Goal: Task Accomplishment & Management: Use online tool/utility

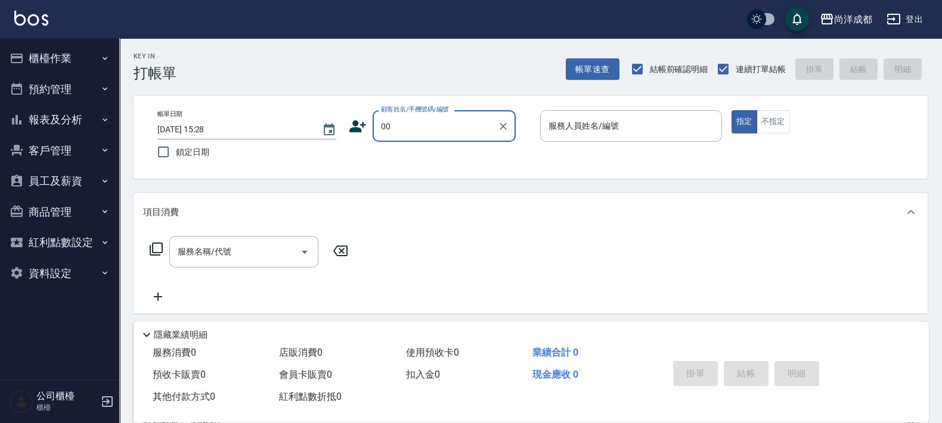
type input "新客人 姓名未設定/00/null"
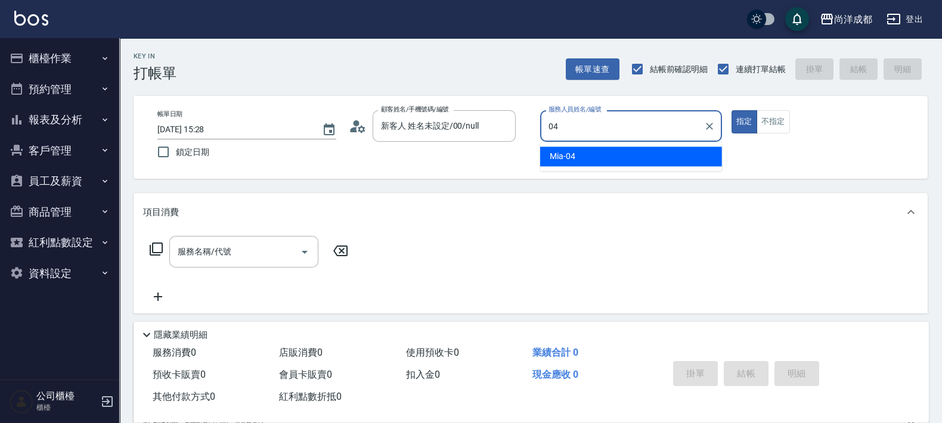
type input "Mia-04"
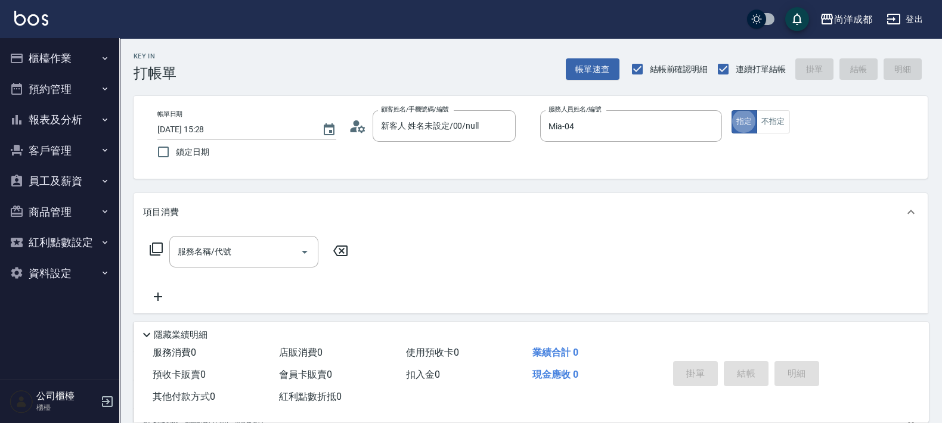
type button "true"
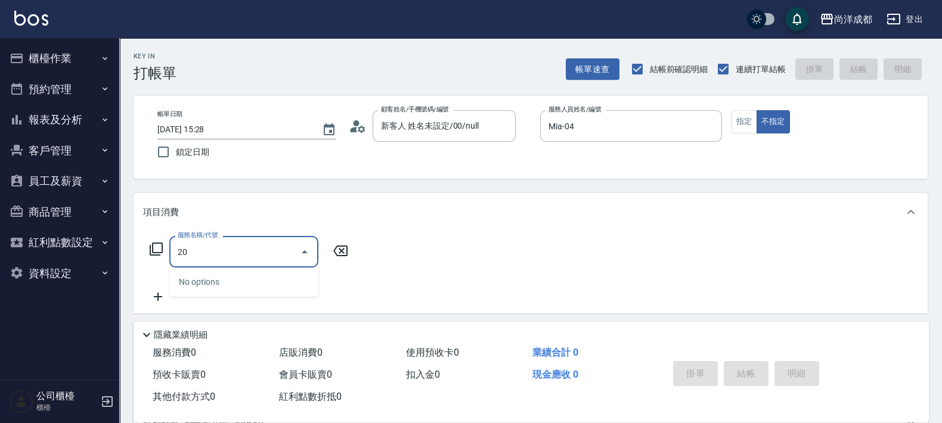
type input "201"
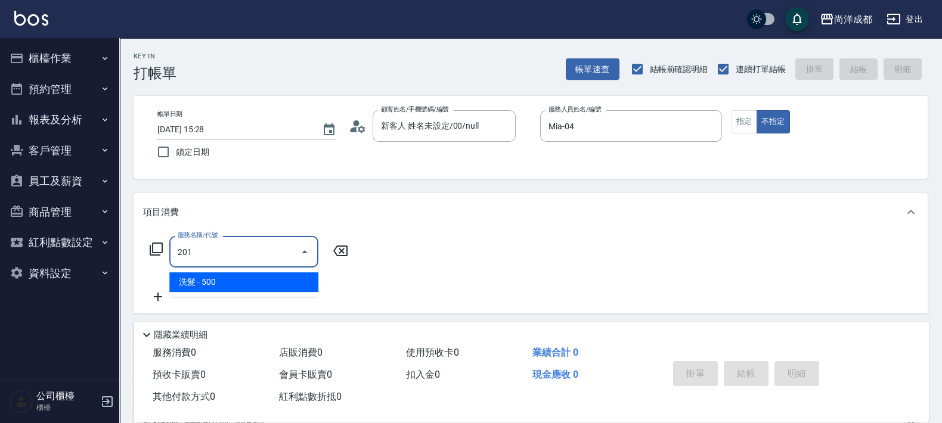
type input "50"
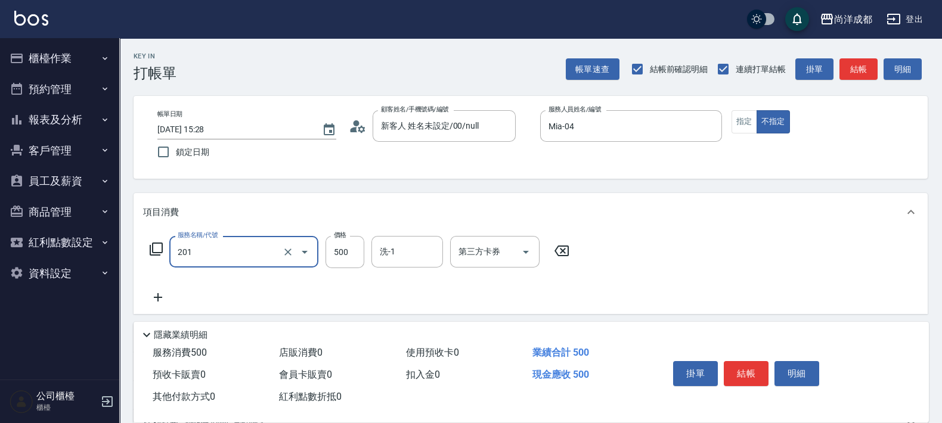
type input "洗髮(201)"
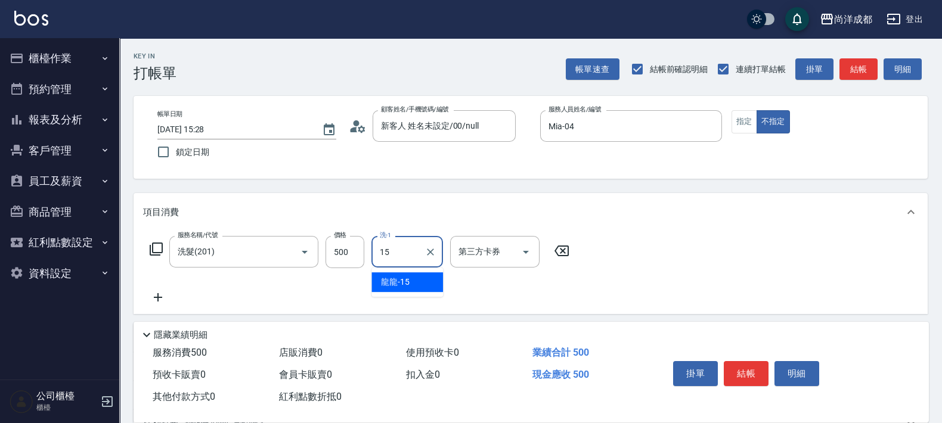
type input "龍龍-15"
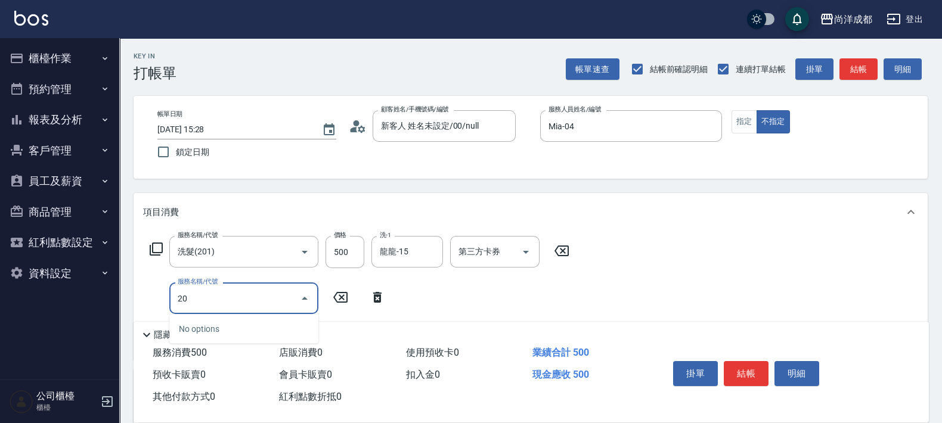
type input "202"
type input "70"
type input "造型(夾直.夾捲)(202)"
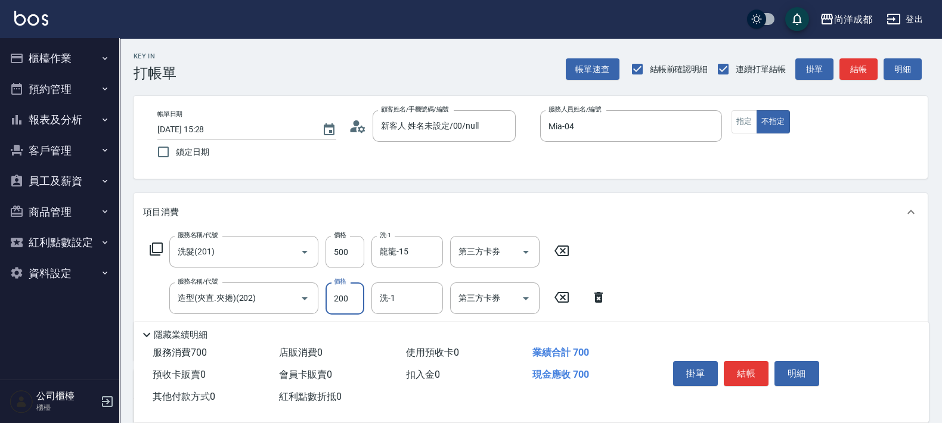
type input "3"
type input "50"
type input "30"
type input "80"
type input "300"
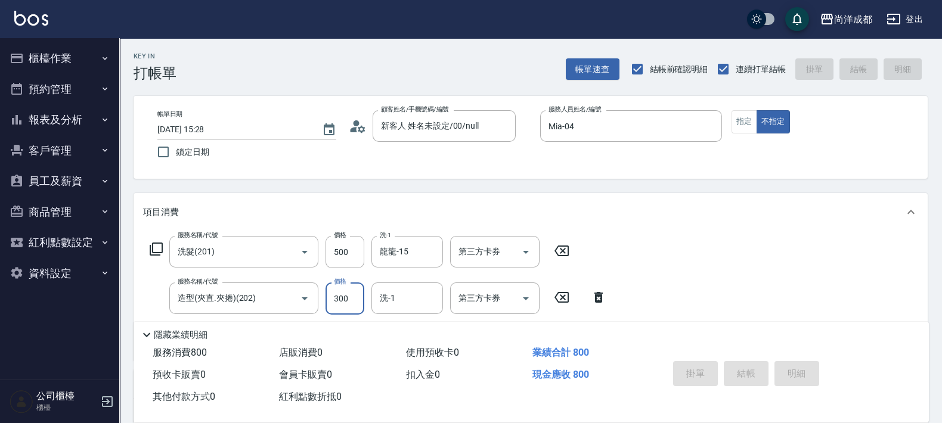
type input "[DATE] 15:30"
type input "0"
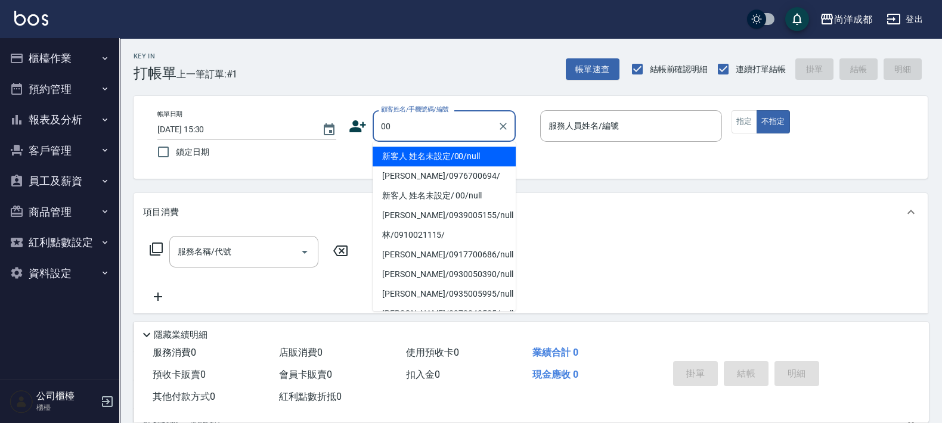
type input "新客人 姓名未設定/00/null"
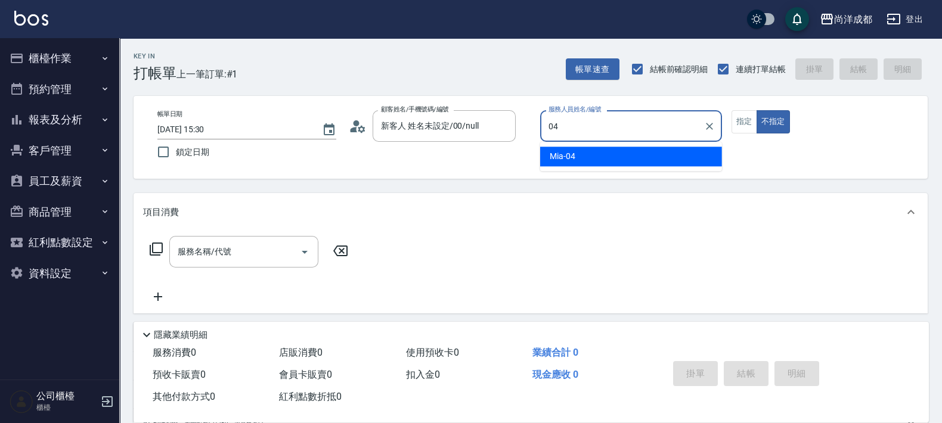
type input "Mia-04"
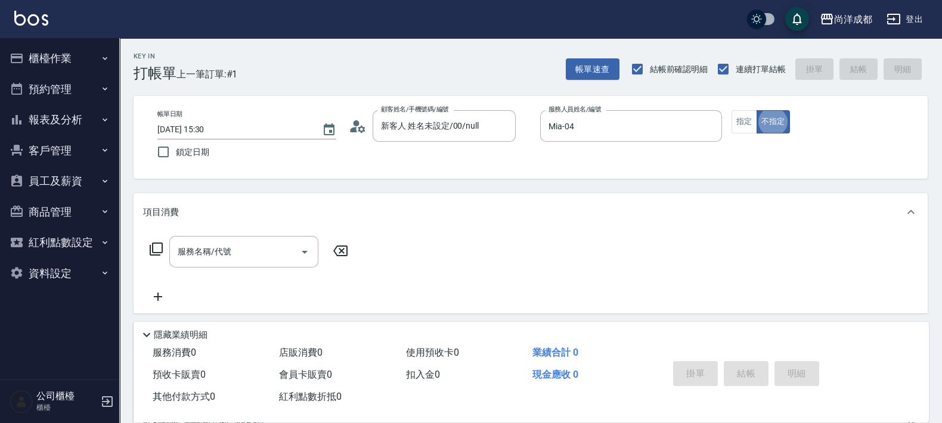
type button "false"
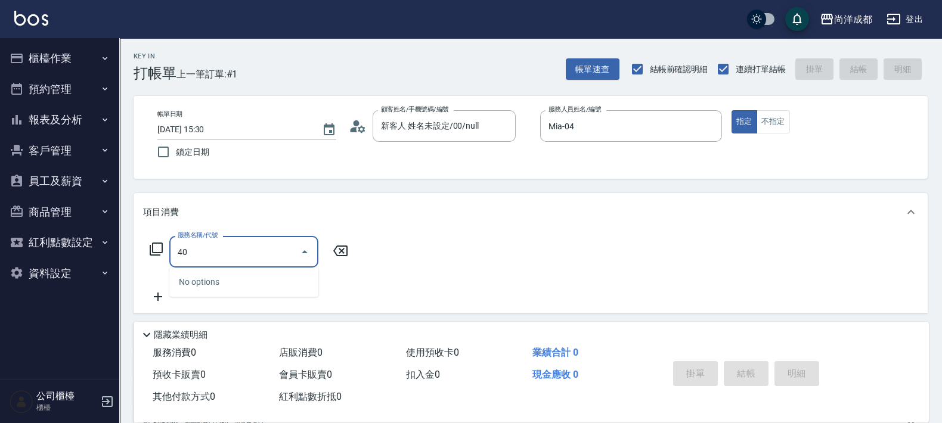
type input "401"
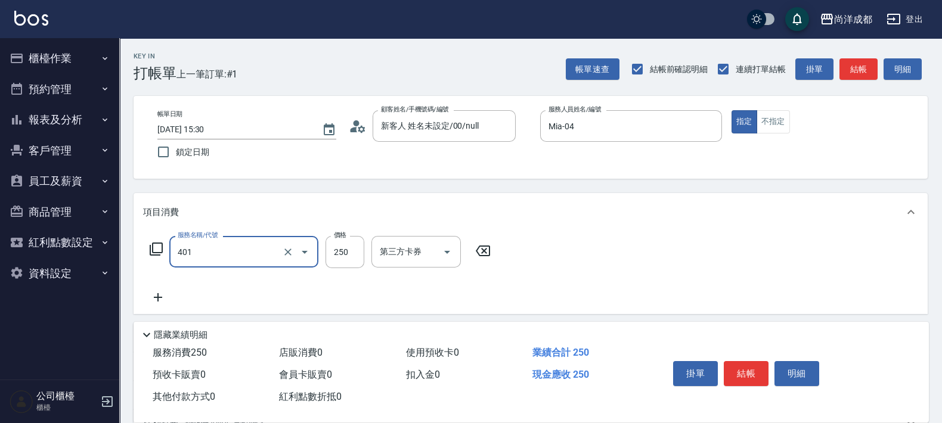
type input "20"
type input "剪髮(401)"
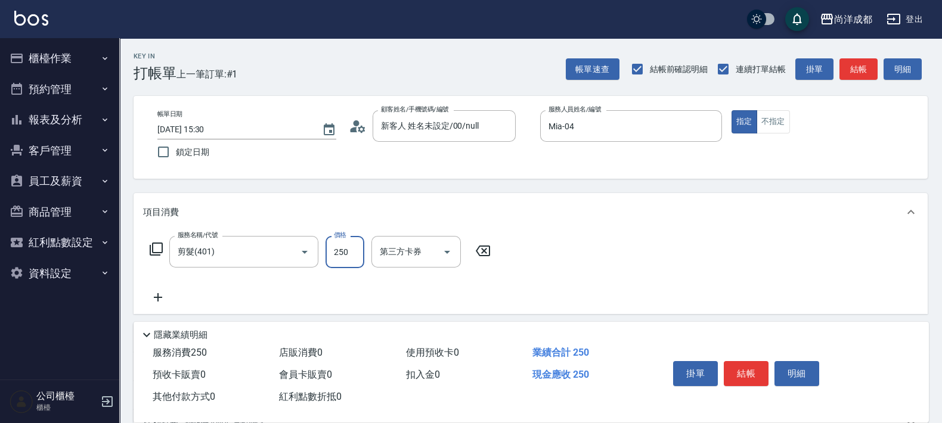
type input "8"
type input "0"
type input "80"
type input "800"
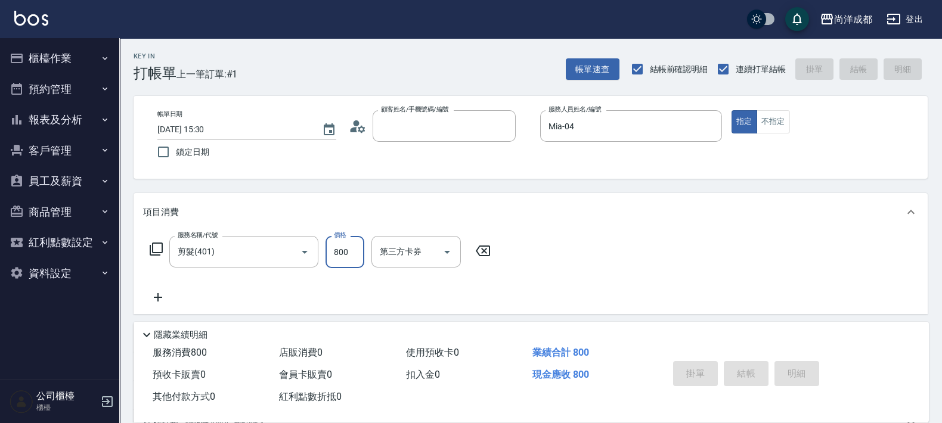
type input "0"
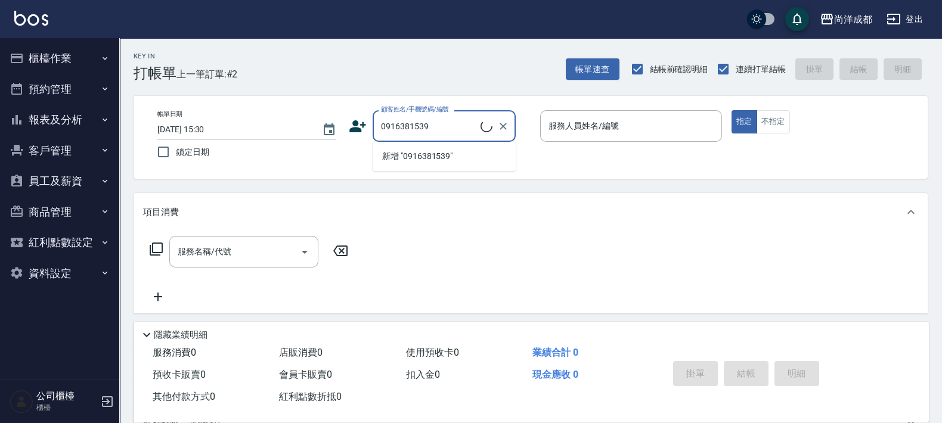
type input "[PERSON_NAME]/0916381539/"
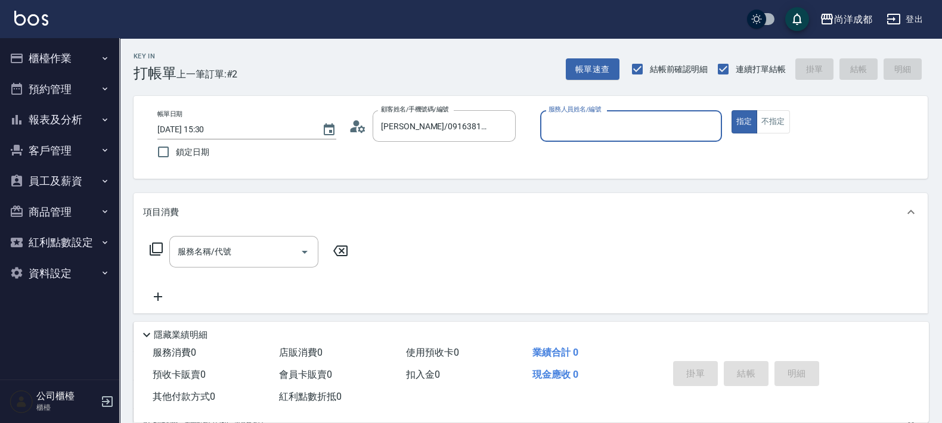
type input "Lorance-03"
click at [732, 110] on button "指定" at bounding box center [745, 121] width 26 height 23
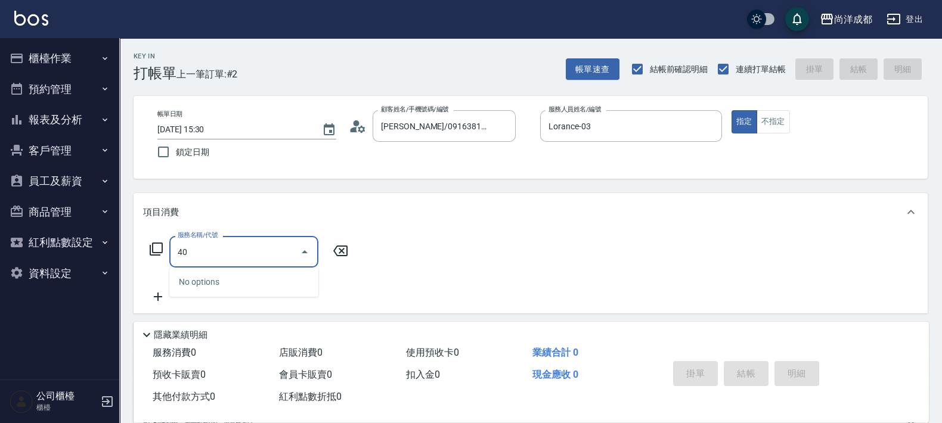
type input "401"
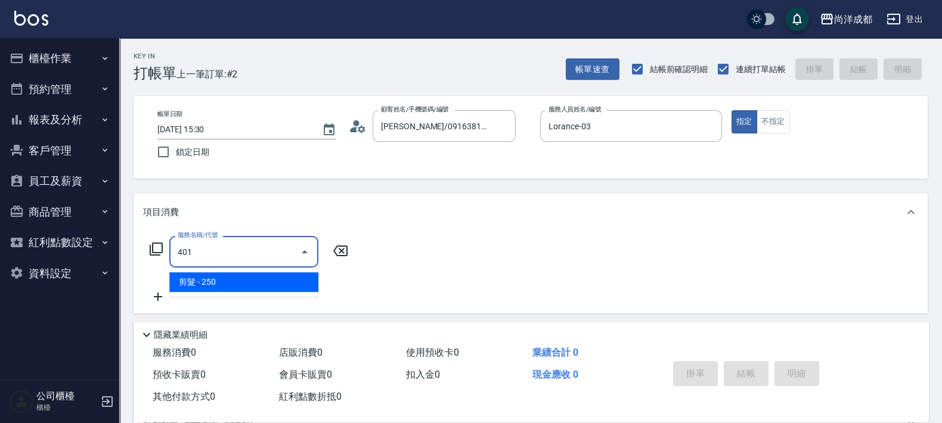
type input "20"
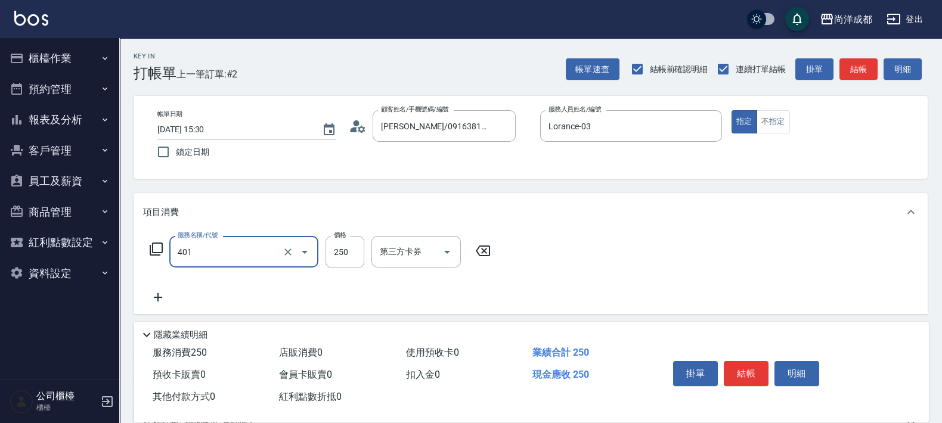
type input "剪髮(401)"
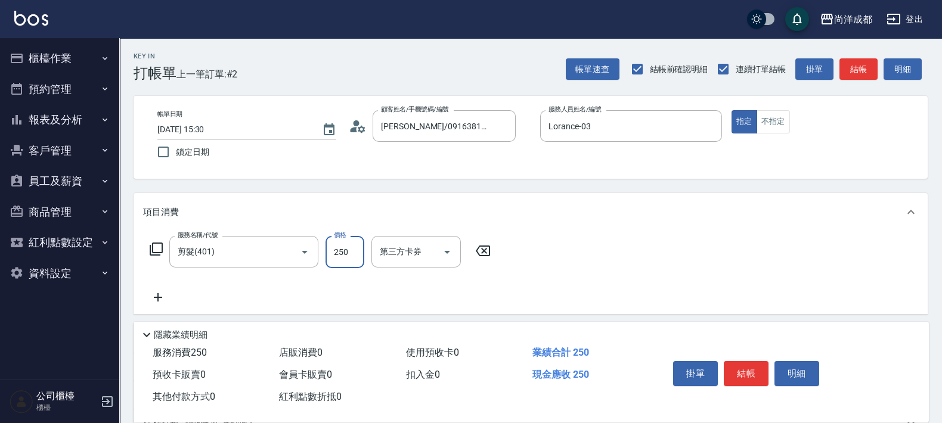
type input "8"
type input "0"
type input "80"
type input "800"
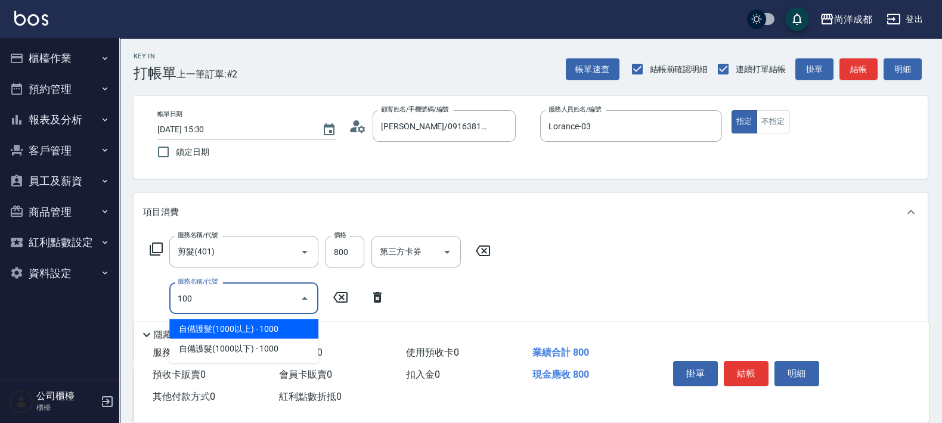
type input "1002"
type input "230"
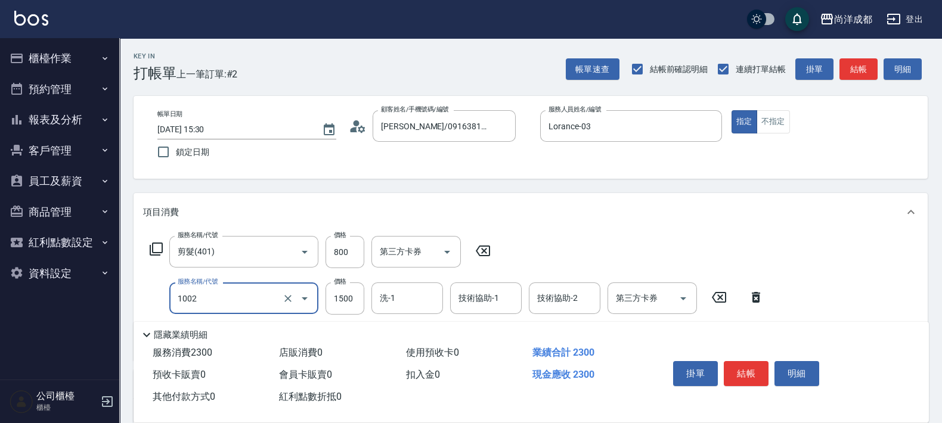
type input "頭皮賦活養護系統(1002)"
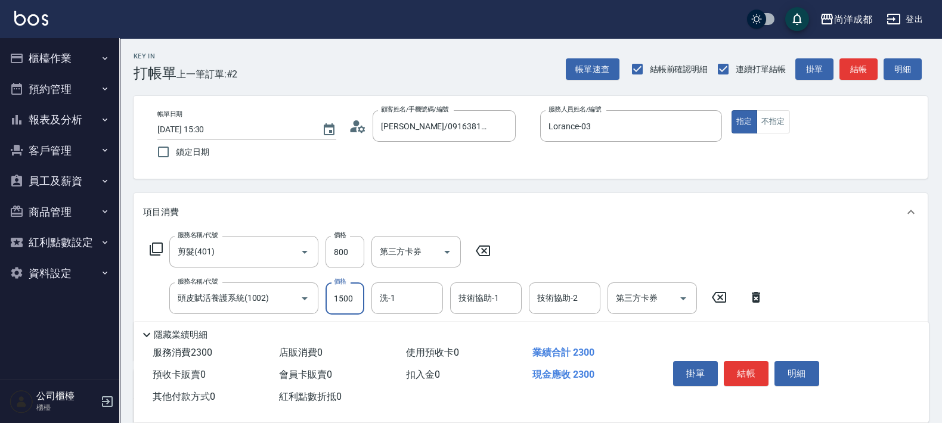
type input "1"
type input "80"
type input "120"
type input "200"
type input "1200"
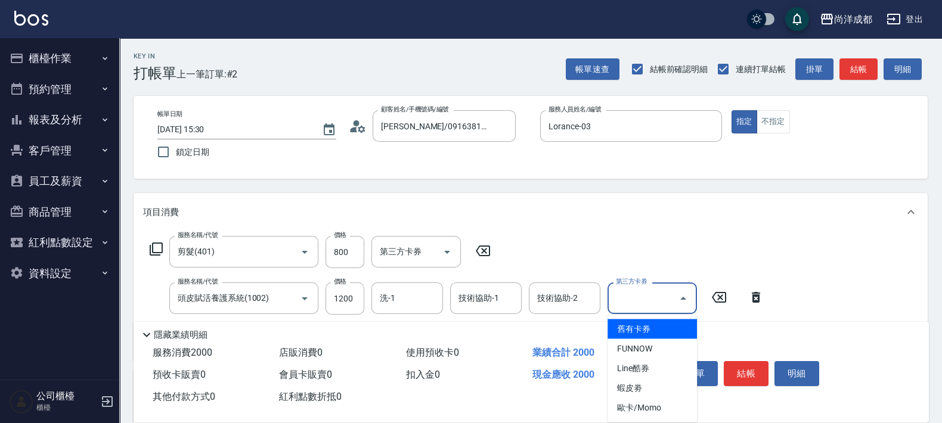
type input "舊有卡券"
type input "80"
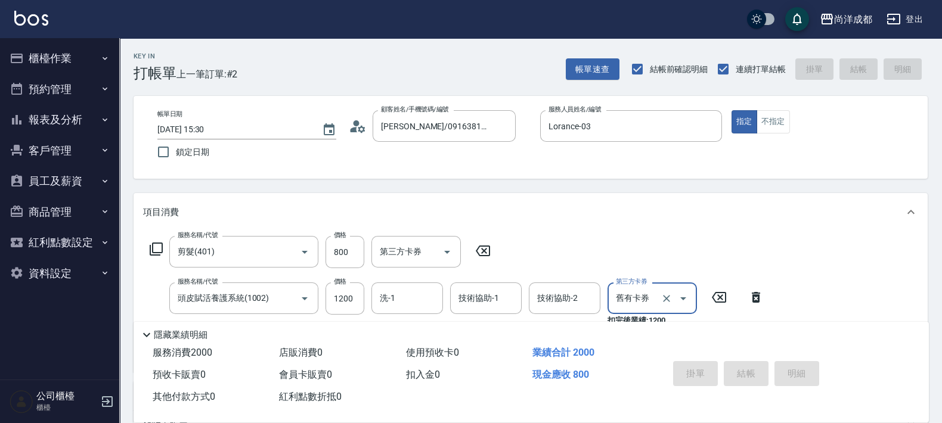
type input "0"
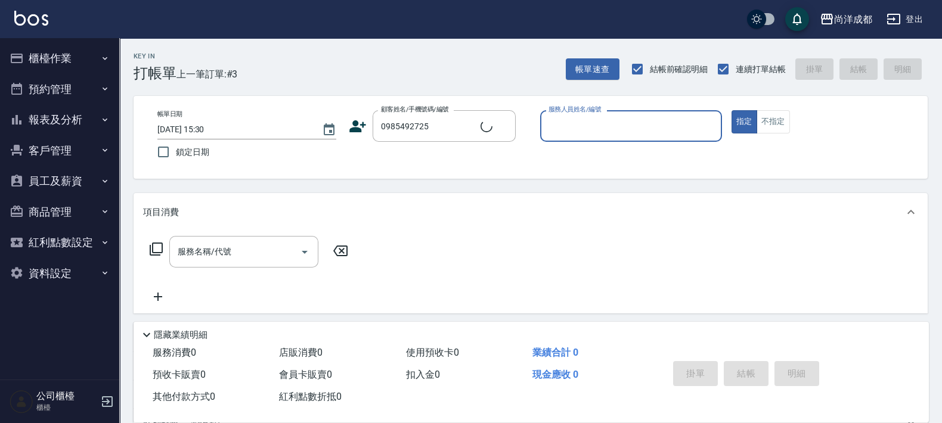
type input "[PERSON_NAME]/0985492725/null"
type input "Lorance-03"
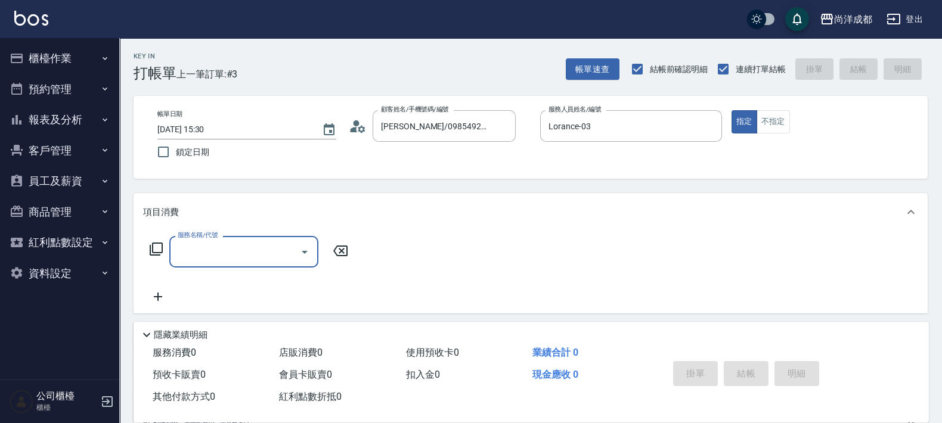
click at [358, 128] on icon at bounding box center [358, 127] width 18 height 18
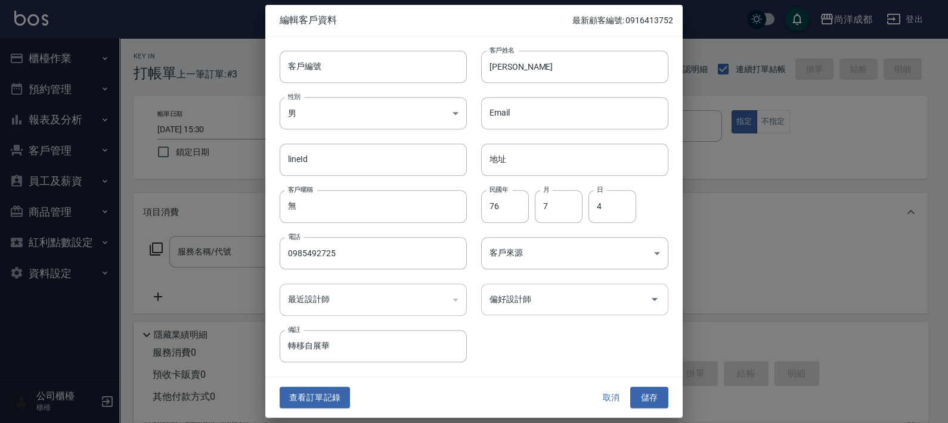
click at [585, 313] on div "偏好設計師" at bounding box center [574, 300] width 187 height 32
type input "Lorance"
click at [630, 387] on button "儲存" at bounding box center [649, 398] width 38 height 22
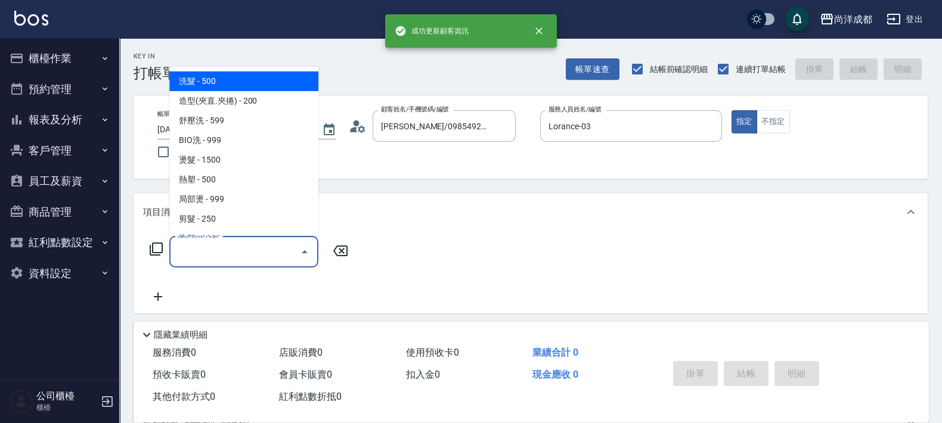
click at [267, 256] on input "服務名稱/代號" at bounding box center [235, 252] width 120 height 21
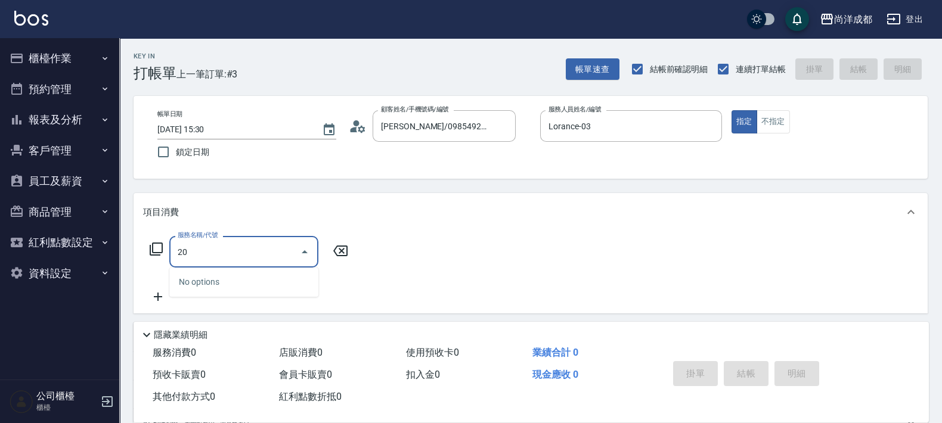
type input "201"
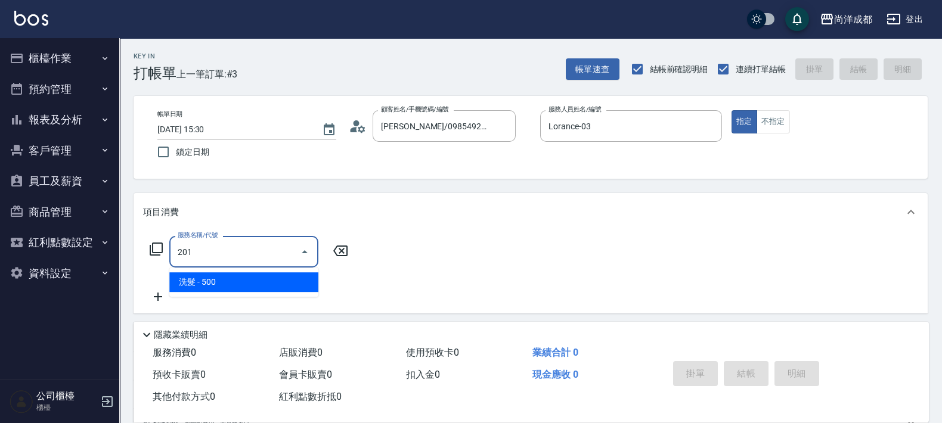
type input "50"
type input "洗髮(201)"
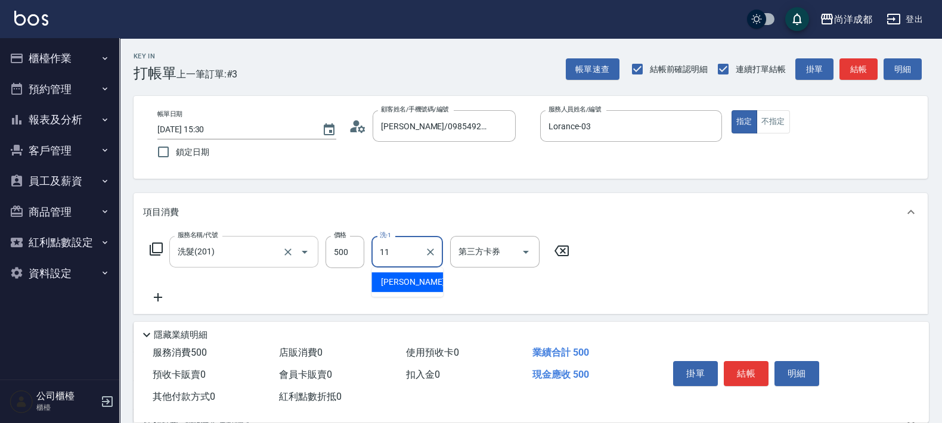
type input "[PERSON_NAME]-11"
click at [540, 205] on div "項目消費" at bounding box center [531, 212] width 795 height 38
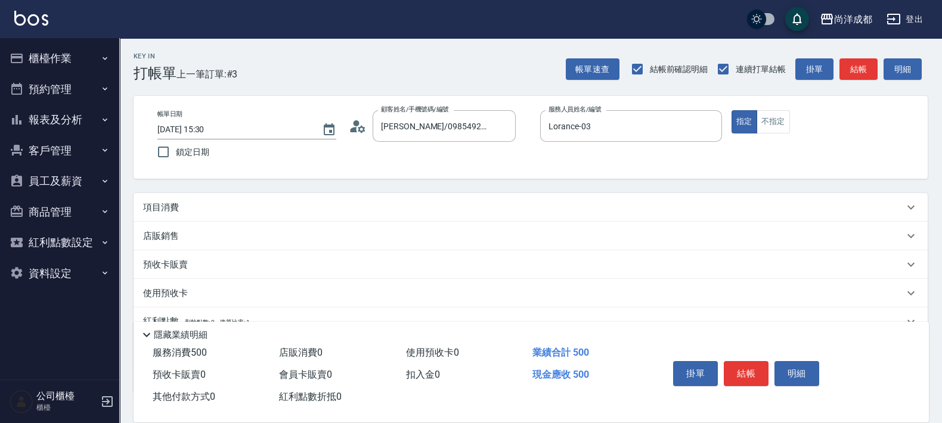
click at [152, 207] on p "項目消費" at bounding box center [161, 208] width 36 height 13
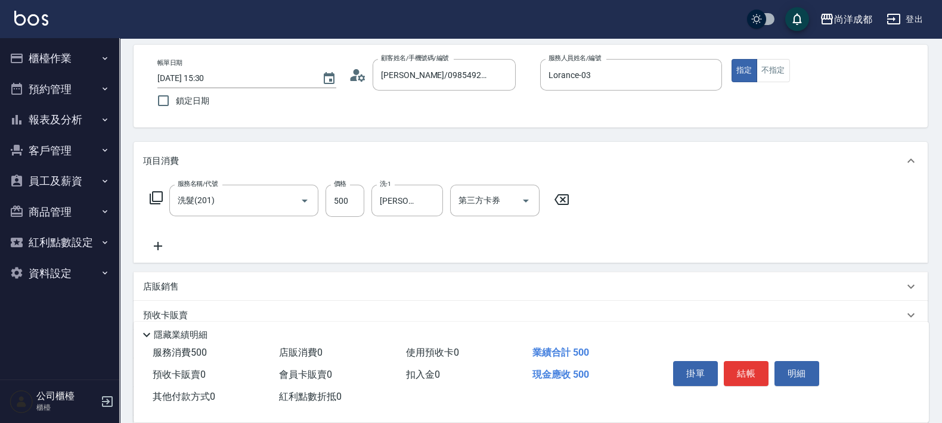
scroll to position [74, 0]
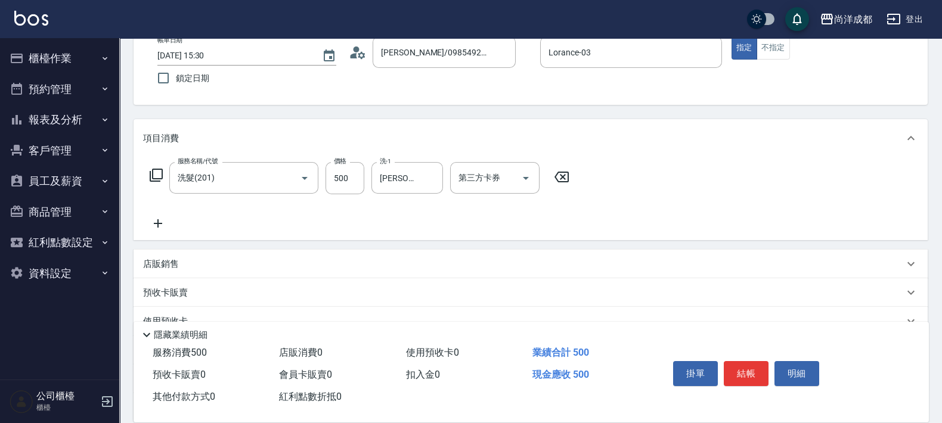
click at [156, 225] on icon at bounding box center [158, 224] width 30 height 14
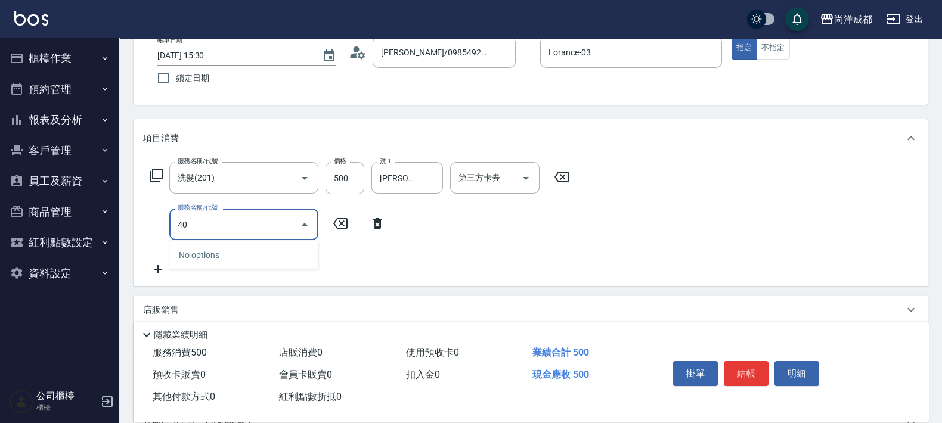
type input "401"
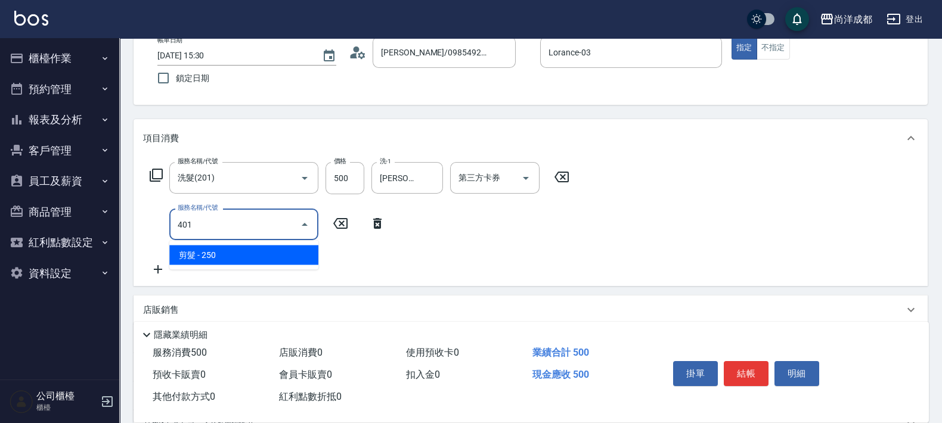
type input "70"
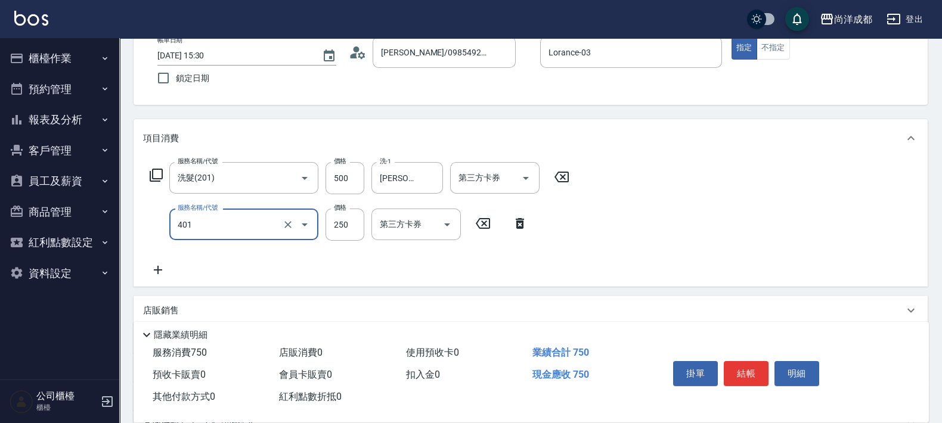
type input "剪髮(401)"
type input "5"
type input "50"
type input "100"
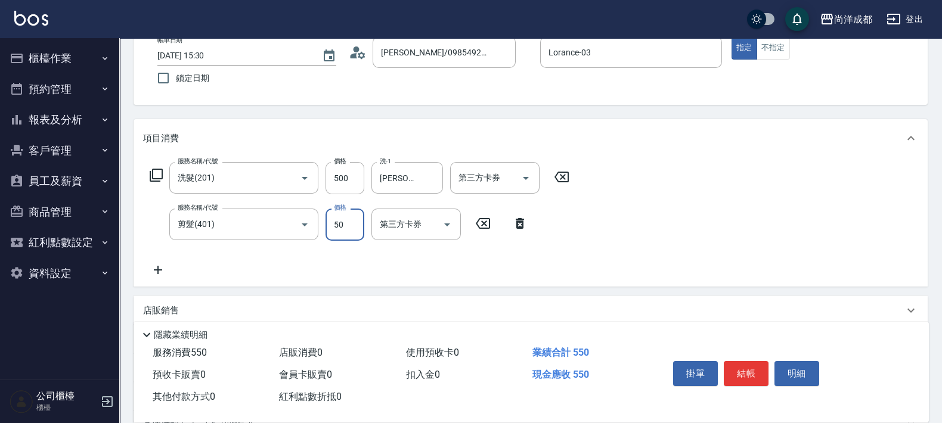
type input "500"
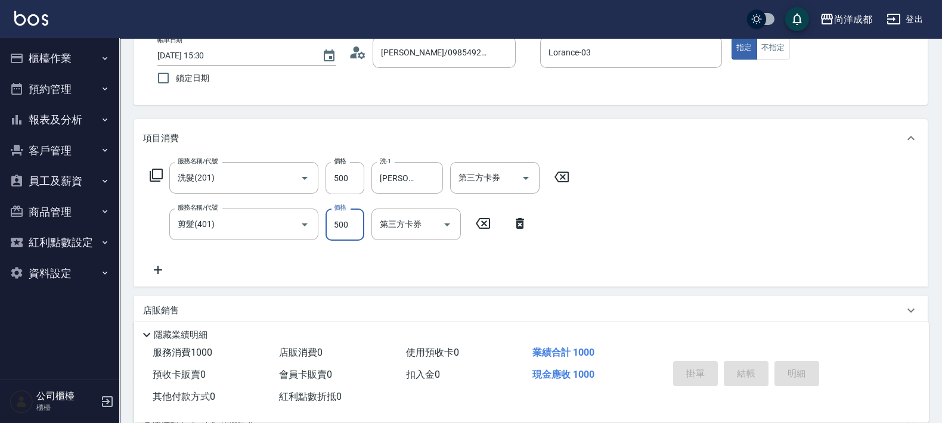
type input "[DATE] 15:31"
type input "0"
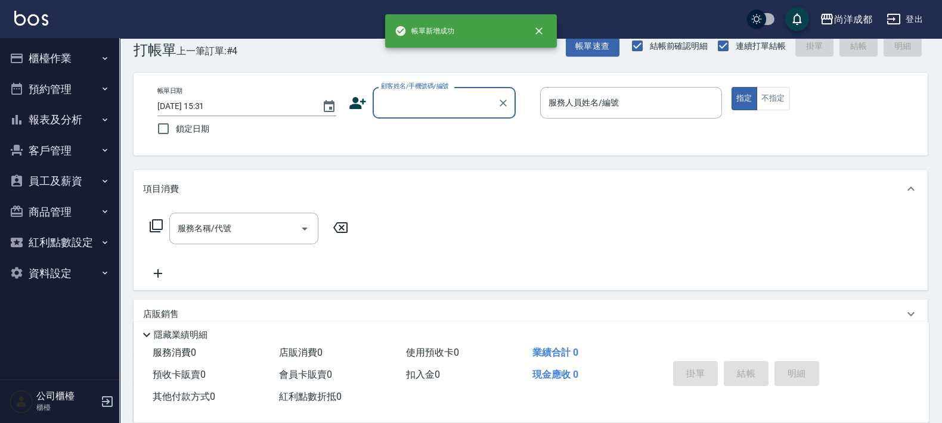
scroll to position [0, 0]
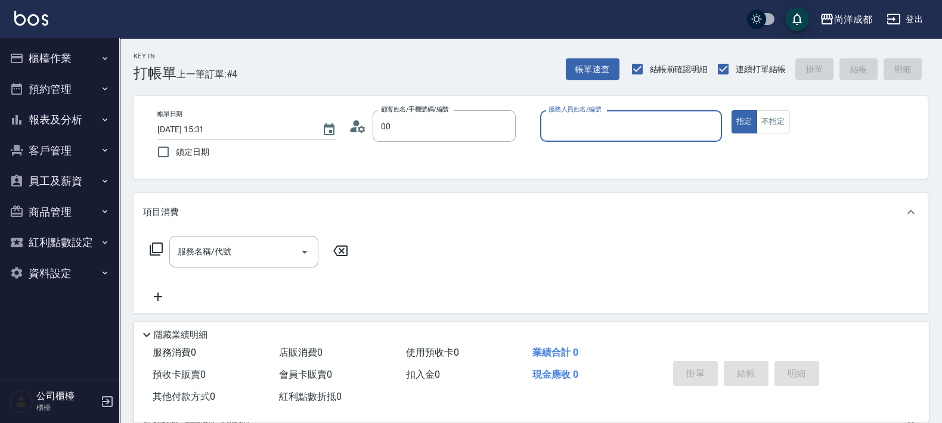
type input "新客人 姓名未設定/00/null"
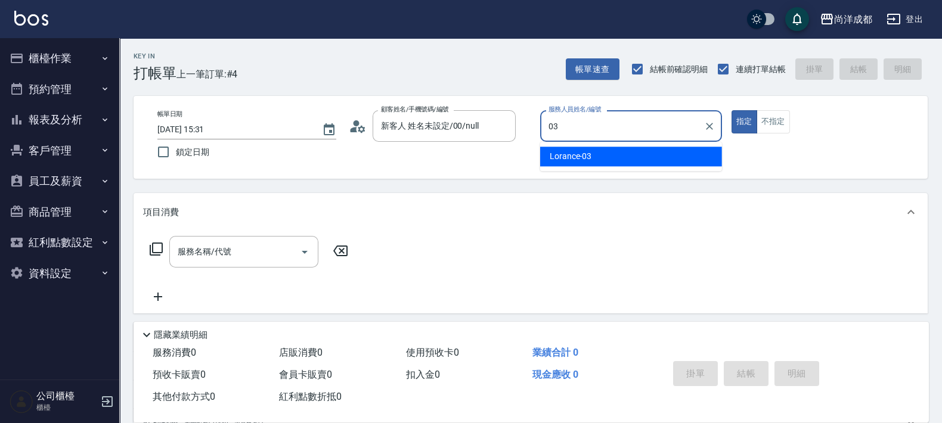
type input "Lorance-03"
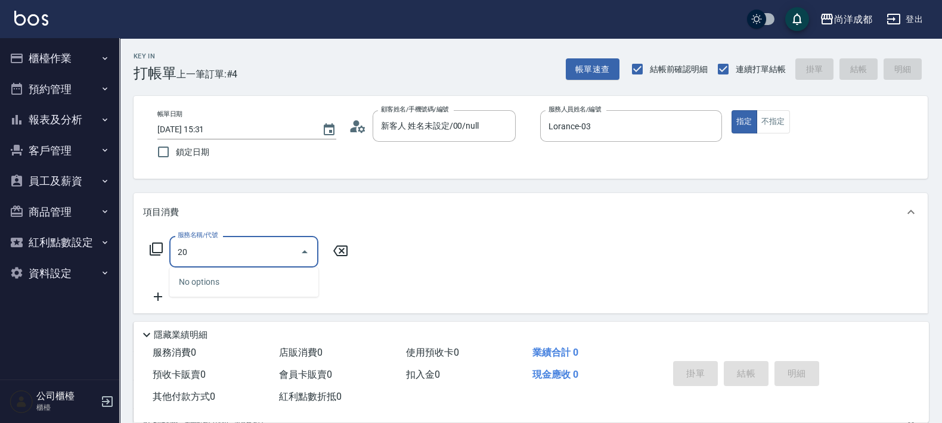
type input "201"
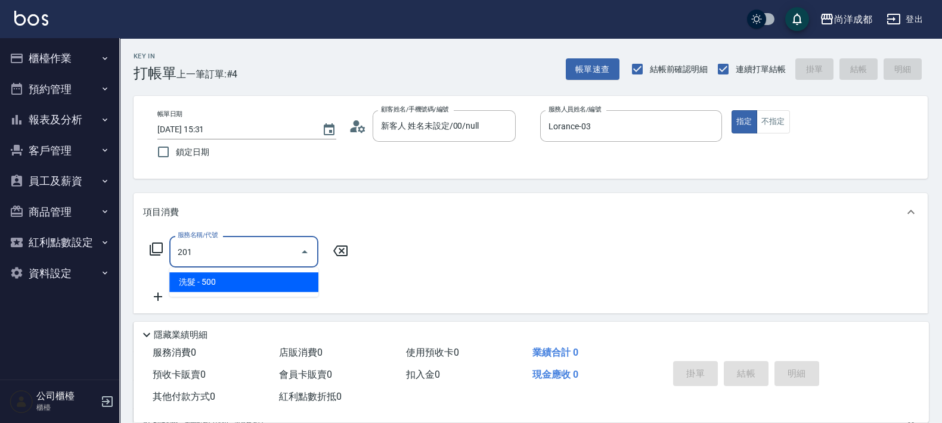
type input "50"
type input "洗髮(201)"
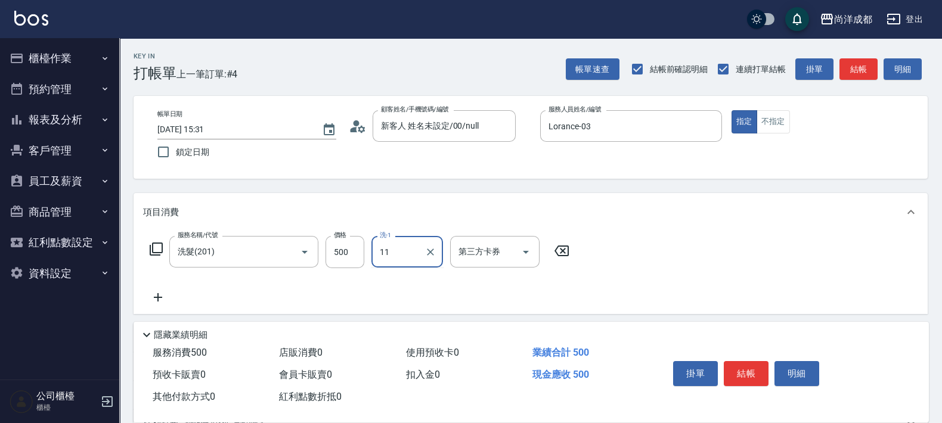
type input "[PERSON_NAME]-11"
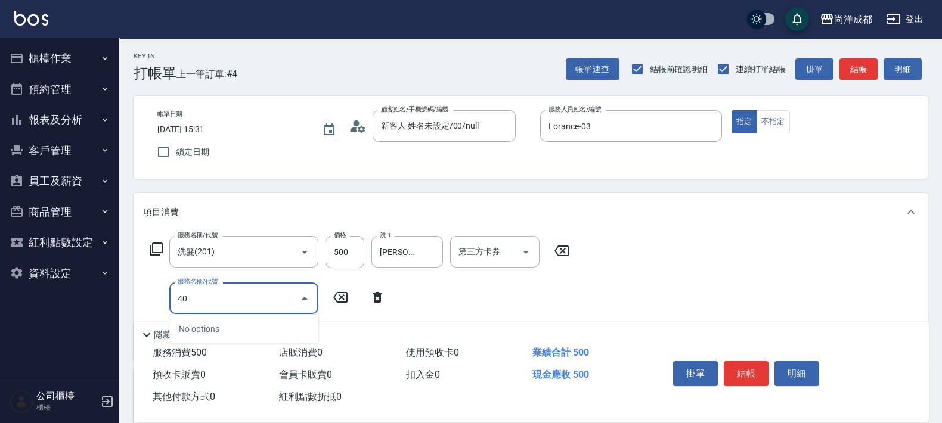
type input "401"
type input "70"
type input "剪髮(401)"
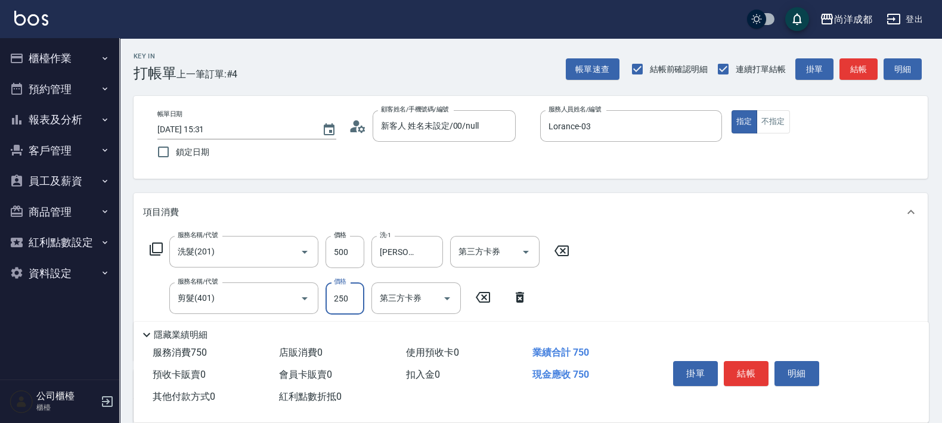
type input "5"
type input "50"
type input "100"
type input "500"
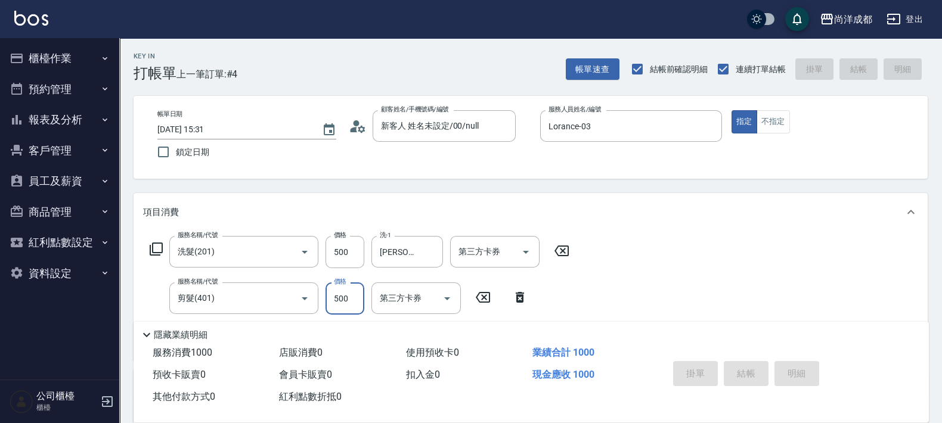
type input "[DATE] 15:32"
type input "0"
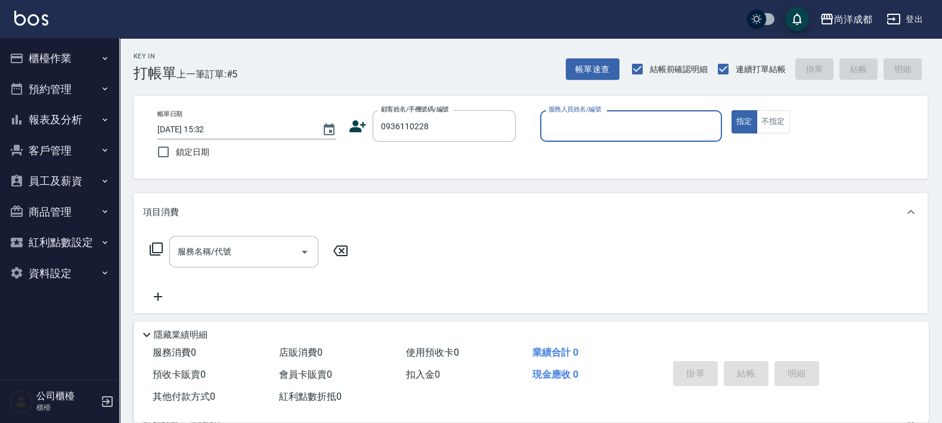
type input "[PERSON_NAME]/0936110228/"
type input "Lorance-03"
click at [732, 110] on button "指定" at bounding box center [745, 121] width 26 height 23
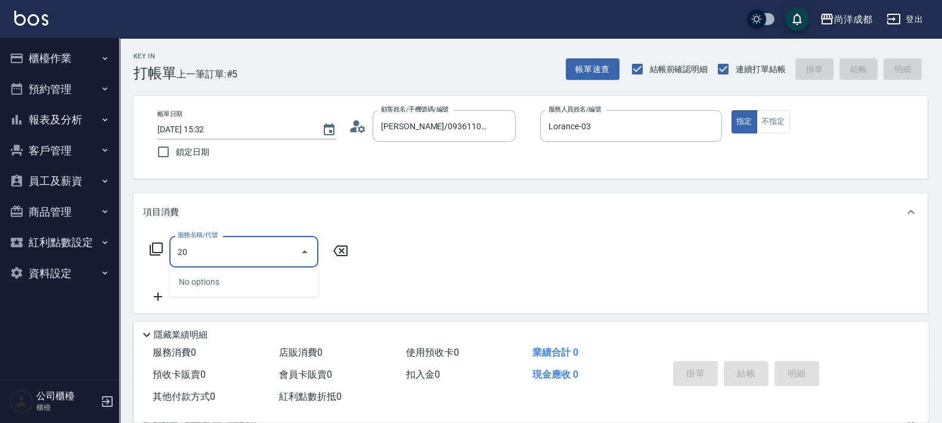
type input "201"
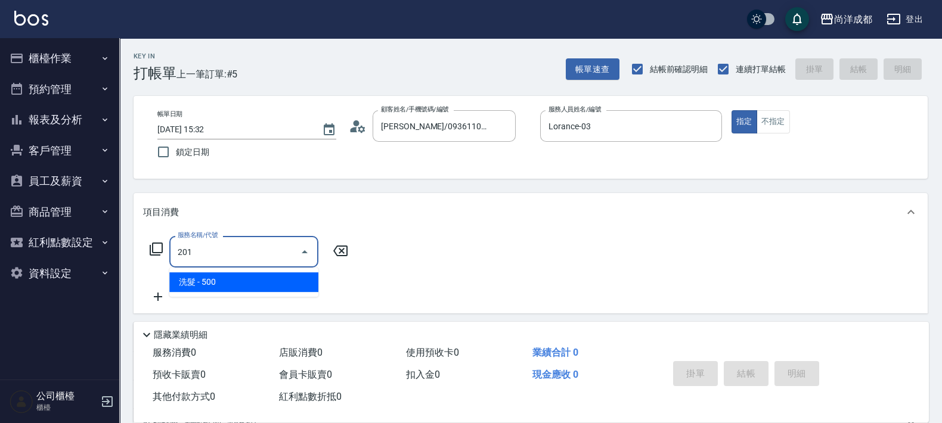
type input "50"
type input "洗髮(201)"
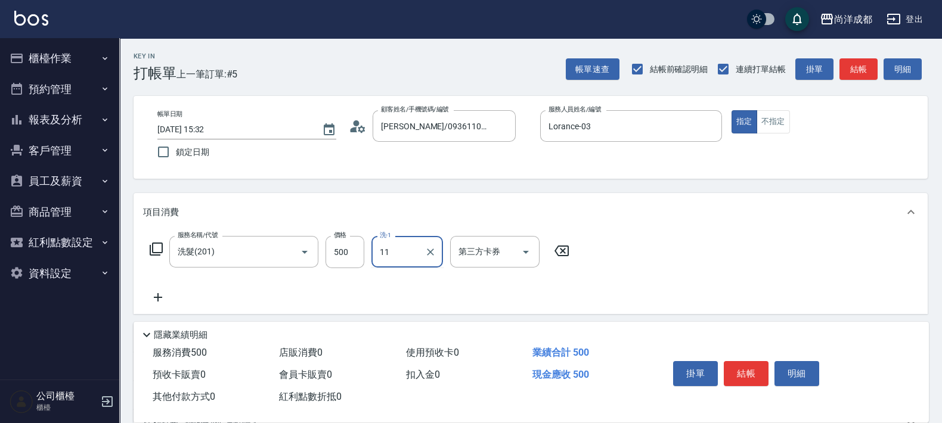
type input "[PERSON_NAME]-11"
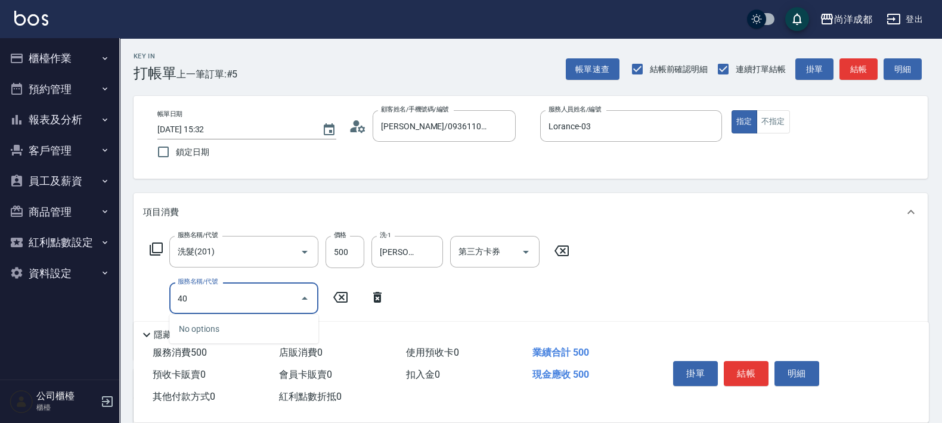
type input "401"
type input "70"
type input "剪髮(401)"
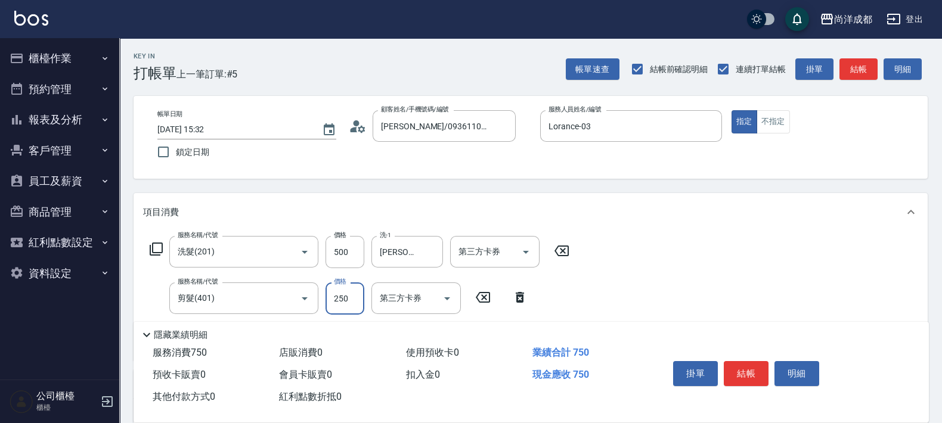
type input "3"
type input "50"
type input "300"
type input "80"
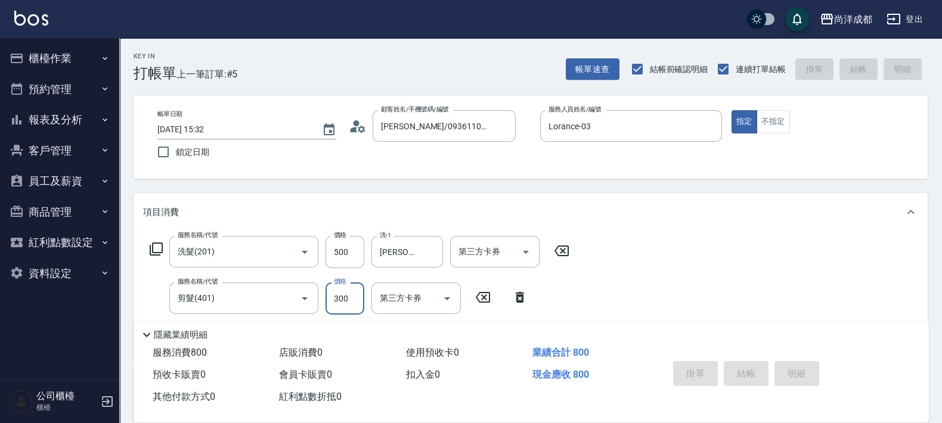
type input "0"
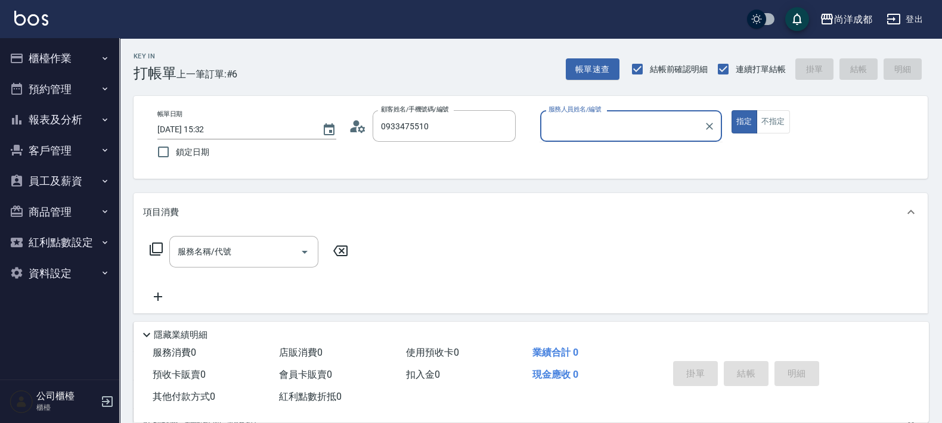
type input "[PERSON_NAME]/0933475510/null"
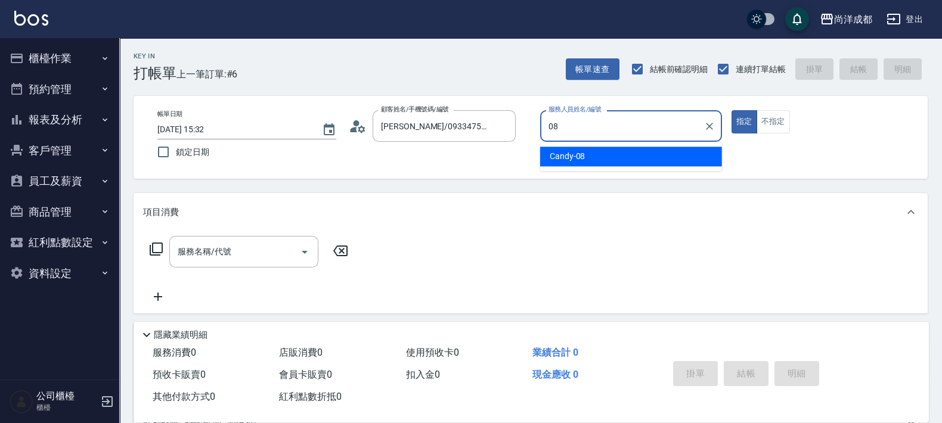
type input "Candy-08"
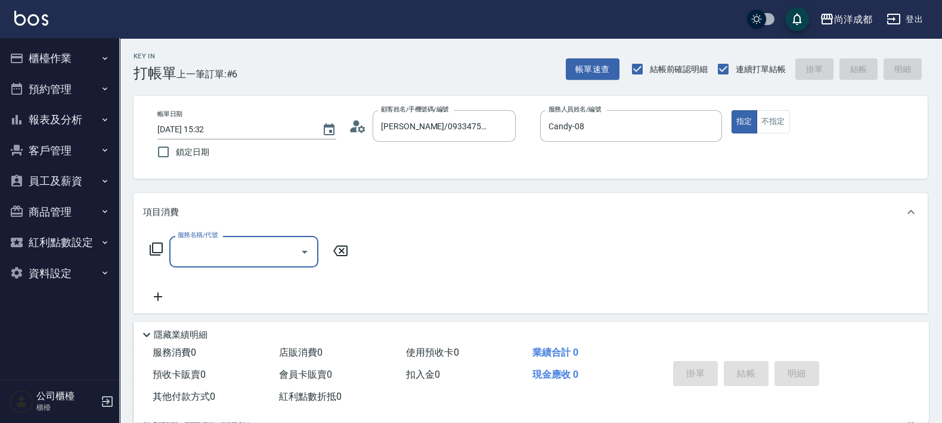
click at [357, 128] on icon at bounding box center [358, 127] width 18 height 18
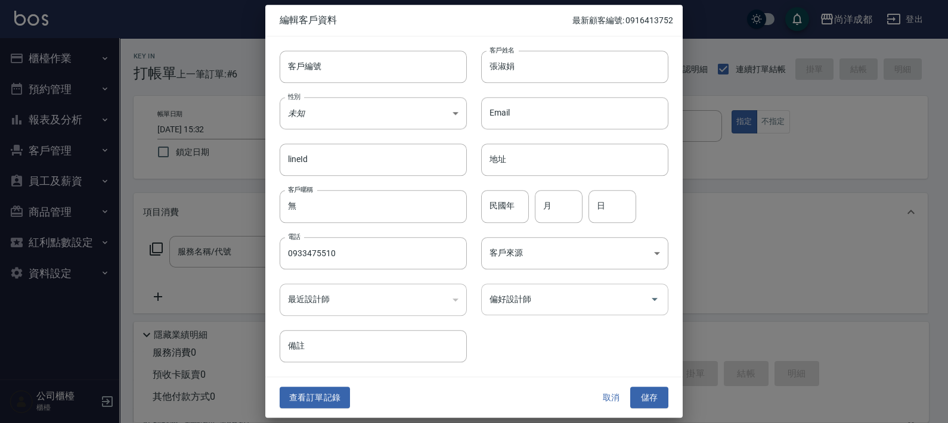
click at [549, 298] on input "偏好設計師" at bounding box center [566, 299] width 159 height 21
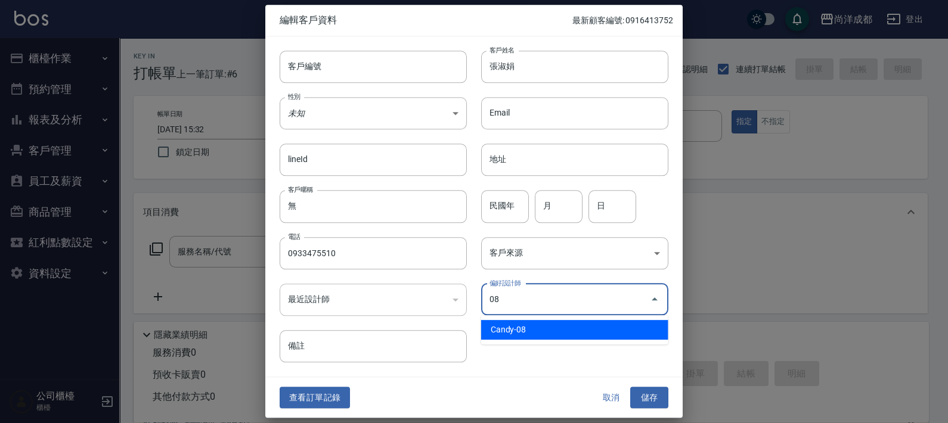
type input "Candy"
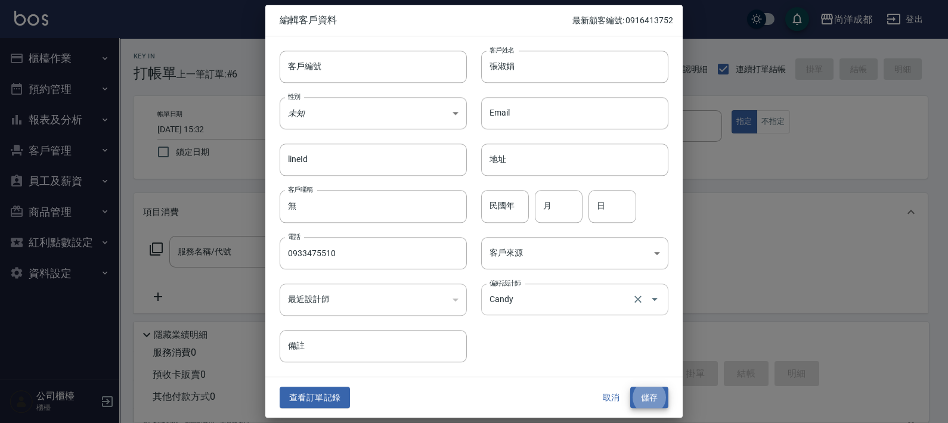
click at [630, 387] on button "儲存" at bounding box center [649, 398] width 38 height 22
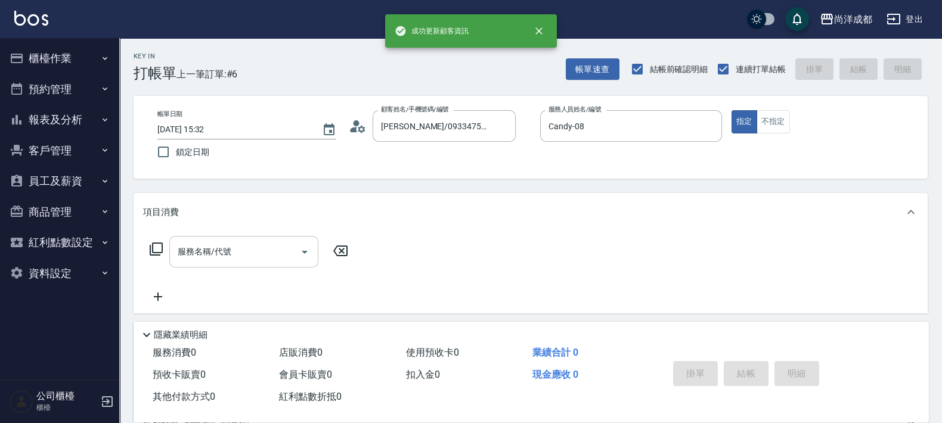
click at [270, 237] on div "服務名稱/代號" at bounding box center [243, 252] width 149 height 32
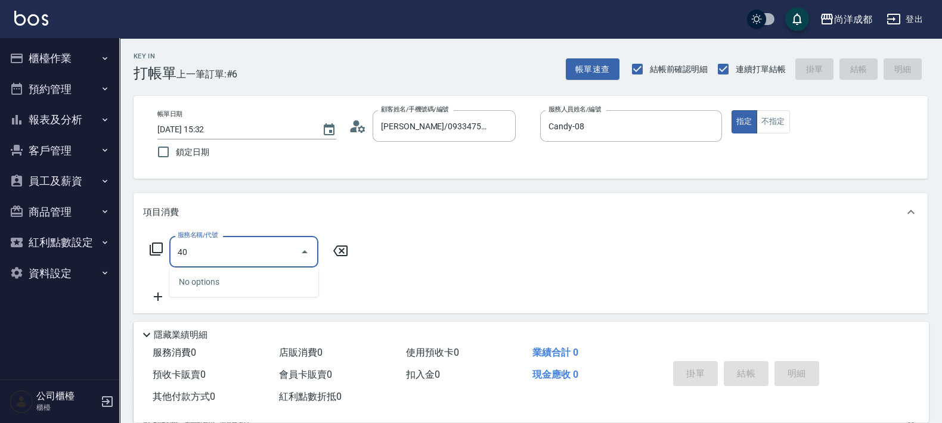
type input "401"
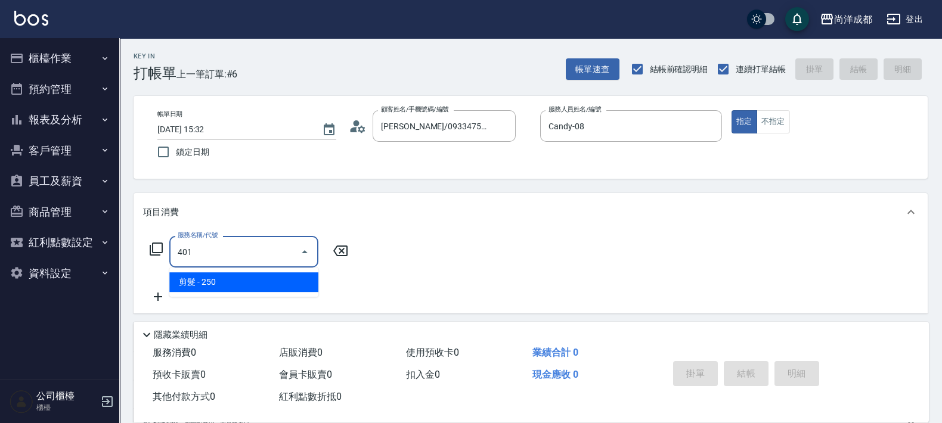
type input "20"
type input "剪髮(401)"
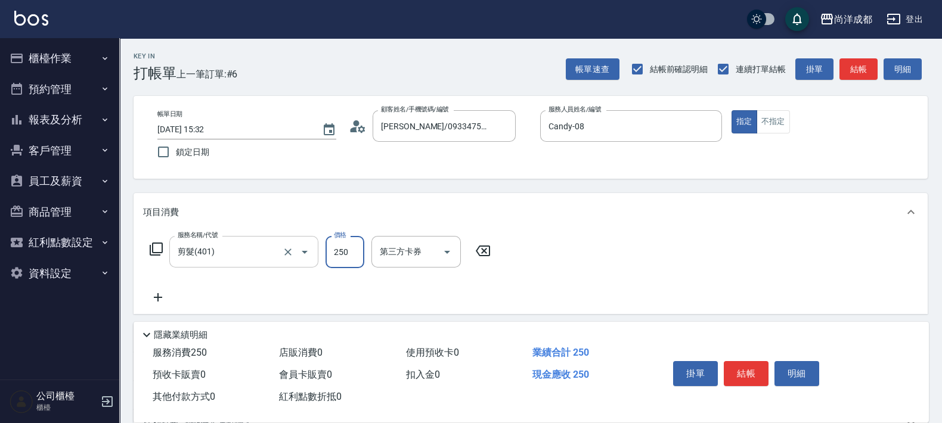
type input "6"
type input "0"
type input "60"
type input "600"
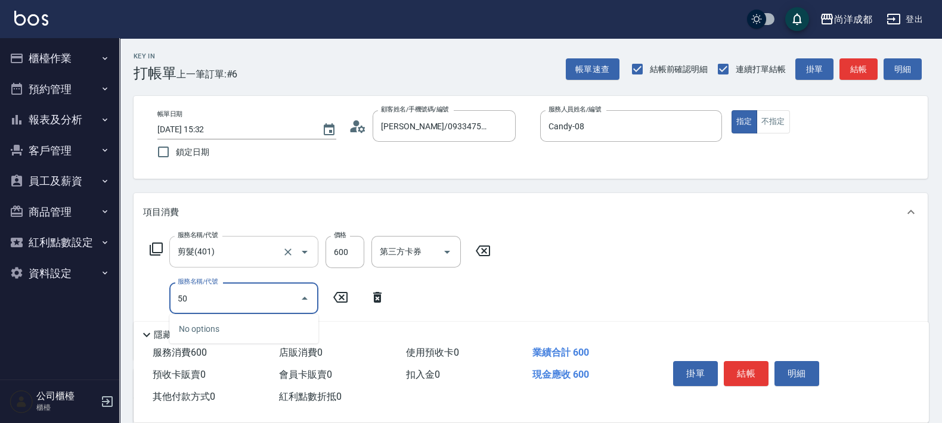
type input "501"
type input "160"
type input "染髮(501)"
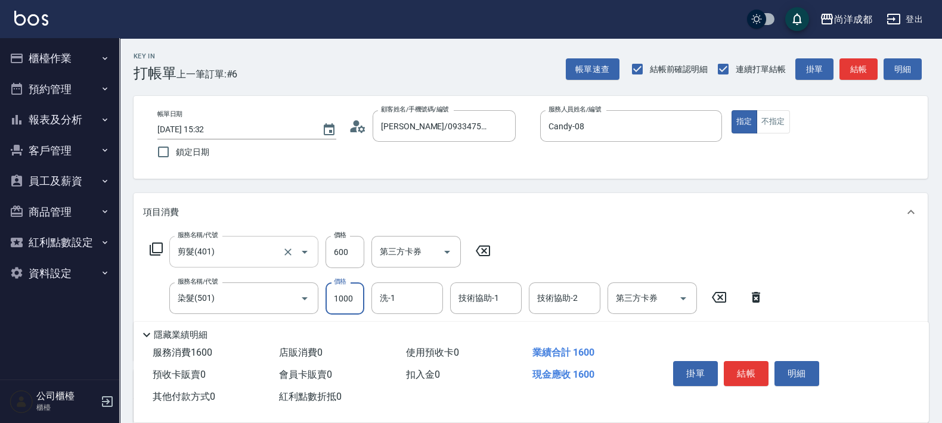
type input "1"
type input "60"
type input "119"
type input "170"
type input "1199"
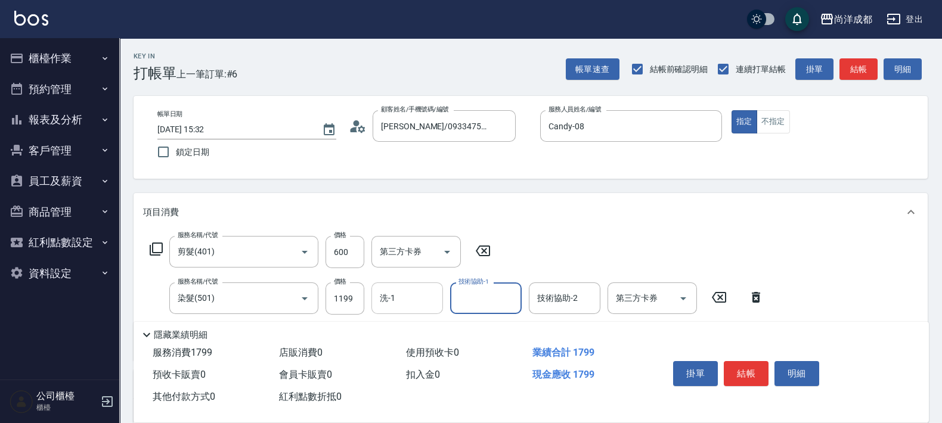
click at [416, 310] on div "洗-1" at bounding box center [408, 299] width 72 height 32
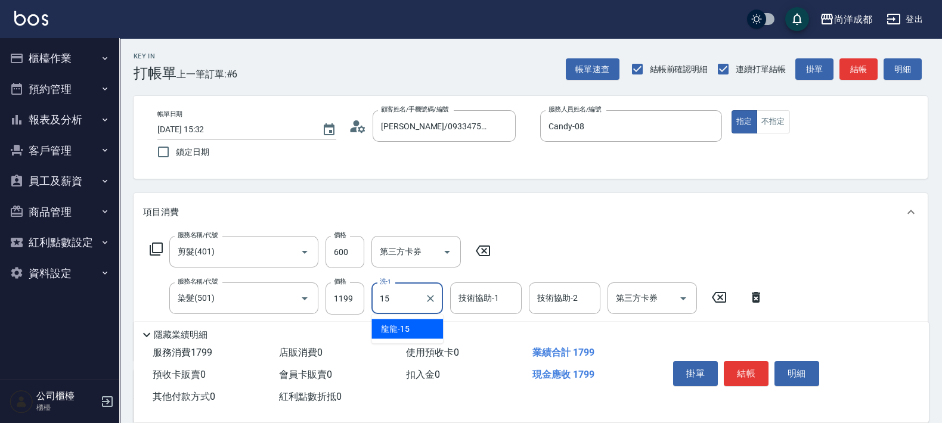
type input "龍龍-15"
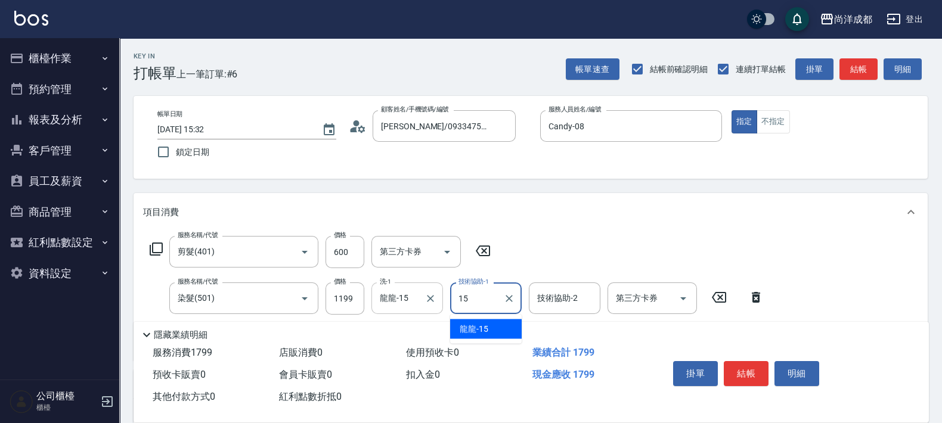
type input "龍龍-15"
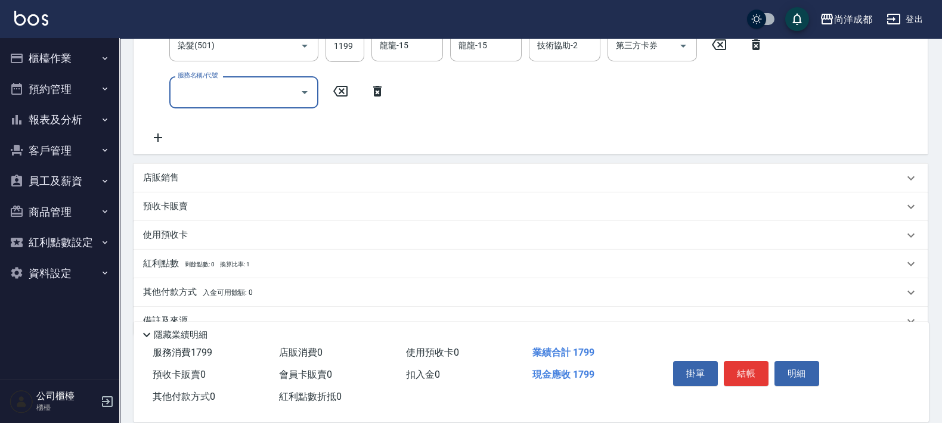
scroll to position [278, 0]
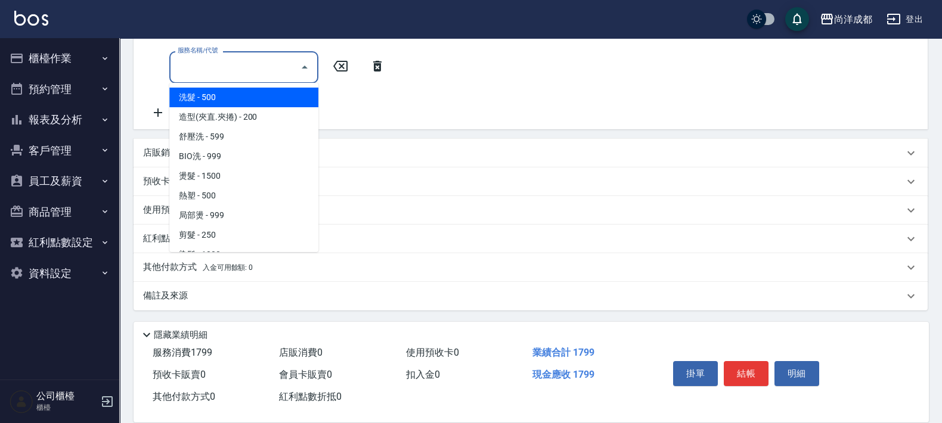
click at [258, 69] on input "服務名稱/代號" at bounding box center [235, 67] width 120 height 21
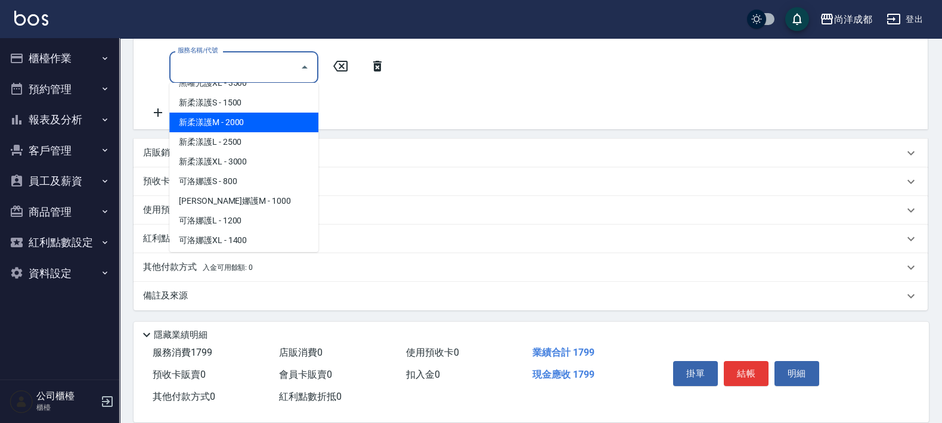
scroll to position [521, 0]
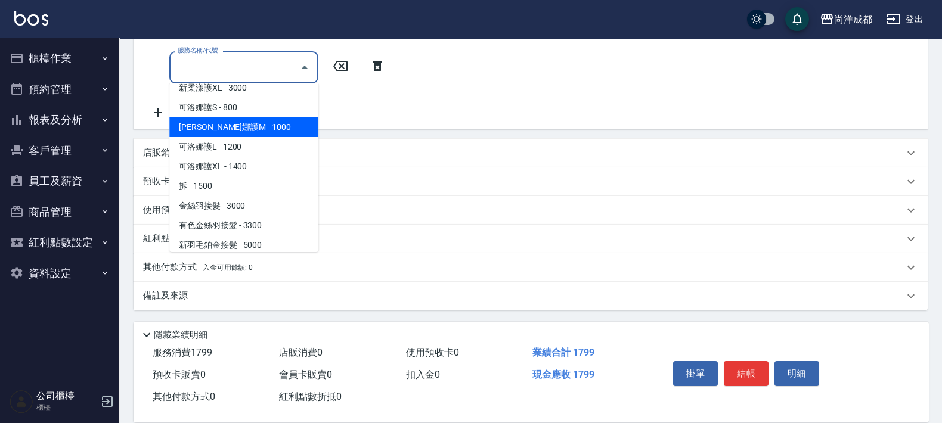
click at [258, 122] on span "[PERSON_NAME]娜護M - 1000" at bounding box center [243, 128] width 149 height 20
type input "270"
type input "[PERSON_NAME]護M(618)"
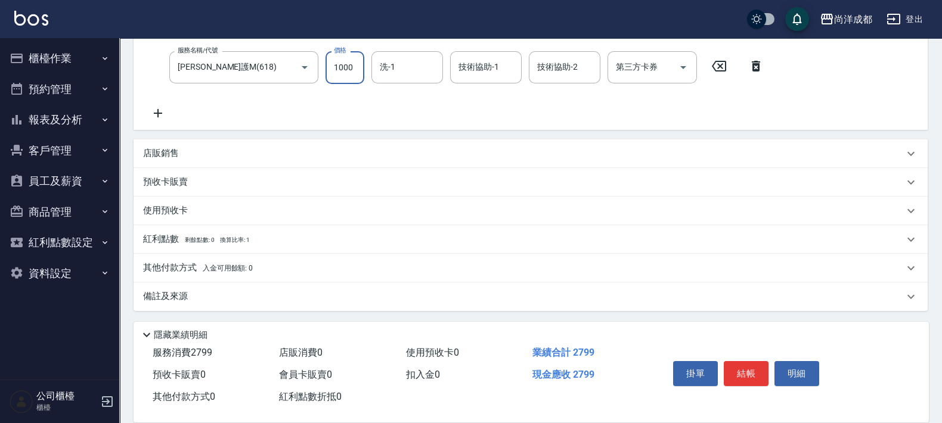
scroll to position [40, 0]
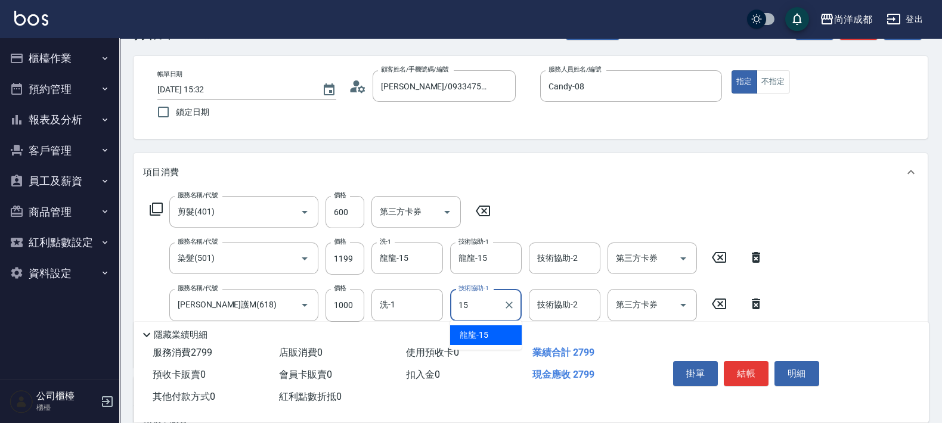
type input "龍龍-15"
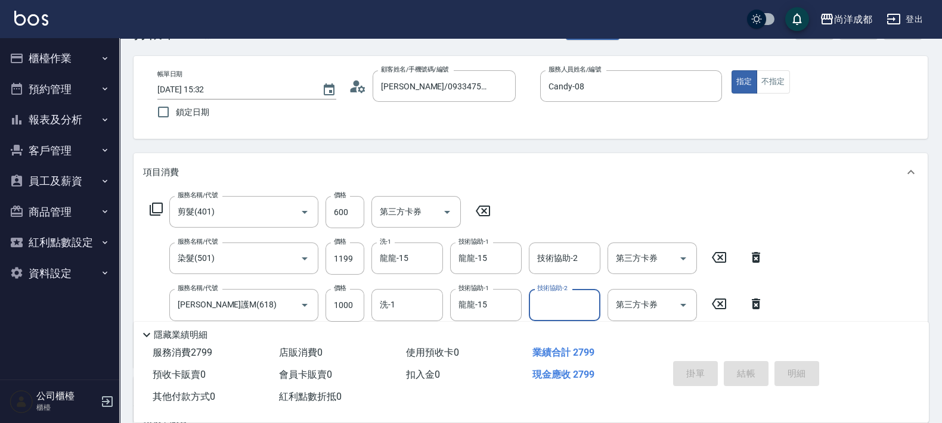
type input "[DATE] 15:33"
type input "0"
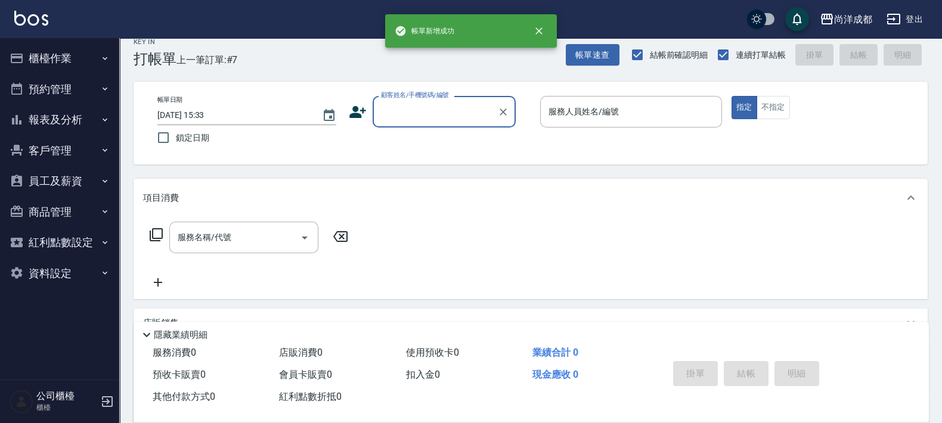
scroll to position [0, 0]
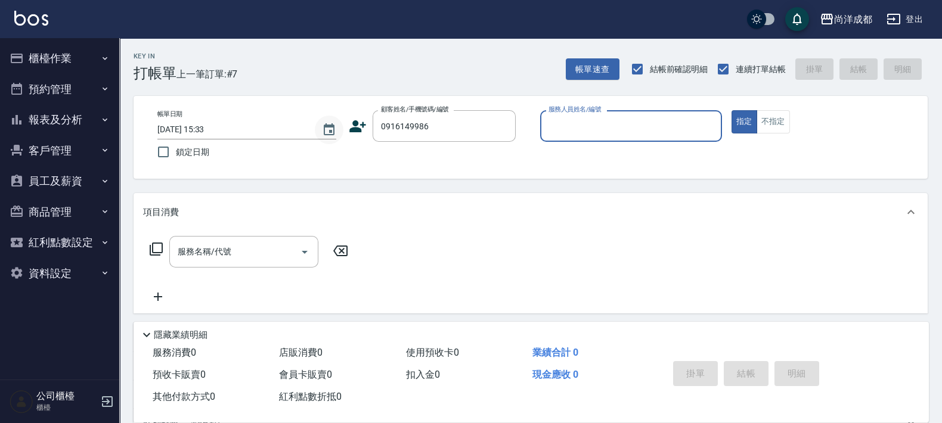
type input "[PERSON_NAME]/0916149986/null"
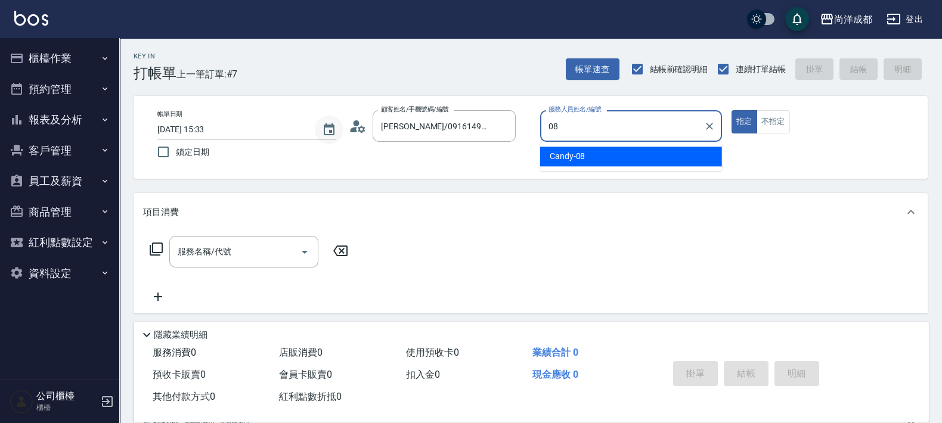
type input "Candy-08"
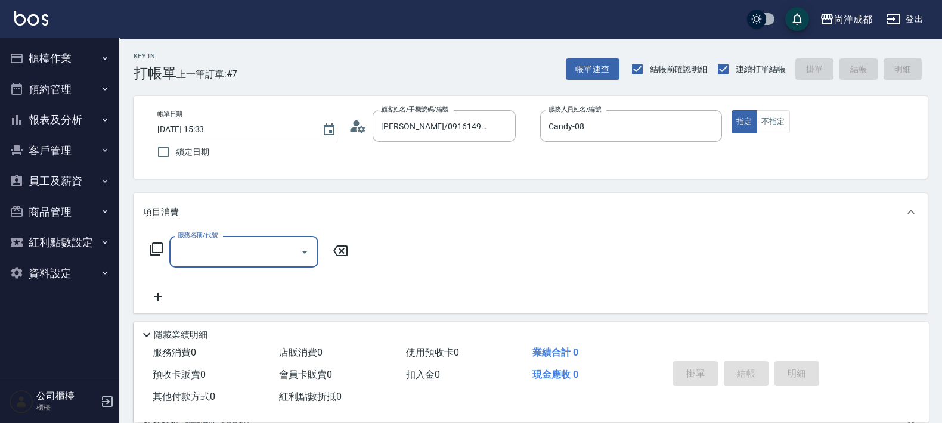
click at [365, 123] on icon at bounding box center [358, 127] width 18 height 18
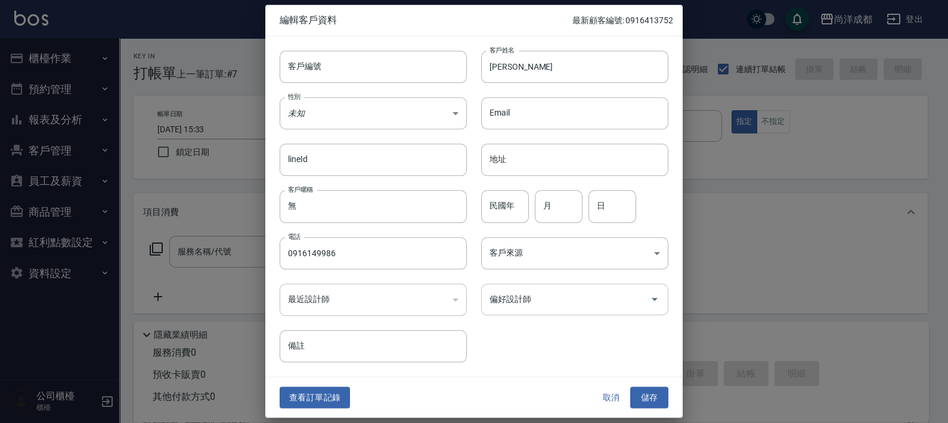
click at [545, 307] on input "偏好設計師" at bounding box center [566, 299] width 159 height 21
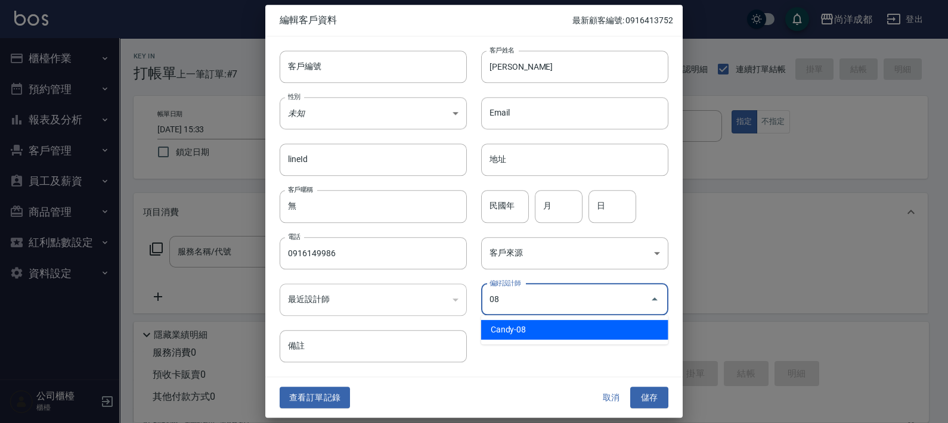
type input "Candy"
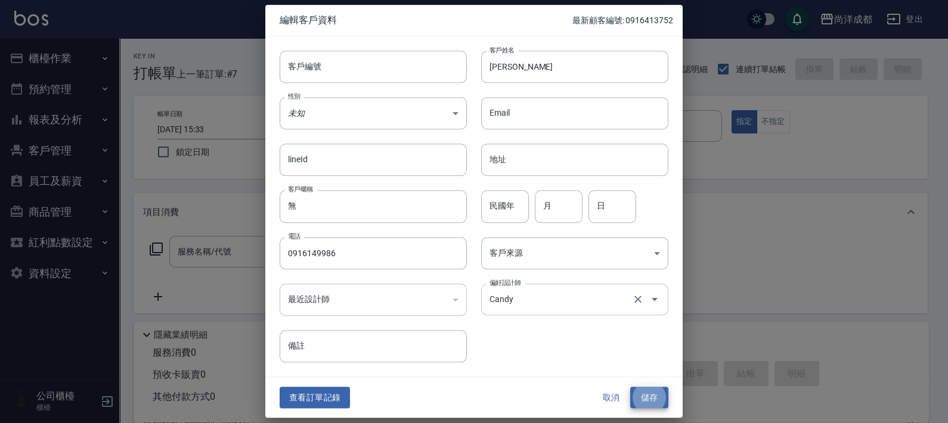
click at [630, 387] on button "儲存" at bounding box center [649, 398] width 38 height 22
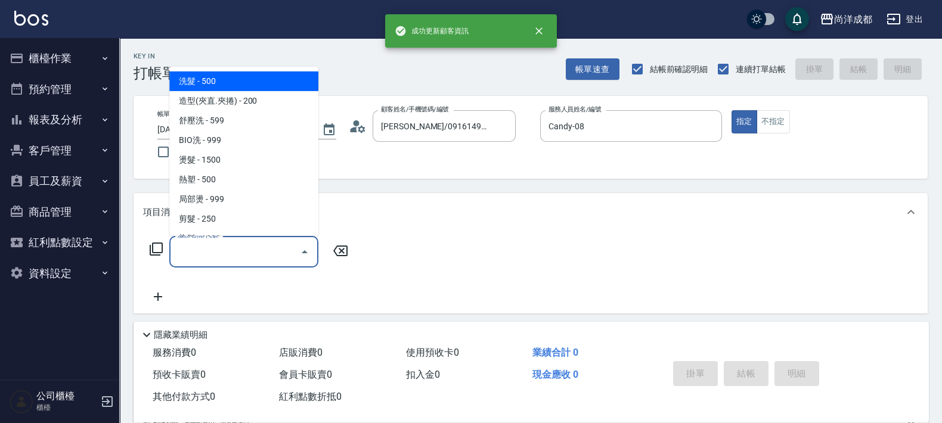
click at [231, 244] on input "服務名稱/代號" at bounding box center [235, 252] width 120 height 21
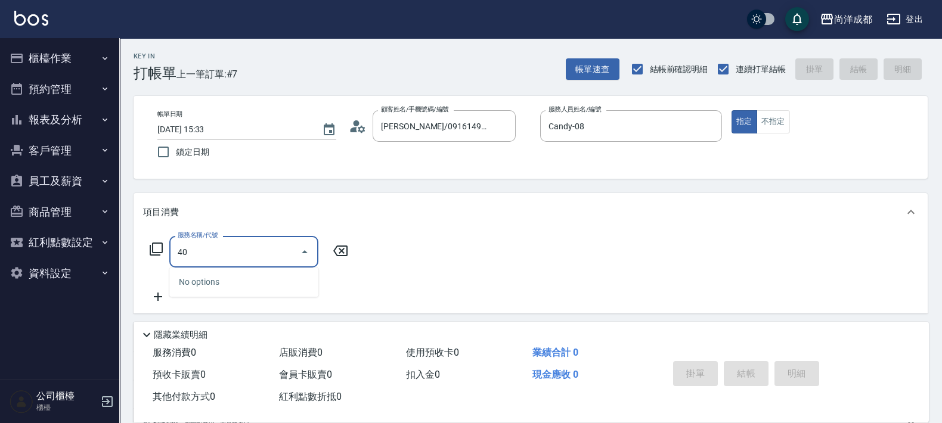
type input "401"
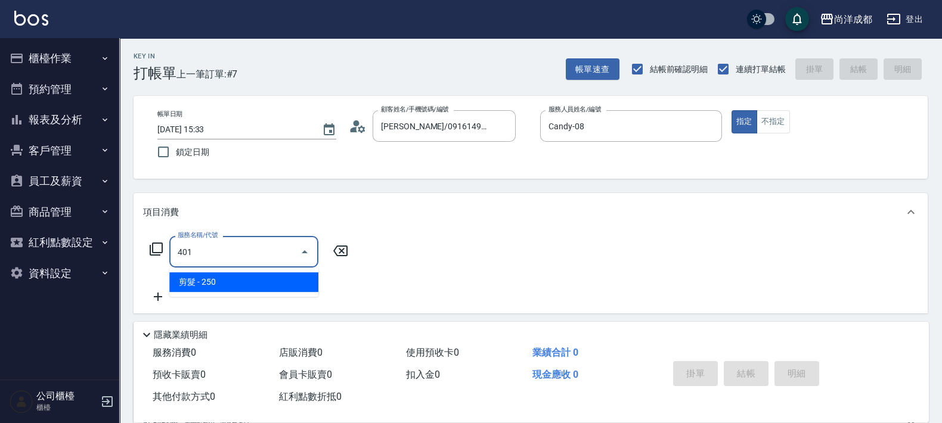
type input "20"
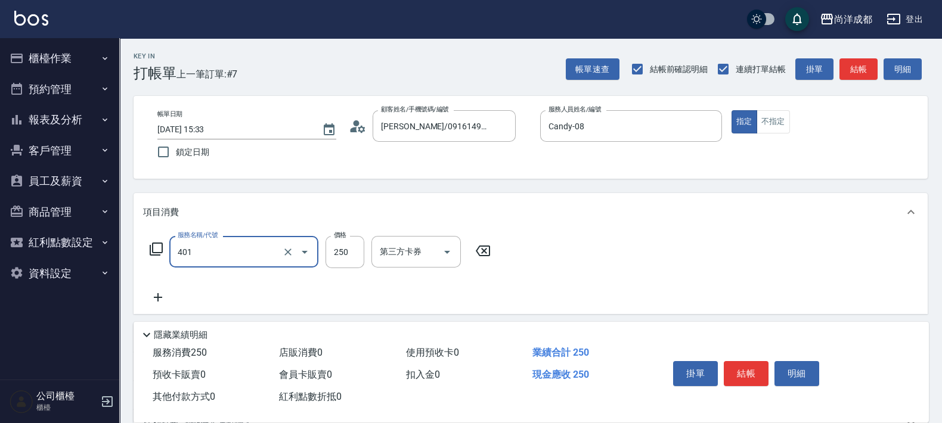
type input "剪髮(401)"
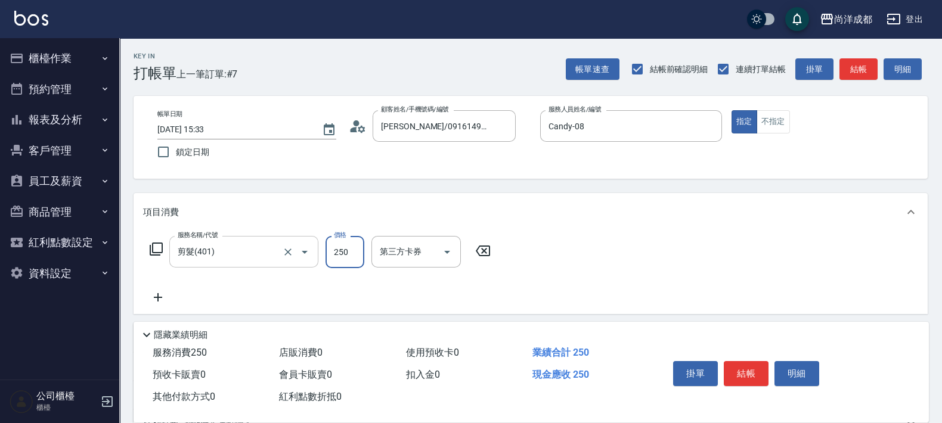
type input "6"
type input "0"
type input "60"
type input "600"
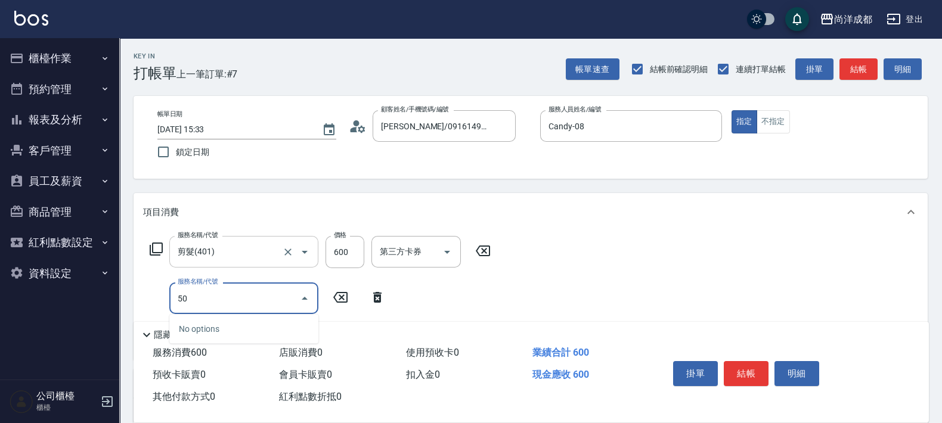
type input "501"
type input "160"
type input "染髮(501)"
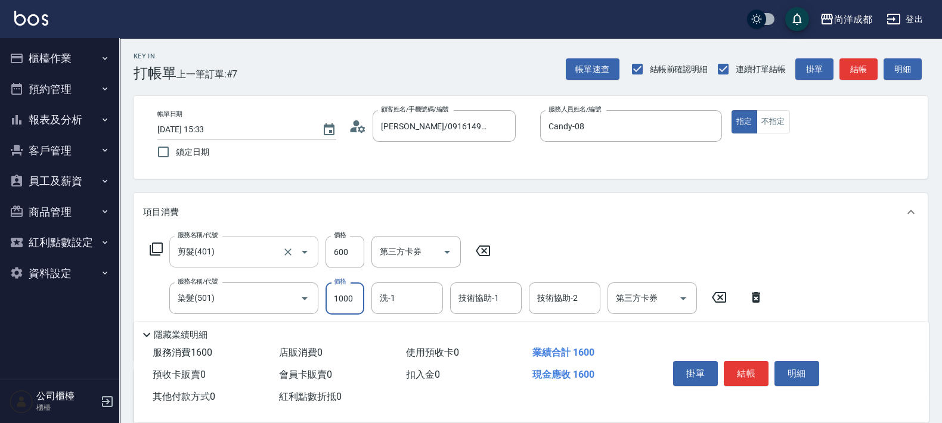
type input "1"
type input "60"
type input "119"
type input "170"
type input "1199"
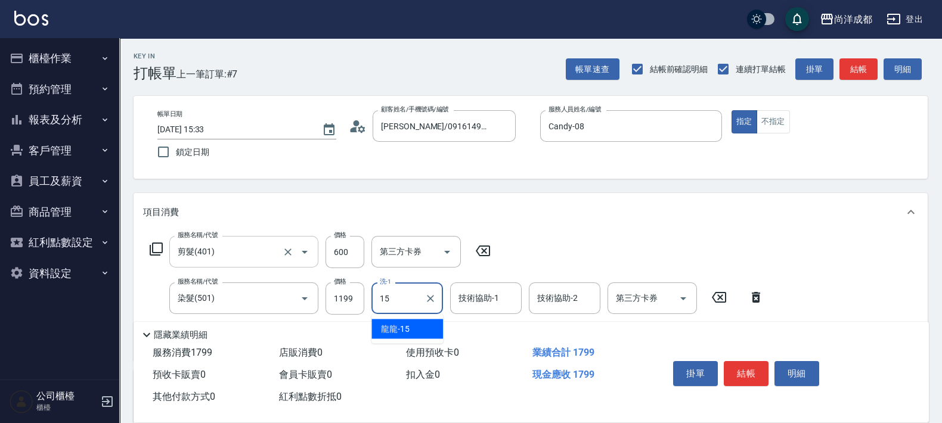
type input "龍龍-15"
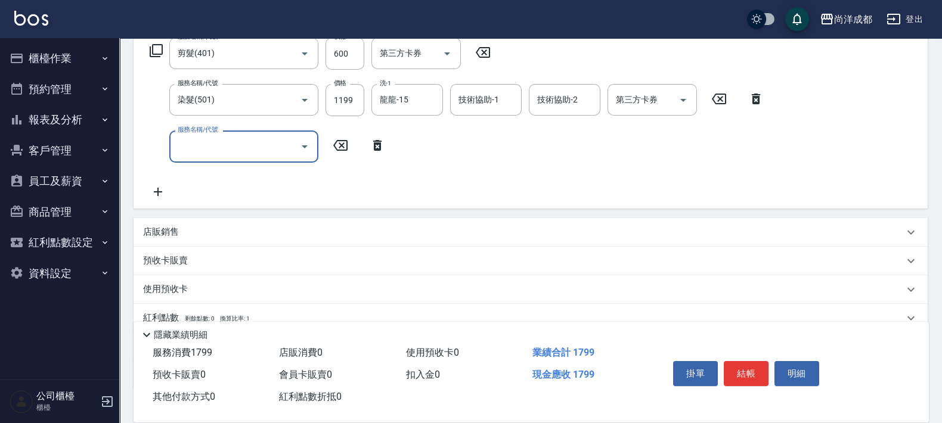
scroll to position [129, 0]
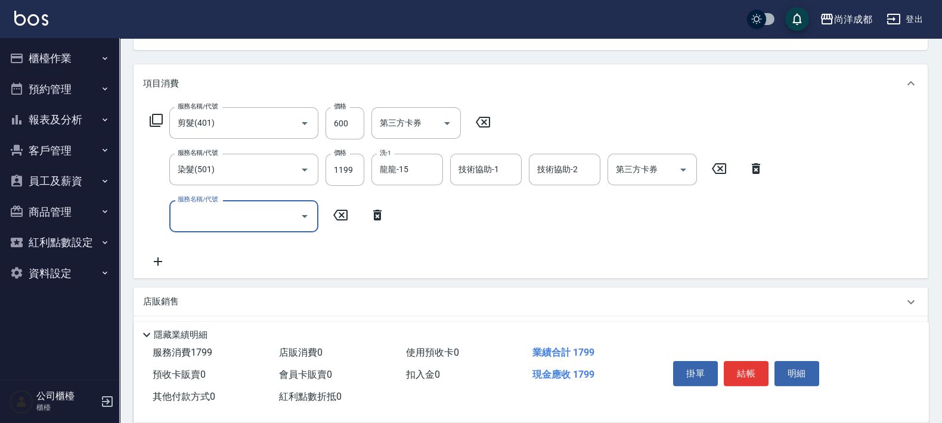
click at [234, 228] on div "服務名稱/代號" at bounding box center [243, 216] width 149 height 32
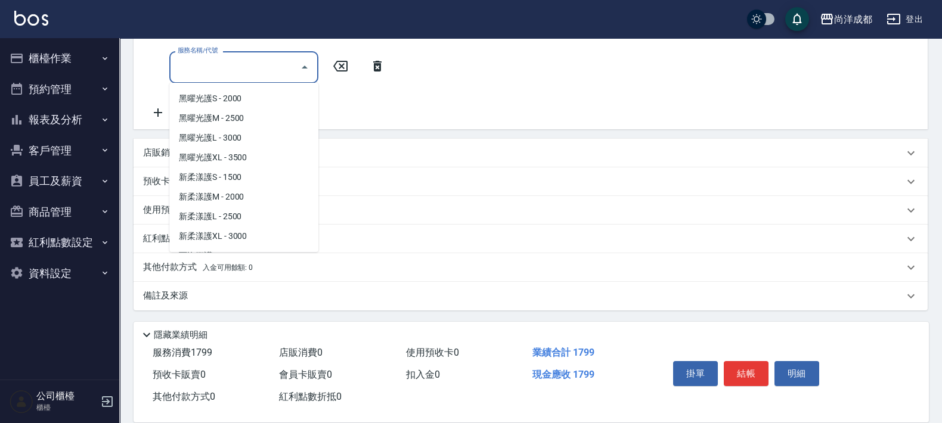
scroll to position [521, 0]
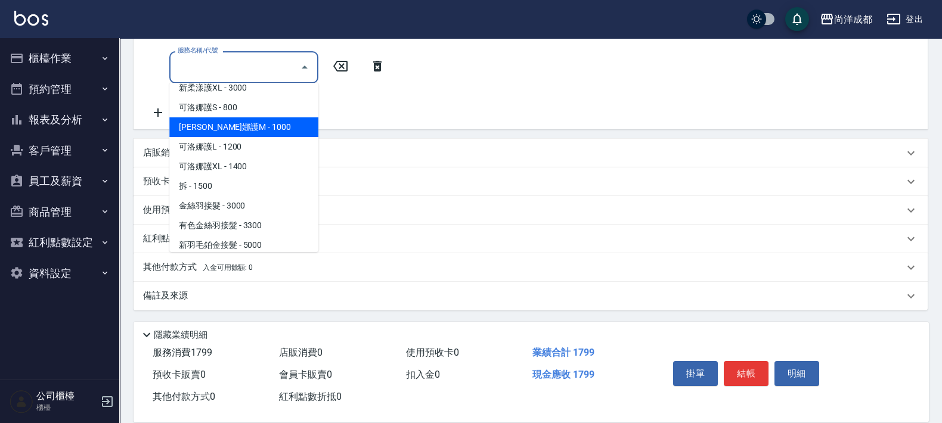
click at [250, 131] on span "[PERSON_NAME]娜護M - 1000" at bounding box center [243, 128] width 149 height 20
type input "270"
type input "[PERSON_NAME]護M(618)"
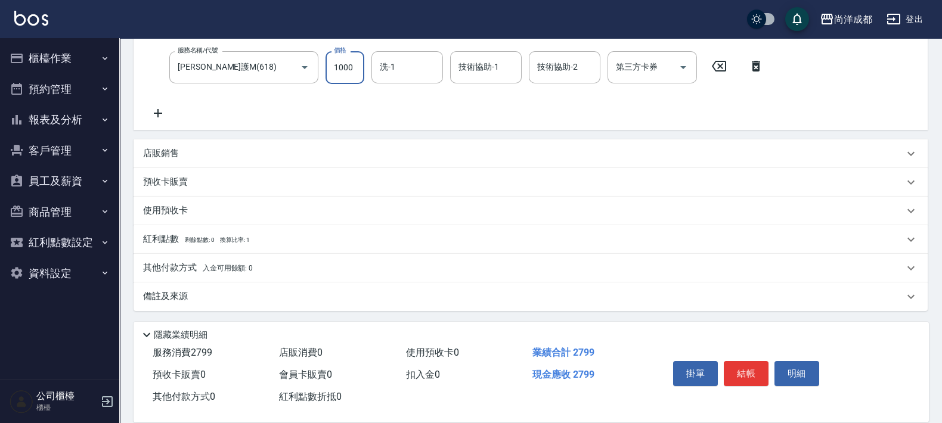
scroll to position [40, 0]
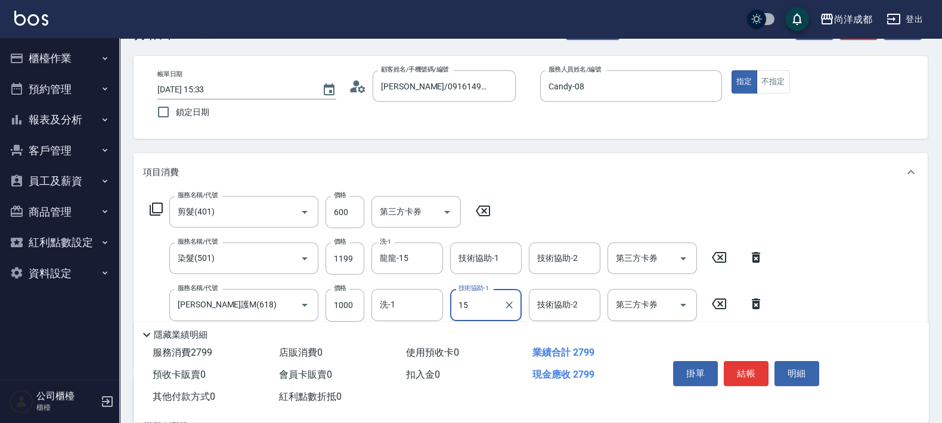
type input "龍龍-15"
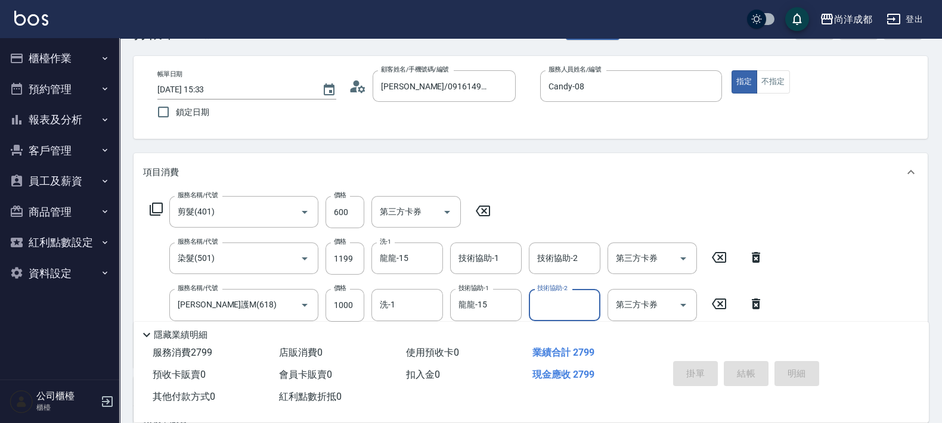
type input "0"
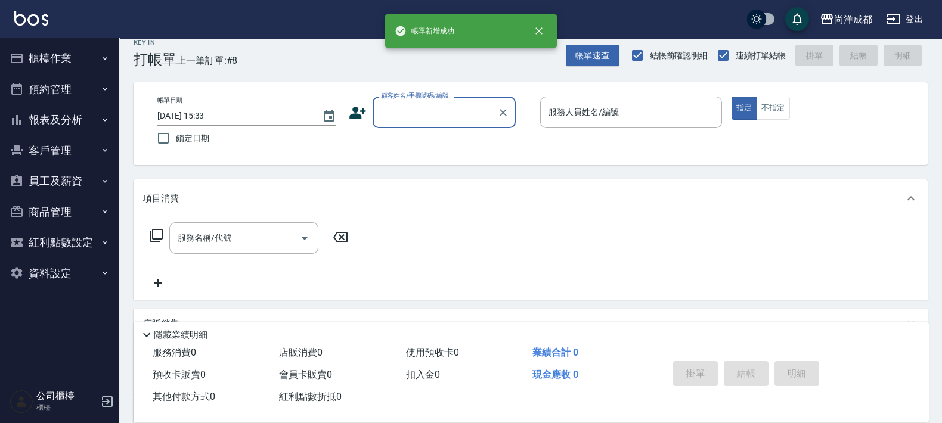
scroll to position [0, 0]
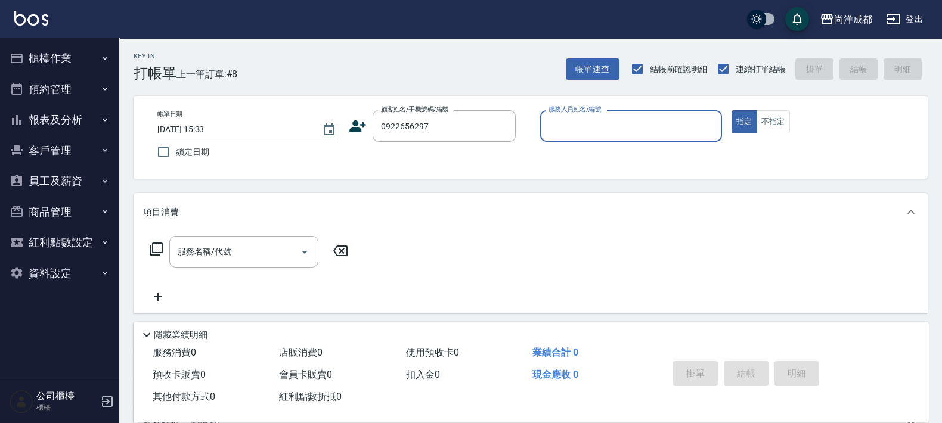
type input "[PERSON_NAME]/0922656297/"
type input "Candy-08"
click at [732, 110] on button "指定" at bounding box center [745, 121] width 26 height 23
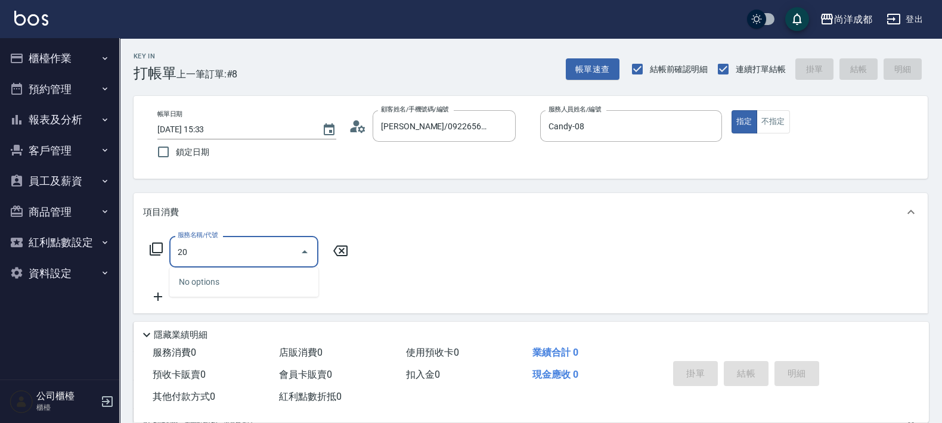
type input "201"
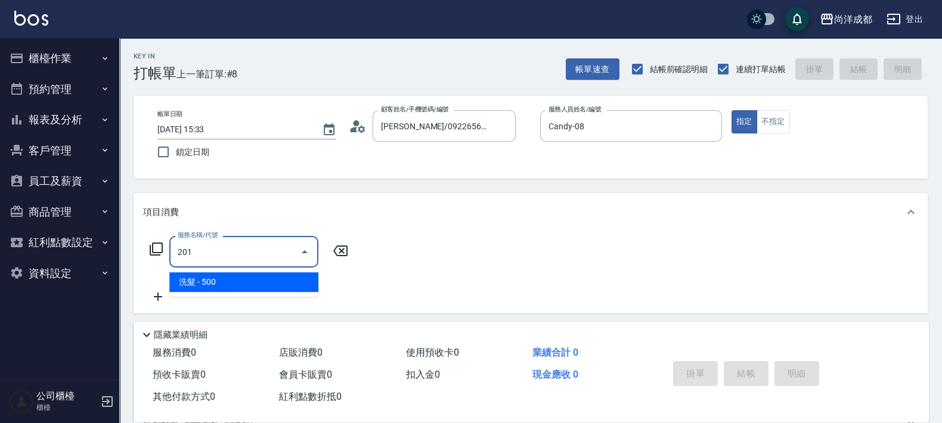
type input "50"
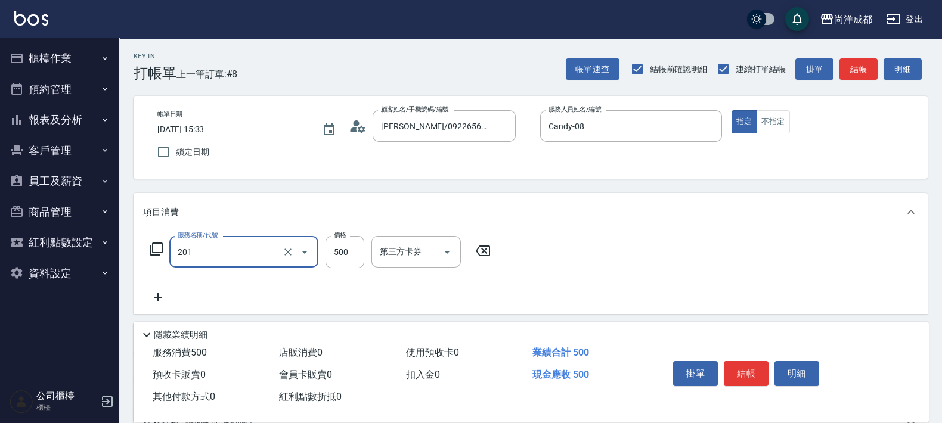
type input "洗髮(201)"
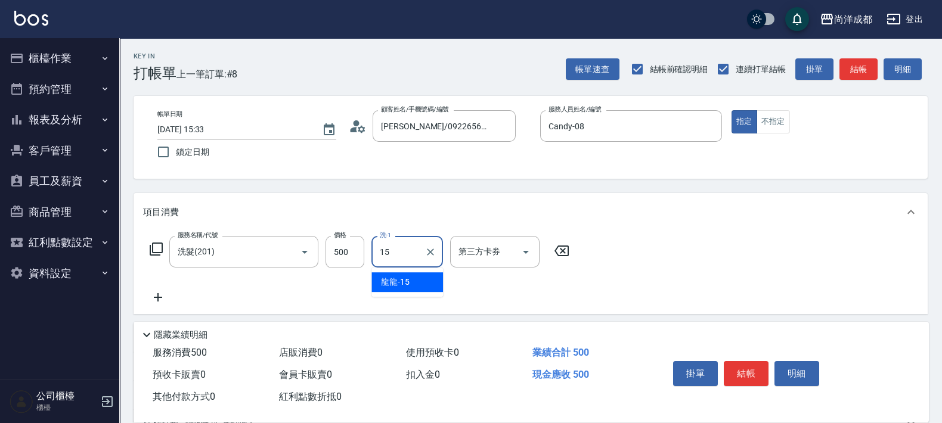
type input "龍龍-15"
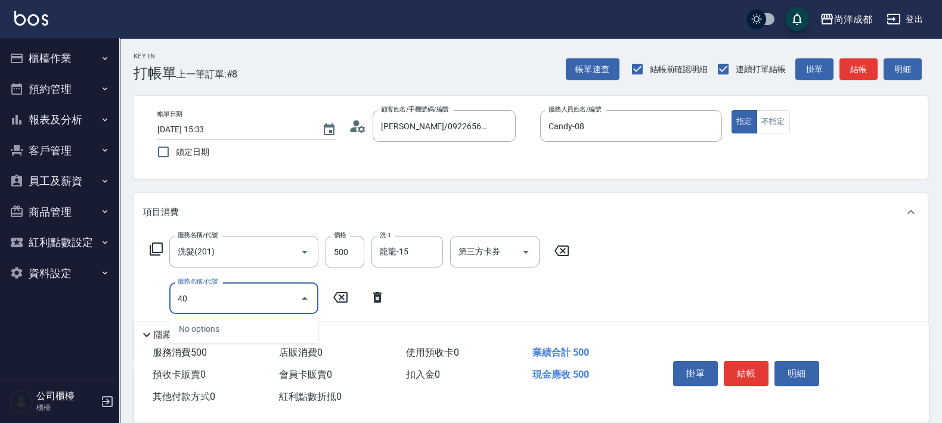
type input "401"
type input "70"
type input "剪髮(401)"
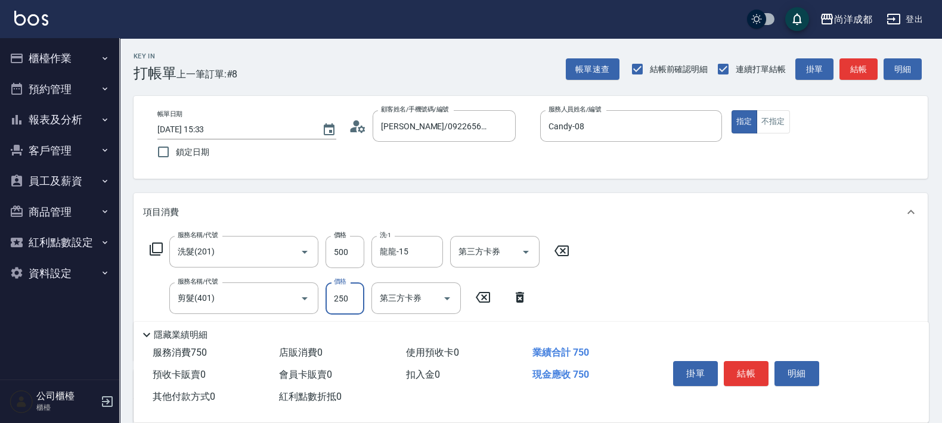
type input "1"
type input "50"
type input "10"
type input "60"
type input "100"
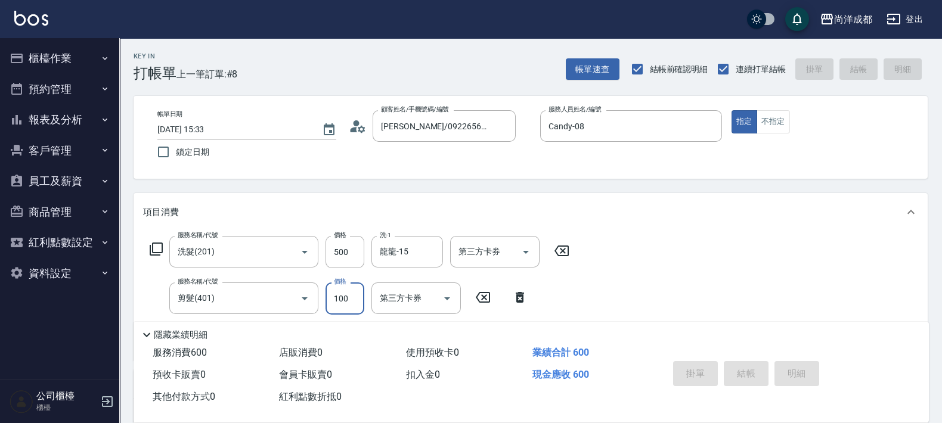
type input "[DATE] 15:35"
type input "0"
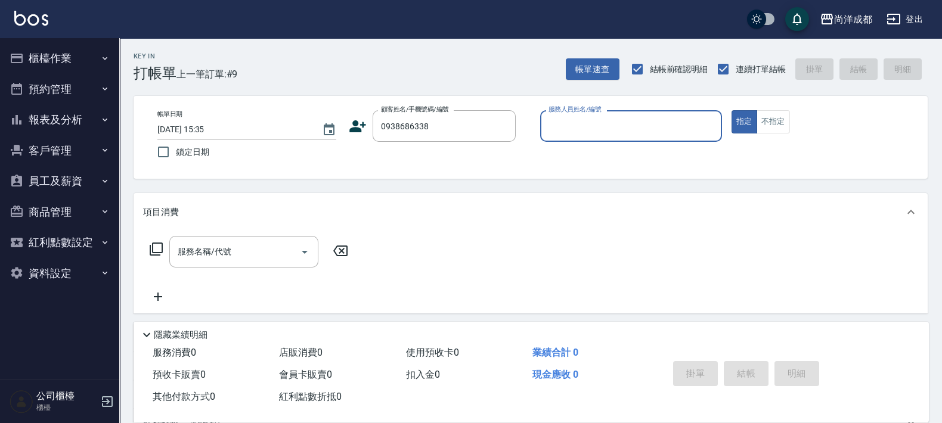
type input "[PERSON_NAME]/0938686338/null"
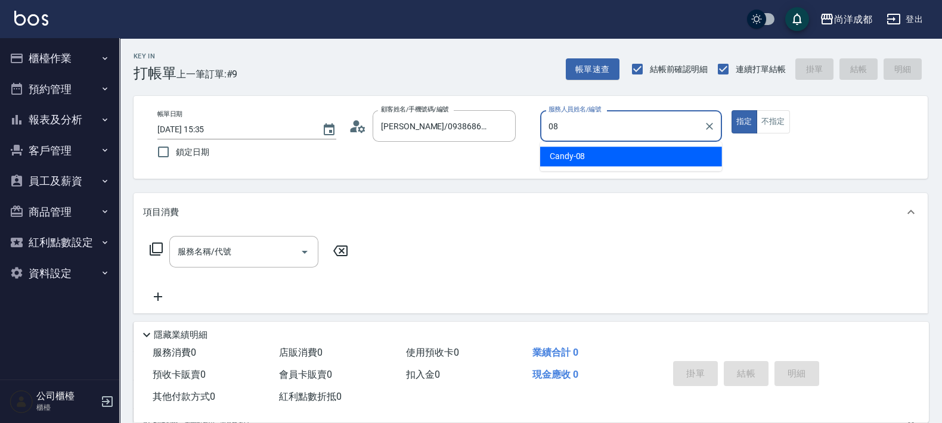
type input "Candy-08"
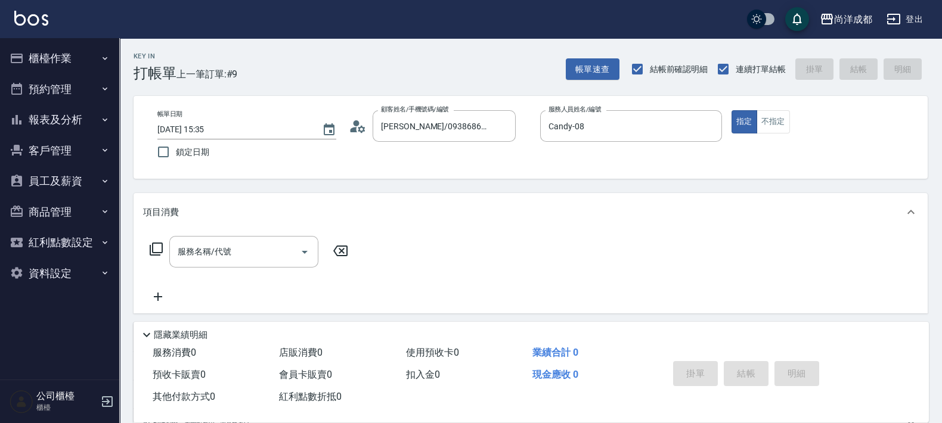
click at [355, 131] on icon at bounding box center [354, 129] width 7 height 5
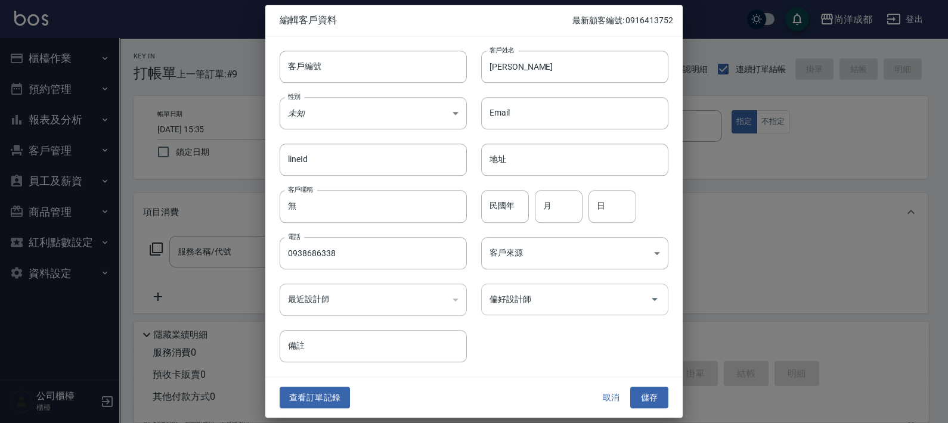
click at [548, 311] on div "偏好設計師" at bounding box center [574, 300] width 187 height 32
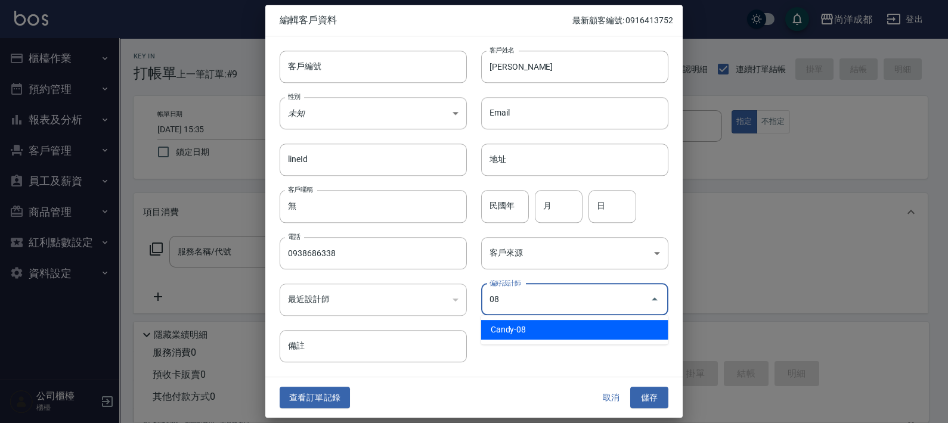
type input "Candy"
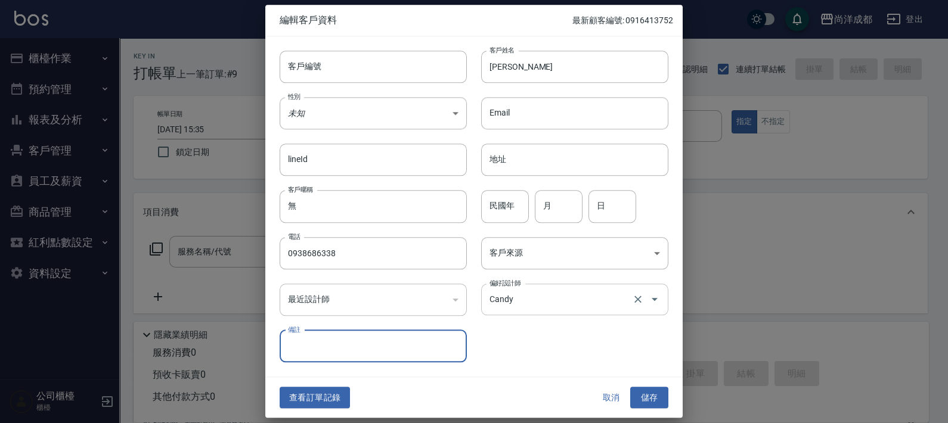
click at [630, 387] on button "儲存" at bounding box center [649, 398] width 38 height 22
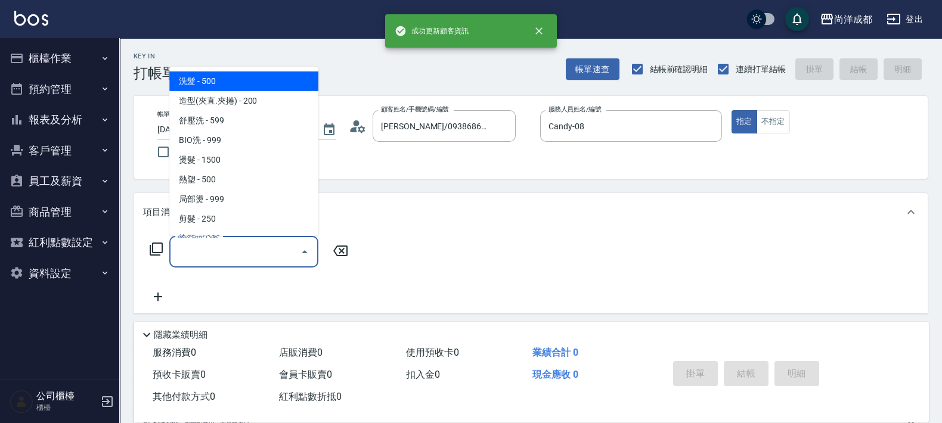
click at [267, 259] on input "服務名稱/代號" at bounding box center [235, 252] width 120 height 21
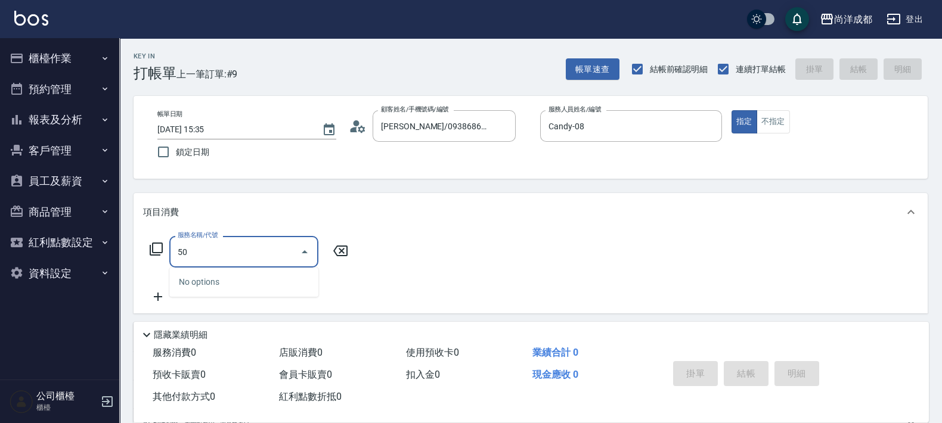
type input "501"
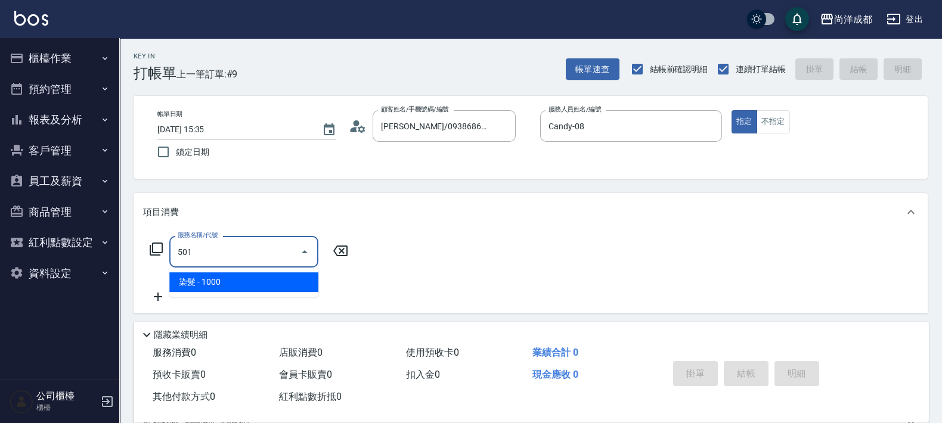
type input "100"
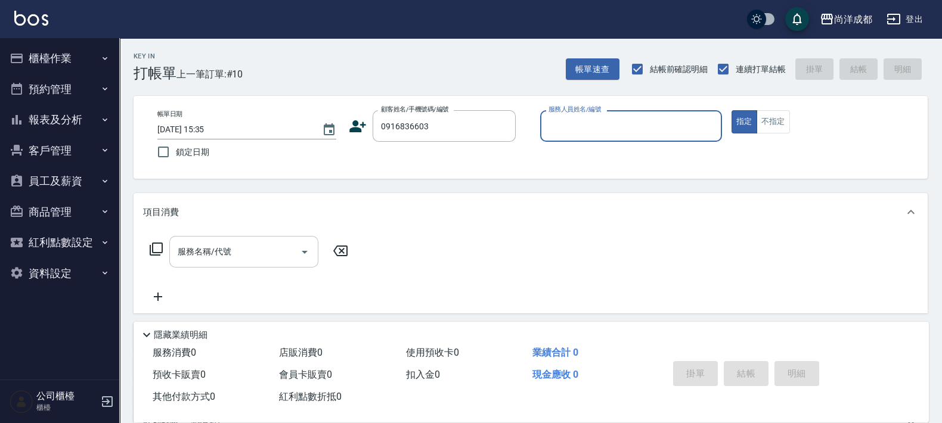
click at [732, 110] on button "指定" at bounding box center [745, 121] width 26 height 23
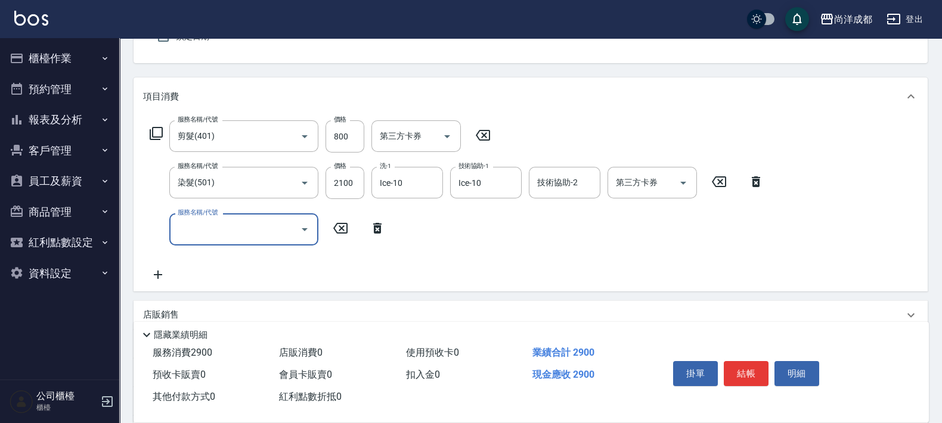
scroll to position [224, 0]
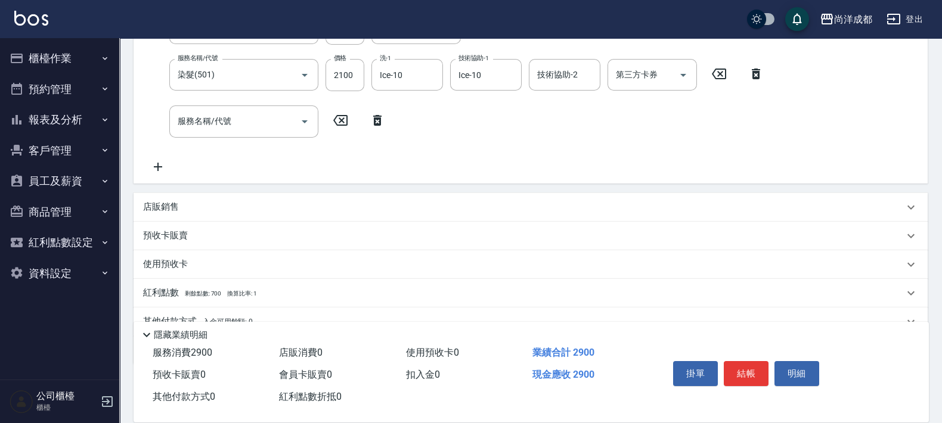
click at [224, 104] on div "服務名稱/代號 剪髮(401) 服務名稱/代號 價格 800 價格 第三方卡券 第三方卡券 服務名稱/代號 染髮(501) 服務名稱/代號 價格 2100 價…" at bounding box center [457, 93] width 628 height 161
click at [233, 113] on input "服務名稱/代號" at bounding box center [235, 121] width 120 height 21
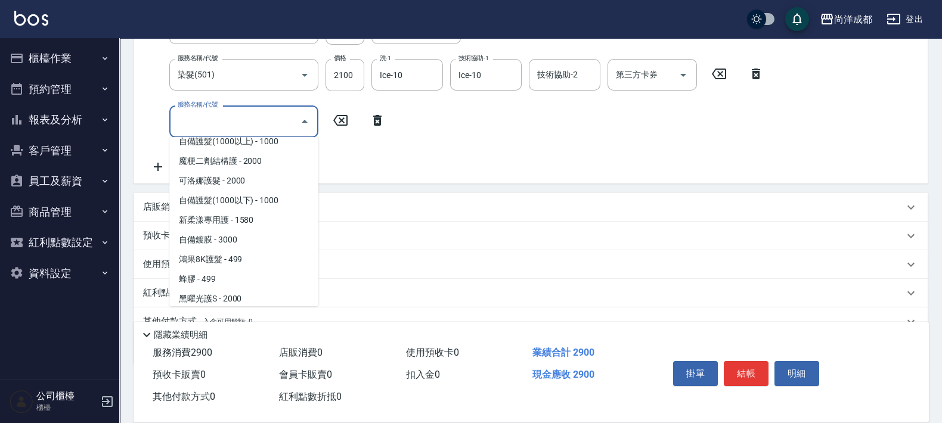
scroll to position [301, 0]
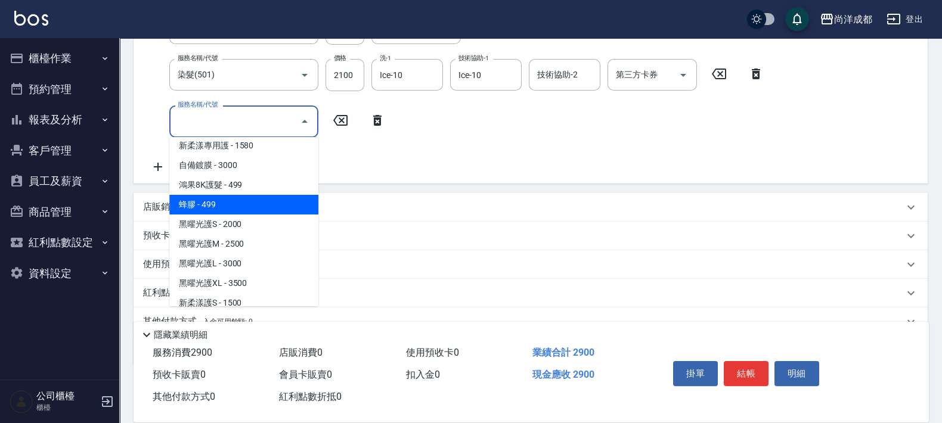
click at [275, 209] on span "蜂膠 - 499" at bounding box center [243, 205] width 149 height 20
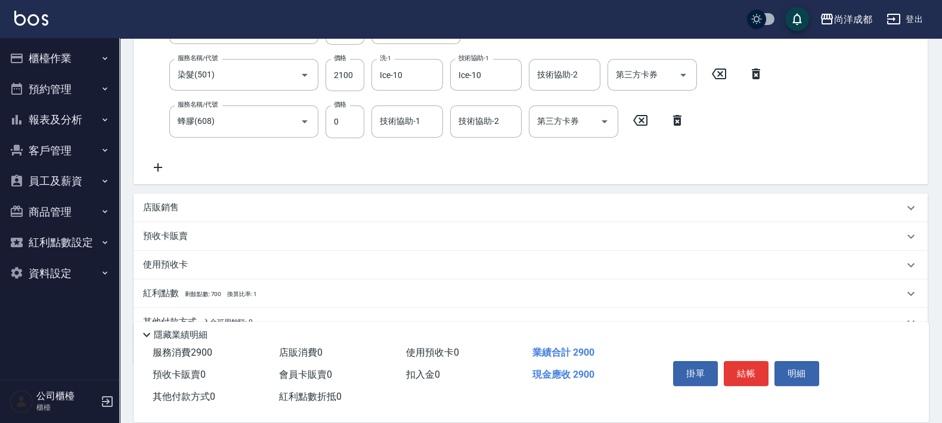
drag, startPoint x: 337, startPoint y: 103, endPoint x: 348, endPoint y: 117, distance: 18.3
click at [337, 103] on label "價格" at bounding box center [340, 104] width 13 height 9
click at [337, 106] on input "0" at bounding box center [345, 122] width 39 height 32
click at [348, 118] on input "0" at bounding box center [345, 122] width 39 height 32
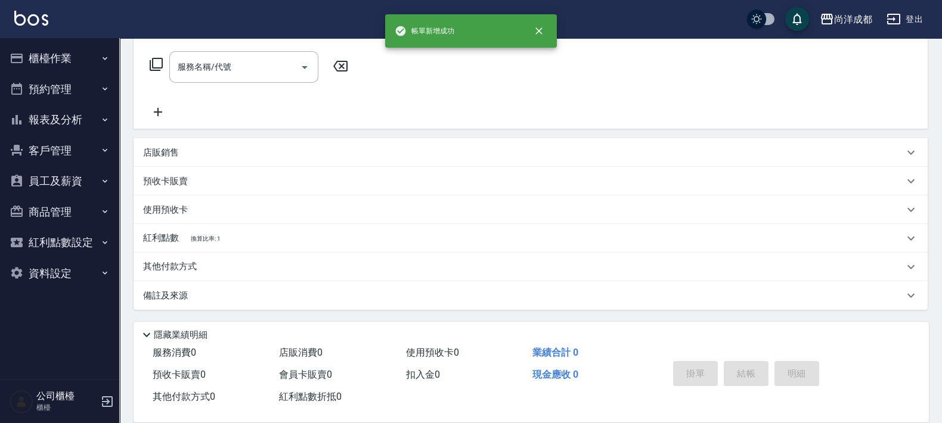
scroll to position [0, 0]
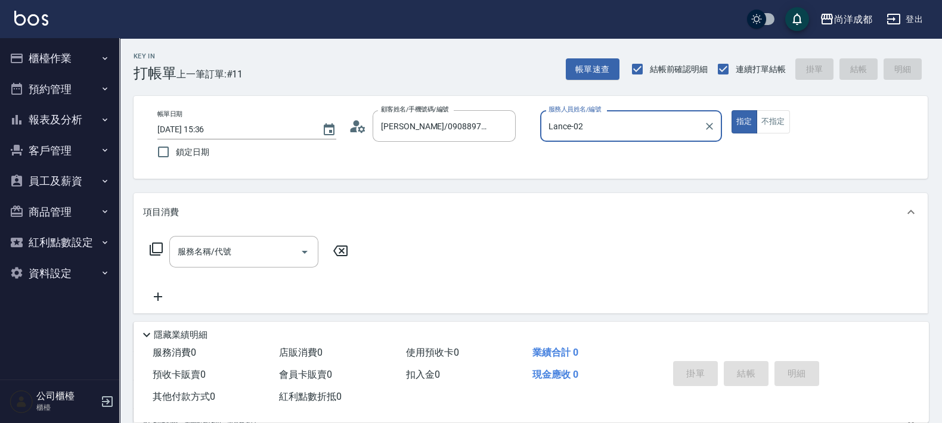
click at [732, 110] on button "指定" at bounding box center [745, 121] width 26 height 23
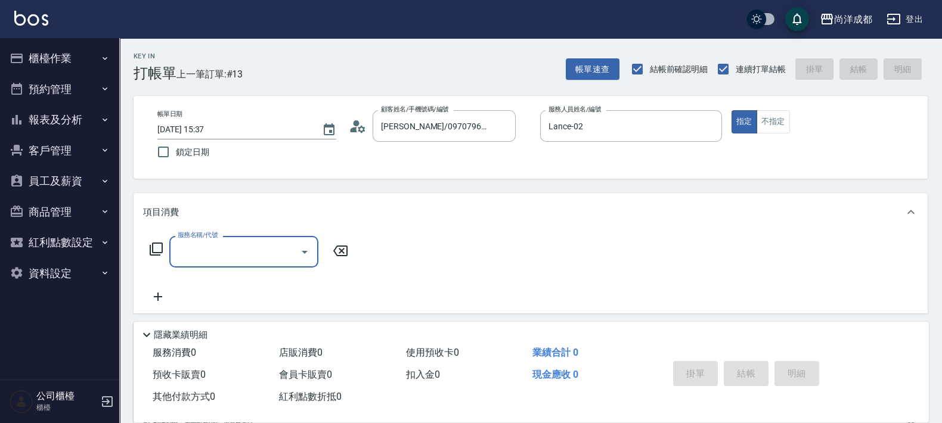
click at [357, 127] on icon at bounding box center [358, 127] width 18 height 18
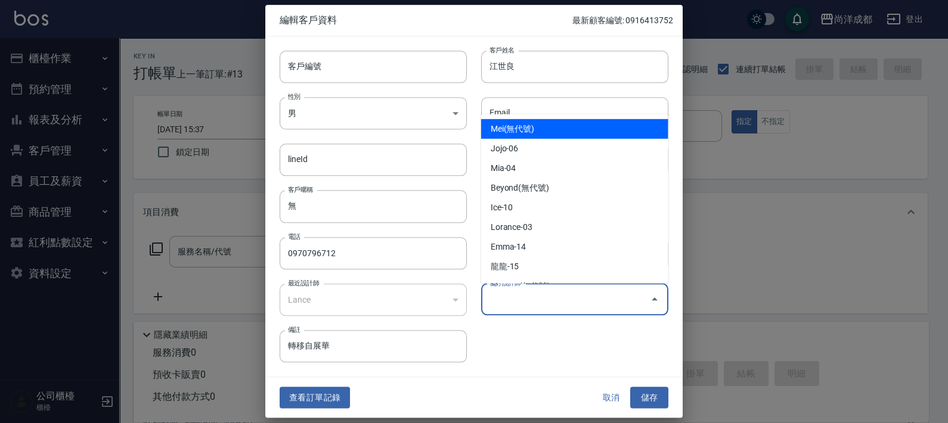
click at [509, 309] on input "偏好設計師" at bounding box center [566, 299] width 159 height 21
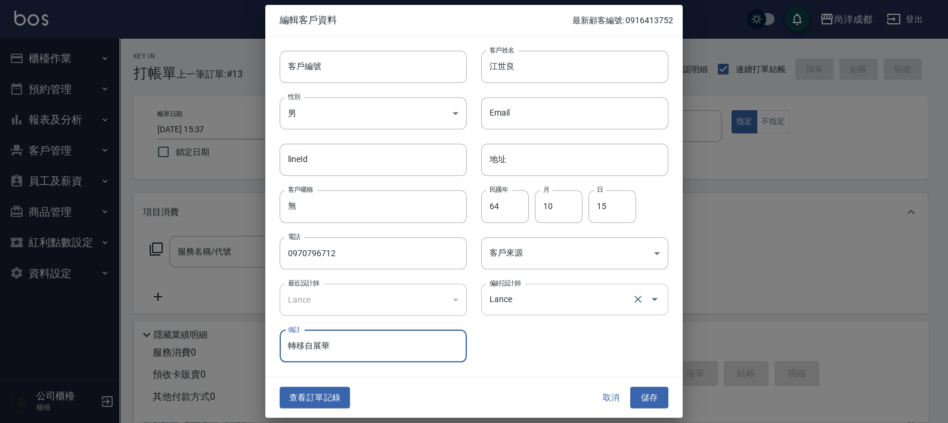
click at [630, 387] on button "儲存" at bounding box center [649, 398] width 38 height 22
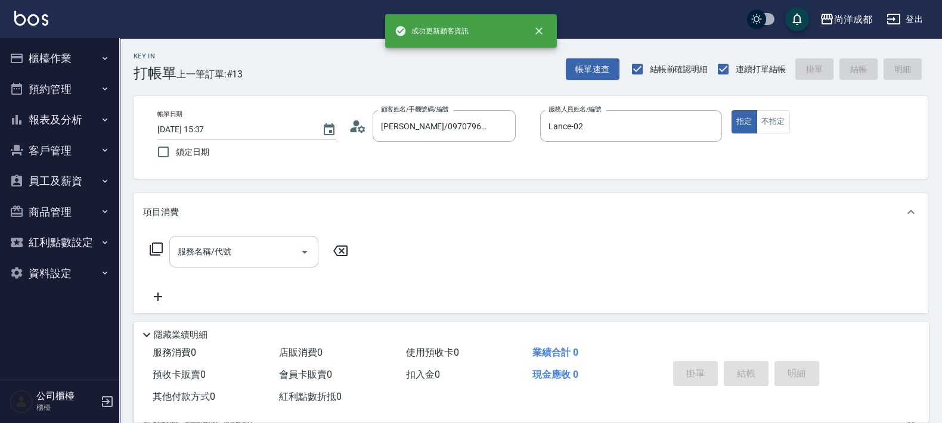
click at [274, 248] on input "服務名稱/代號" at bounding box center [235, 252] width 120 height 21
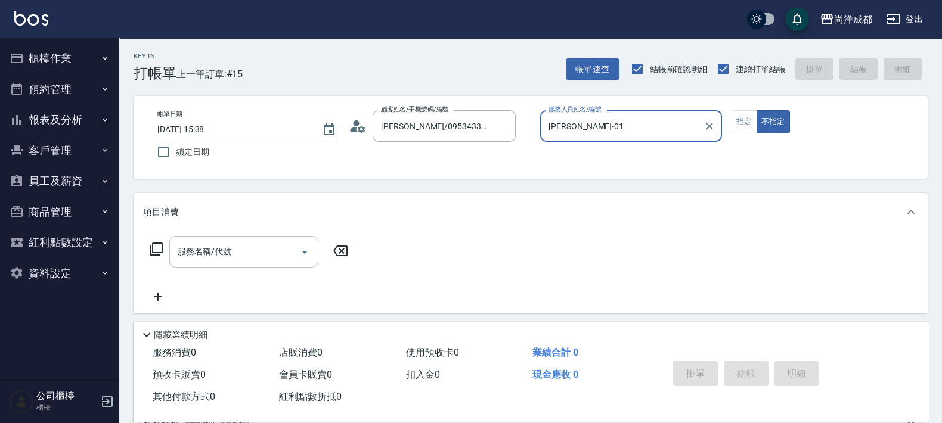
click at [757, 110] on button "不指定" at bounding box center [773, 121] width 33 height 23
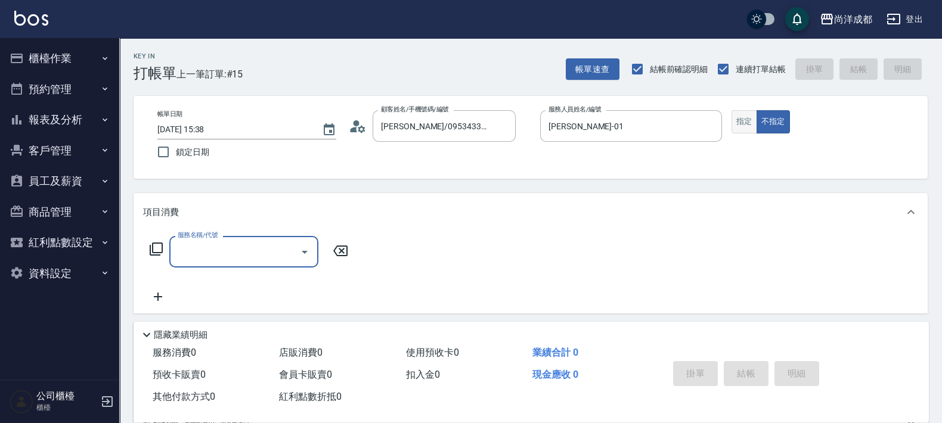
click at [753, 127] on button "指定" at bounding box center [745, 121] width 26 height 23
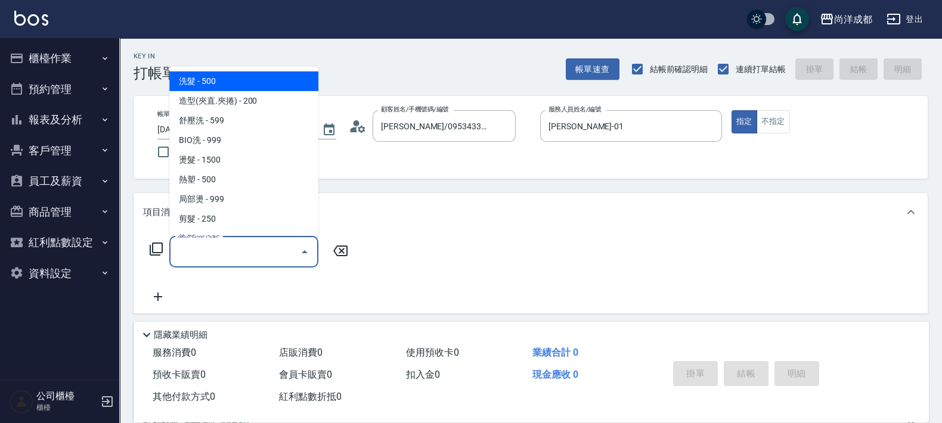
click at [244, 256] on input "服務名稱/代號" at bounding box center [235, 252] width 120 height 21
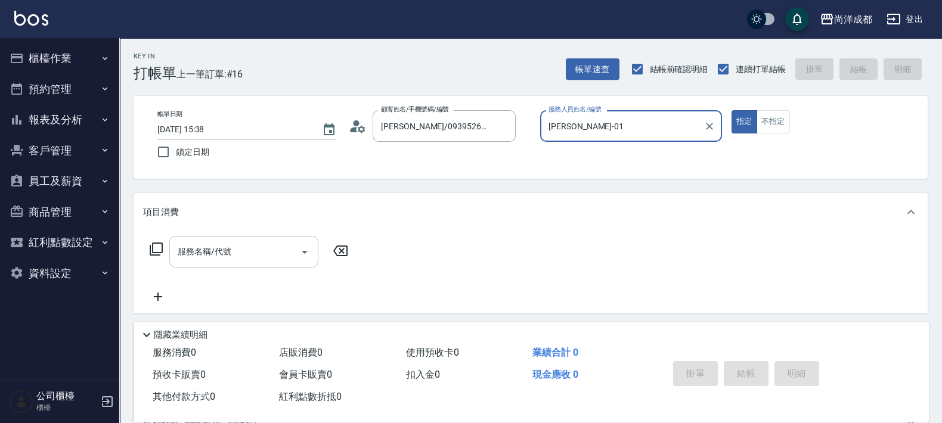
click at [732, 110] on button "指定" at bounding box center [745, 121] width 26 height 23
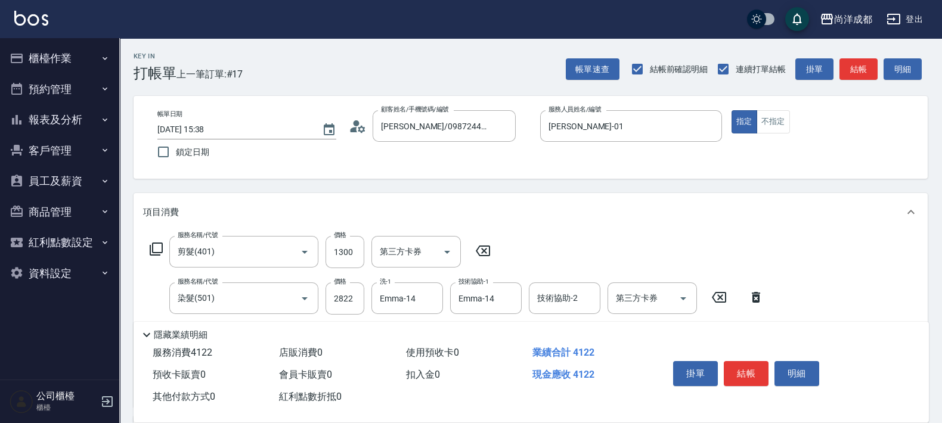
scroll to position [278, 0]
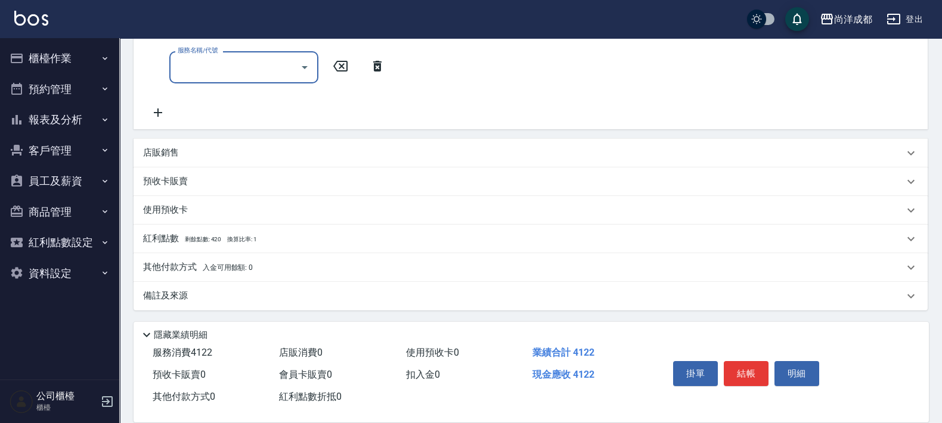
click at [215, 69] on input "服務名稱/代號" at bounding box center [235, 67] width 120 height 21
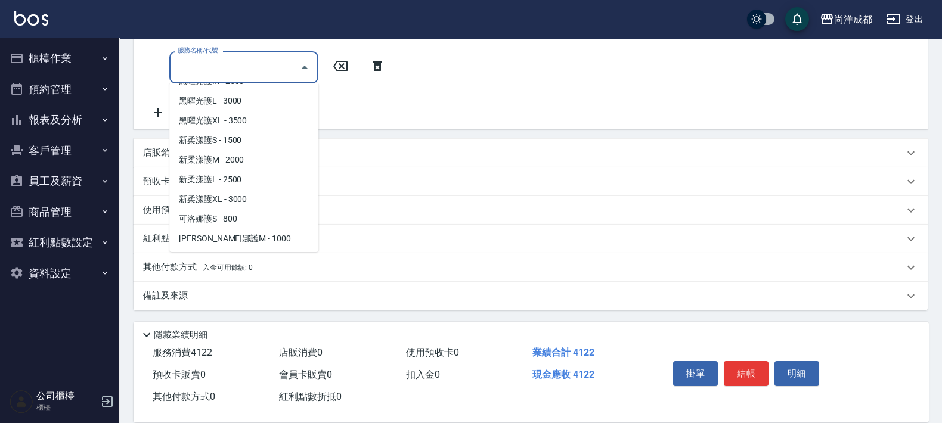
scroll to position [447, 0]
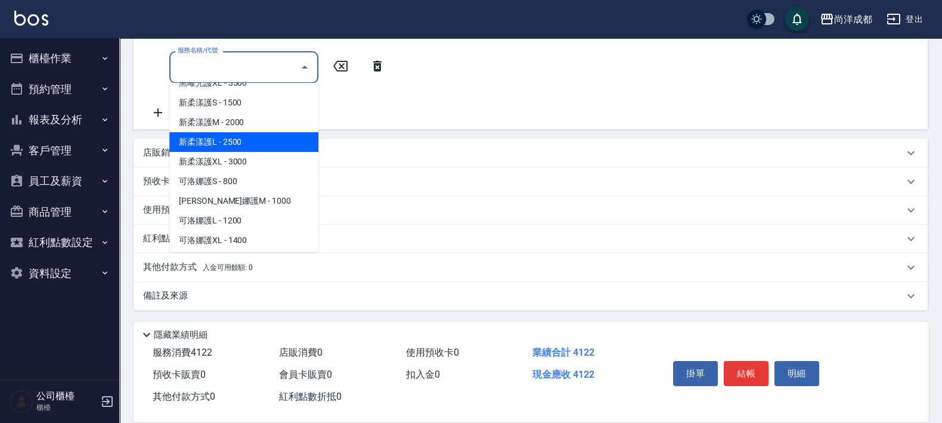
click at [265, 146] on span "新柔漾護L - 2500" at bounding box center [243, 142] width 149 height 20
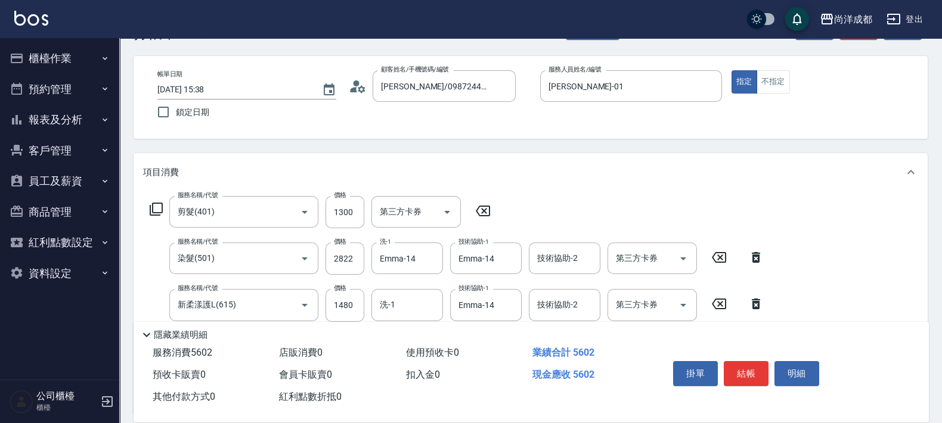
scroll to position [264, 0]
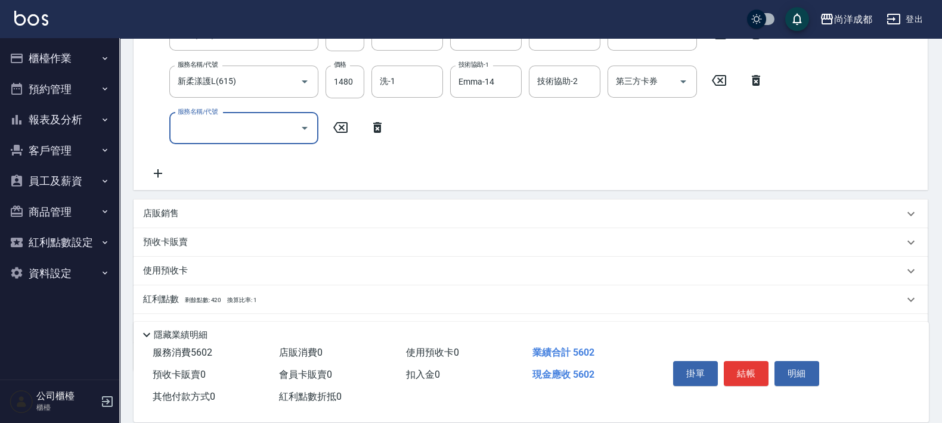
click at [379, 122] on icon at bounding box center [378, 127] width 30 height 14
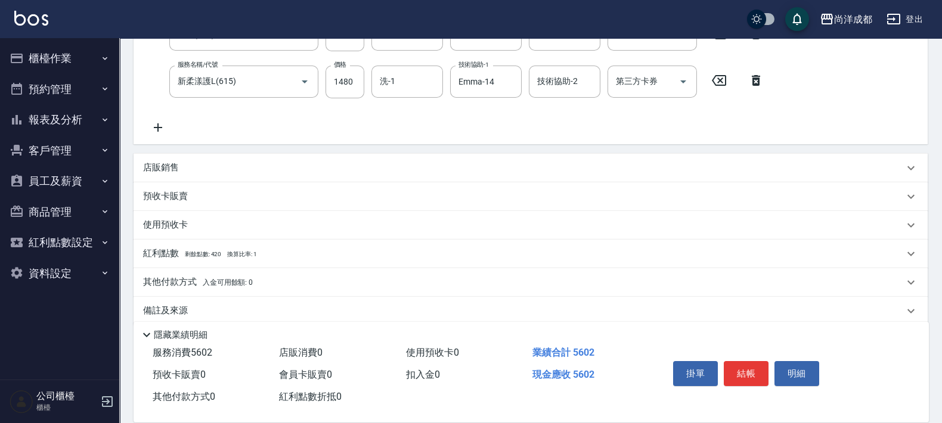
click at [147, 159] on div "店販銷售" at bounding box center [531, 168] width 795 height 29
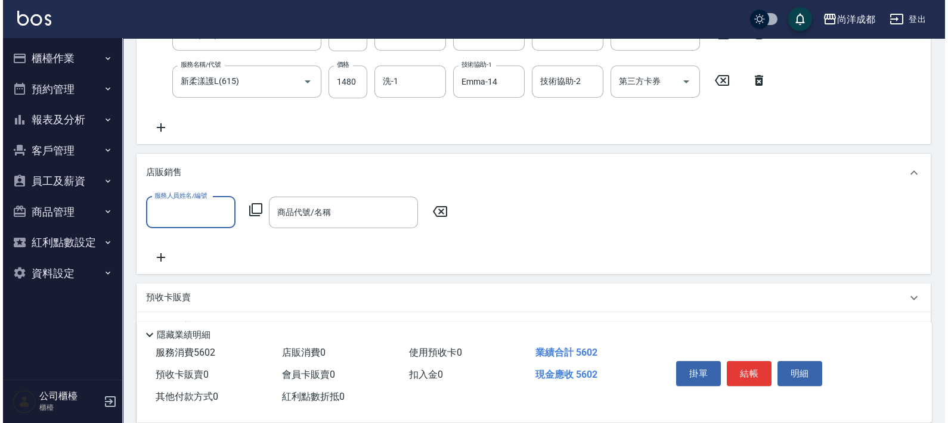
scroll to position [0, 0]
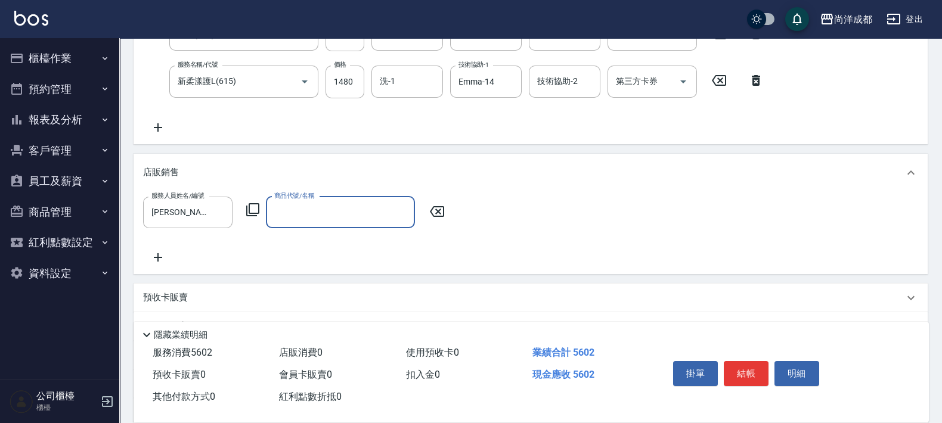
click at [254, 215] on icon at bounding box center [252, 209] width 13 height 13
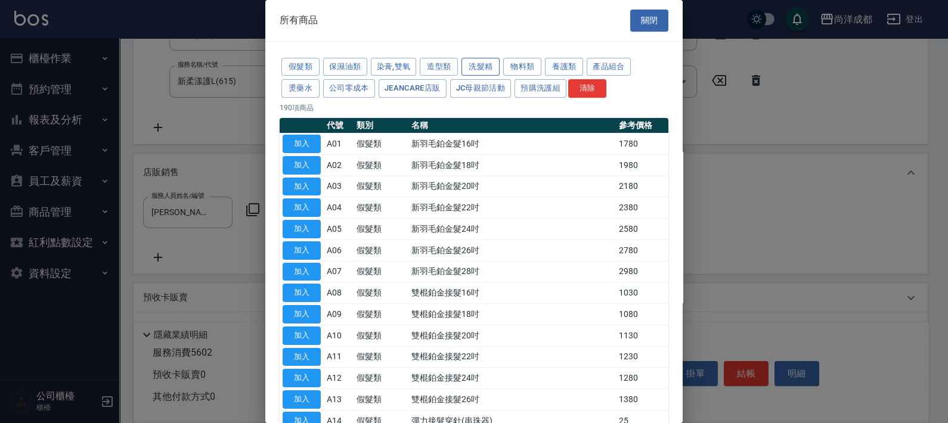
click at [481, 58] on button "洗髮精" at bounding box center [481, 67] width 38 height 18
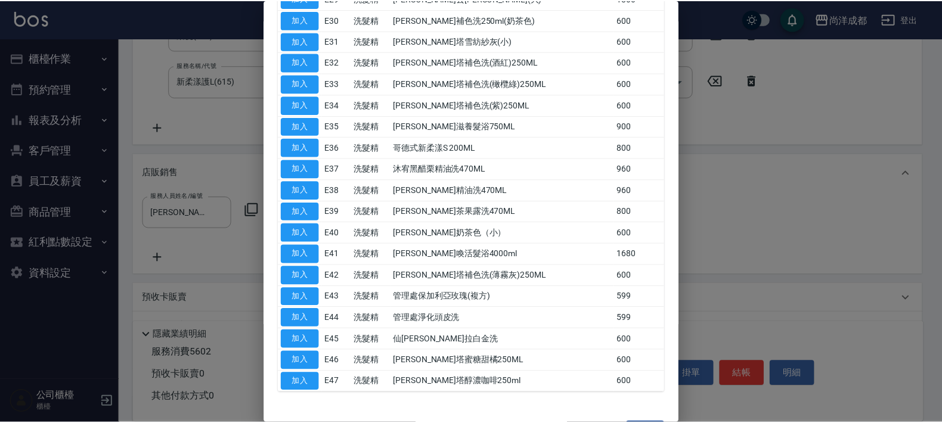
scroll to position [746, 0]
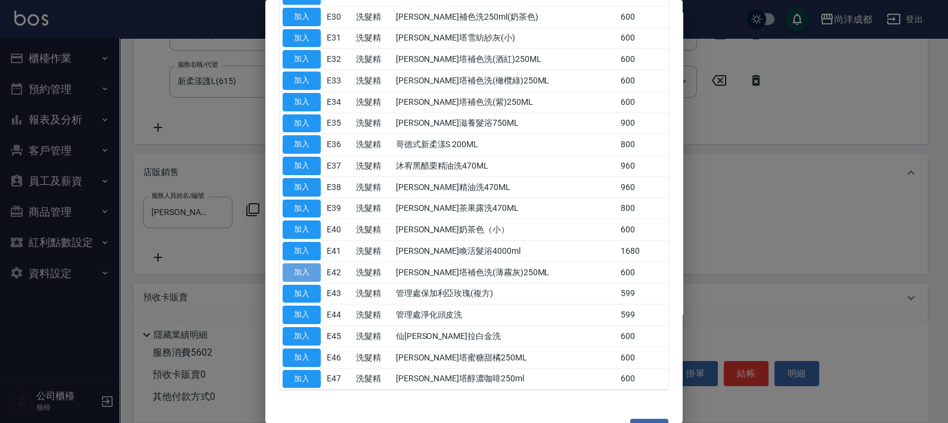
click at [304, 264] on button "加入" at bounding box center [302, 273] width 38 height 18
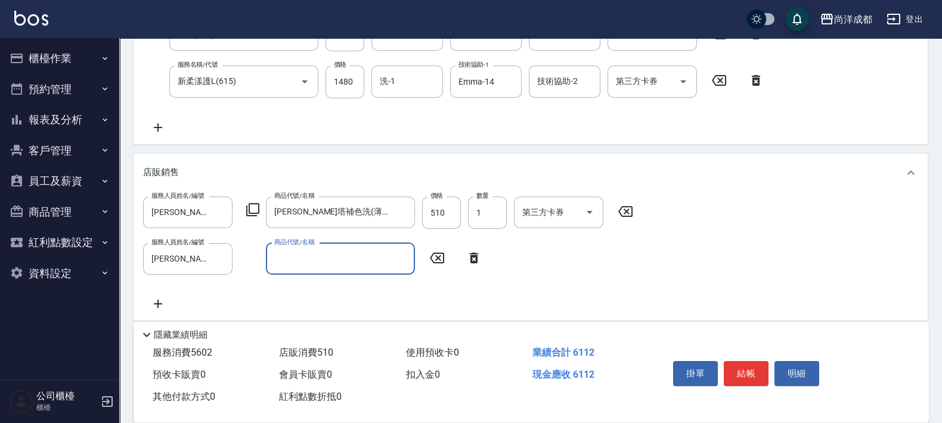
click at [367, 265] on input "商品代號/名稱" at bounding box center [340, 259] width 138 height 21
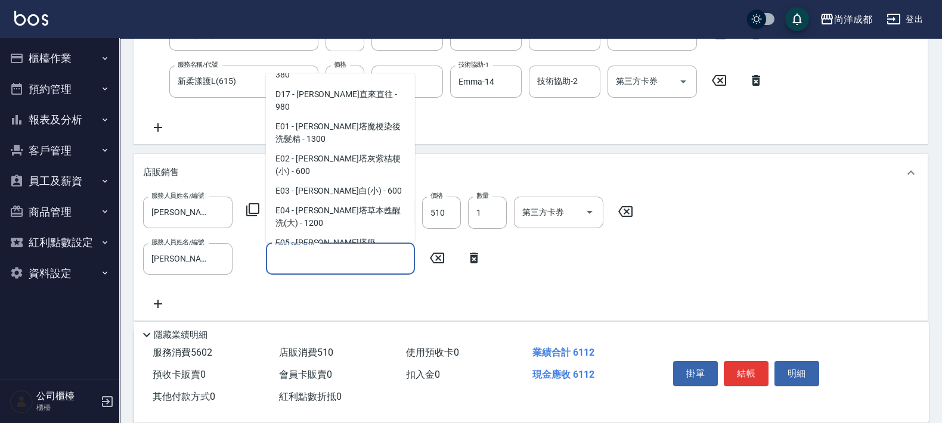
scroll to position [1417, 0]
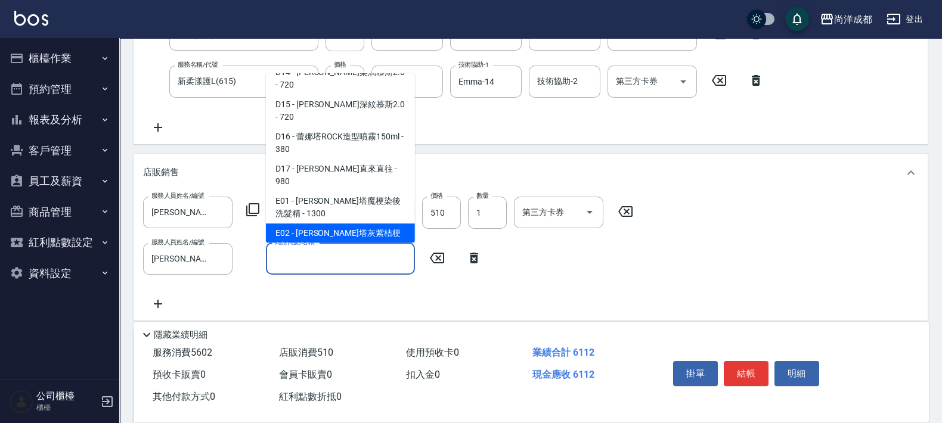
click at [348, 224] on span "E02 - [PERSON_NAME]塔灰紫桔梗(小) - 600" at bounding box center [340, 240] width 149 height 32
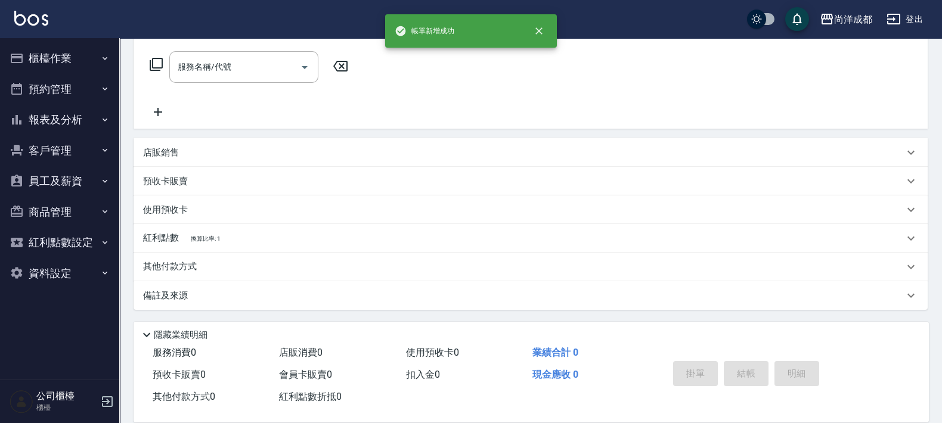
scroll to position [0, 0]
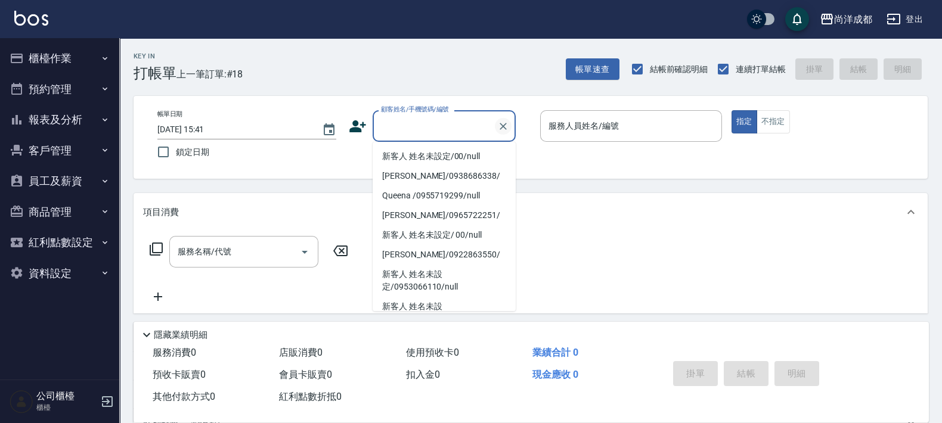
click at [496, 123] on button "Clear" at bounding box center [503, 126] width 17 height 17
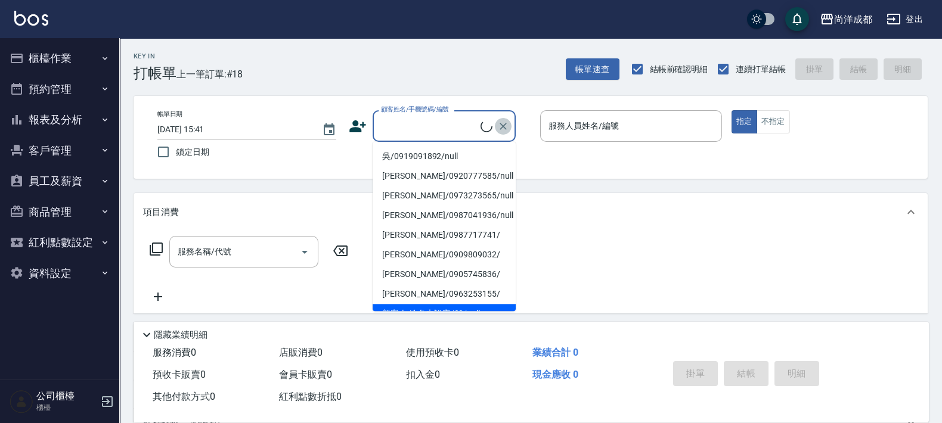
click at [503, 123] on icon "Clear" at bounding box center [503, 126] width 12 height 12
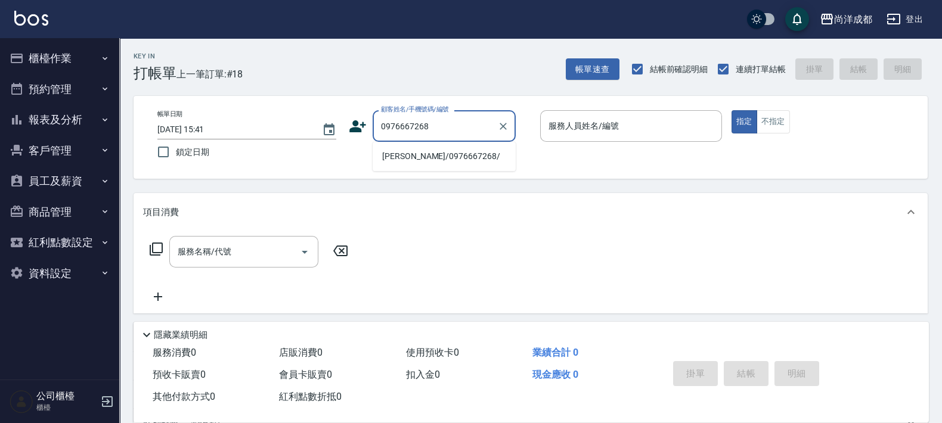
click at [421, 156] on li "[PERSON_NAME]/0976667268/" at bounding box center [444, 157] width 143 height 20
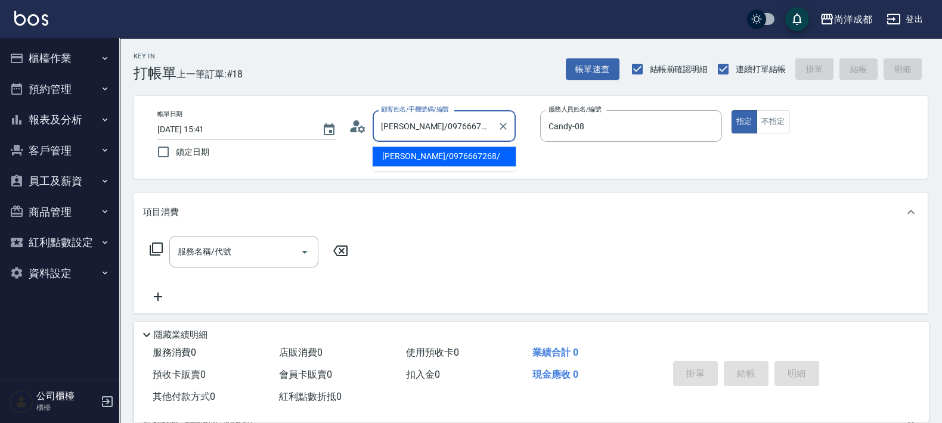
drag, startPoint x: 410, startPoint y: 128, endPoint x: 456, endPoint y: 126, distance: 46.0
click at [456, 126] on input "[PERSON_NAME]/0976667268/" at bounding box center [435, 126] width 115 height 21
click at [71, 150] on button "客戶管理" at bounding box center [60, 150] width 110 height 31
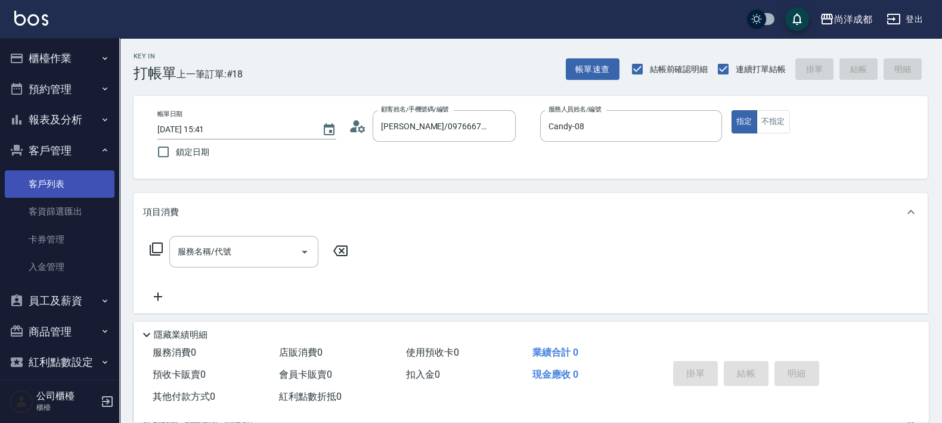
click at [67, 195] on link "客戶列表" at bounding box center [60, 184] width 110 height 27
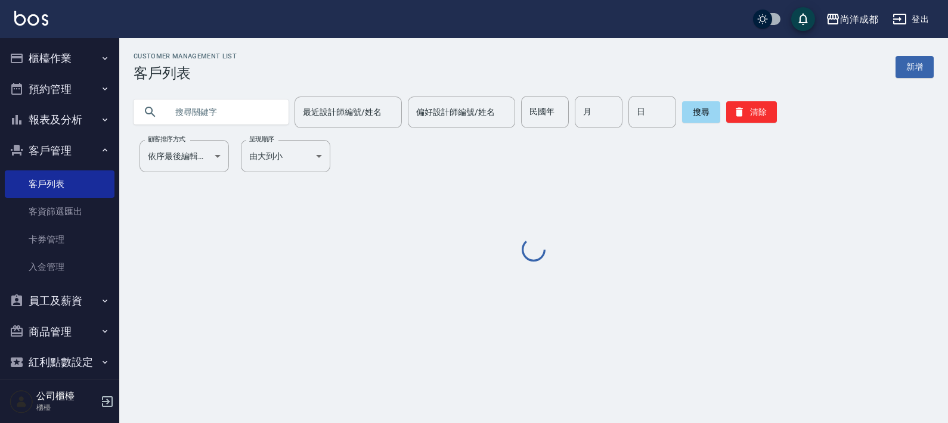
click at [186, 102] on input "text" at bounding box center [223, 112] width 112 height 32
paste input "0976667268"
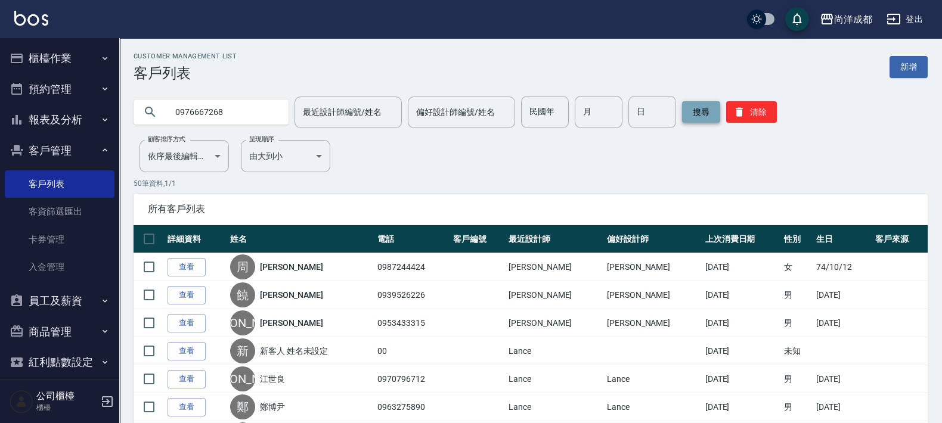
click at [689, 119] on button "搜尋" at bounding box center [701, 111] width 38 height 21
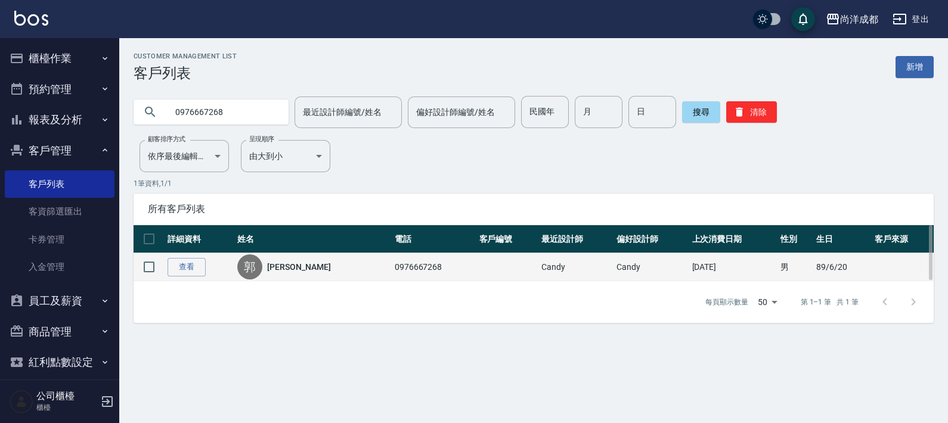
click at [329, 264] on div "[PERSON_NAME]" at bounding box center [313, 267] width 152 height 25
click at [289, 266] on link "[PERSON_NAME]" at bounding box center [298, 267] width 63 height 12
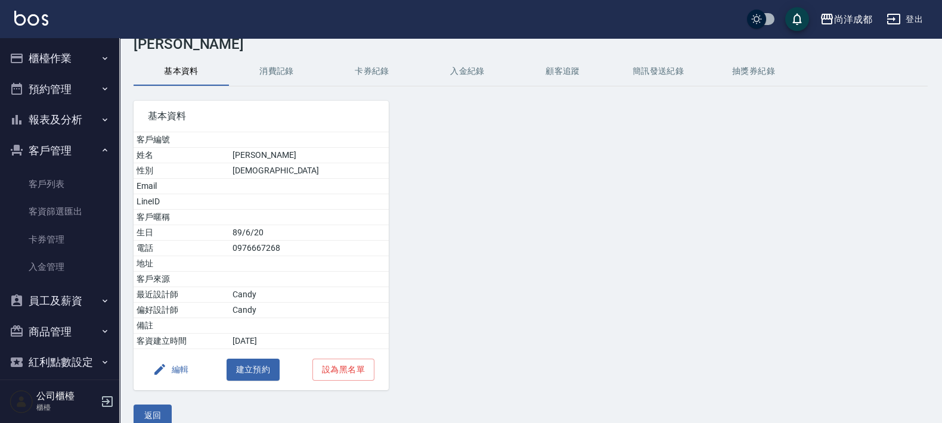
scroll to position [45, 0]
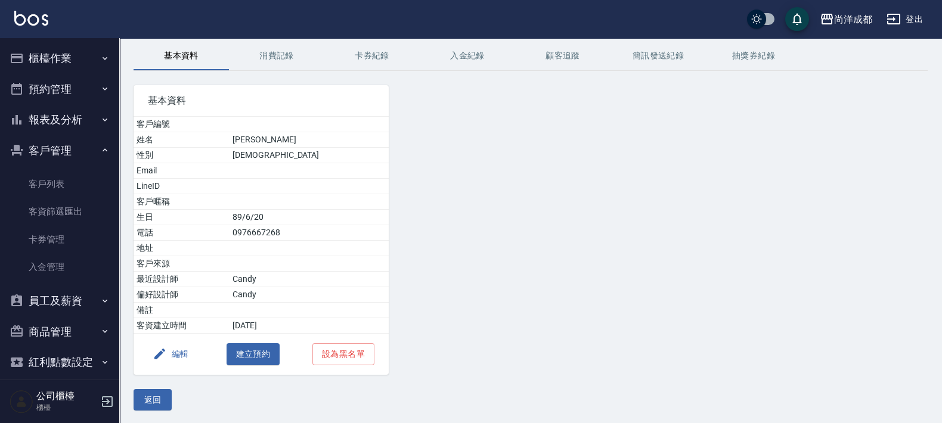
click at [289, 60] on button "消費記錄" at bounding box center [276, 56] width 95 height 29
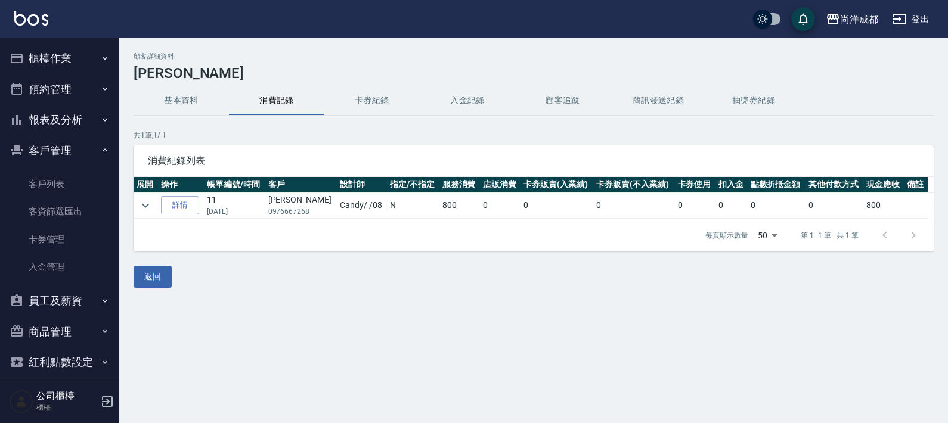
click at [185, 92] on button "基本資料" at bounding box center [181, 100] width 95 height 29
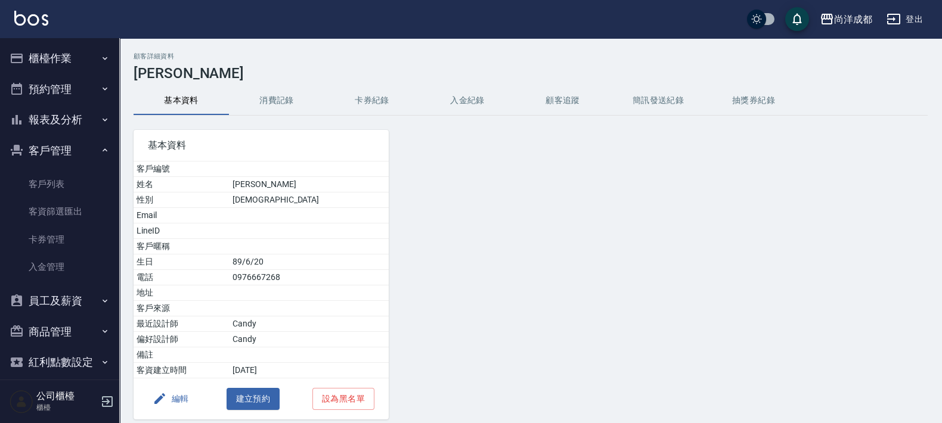
click at [54, 71] on button "櫃檯作業" at bounding box center [60, 58] width 110 height 31
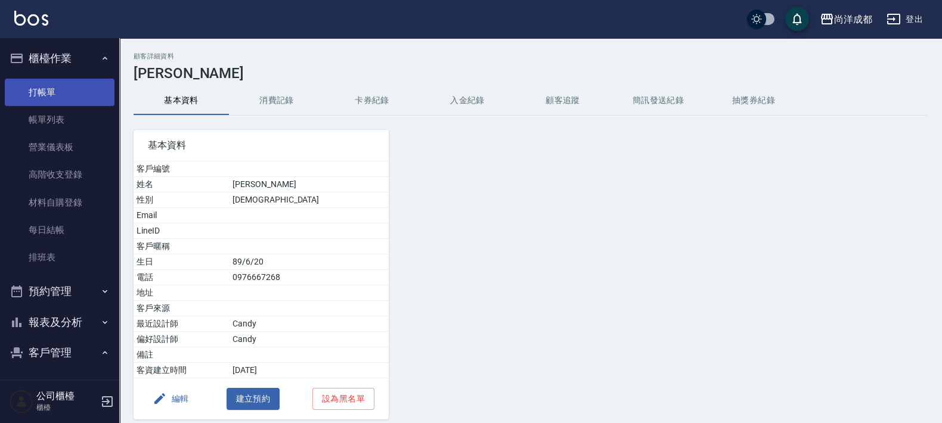
click at [66, 88] on link "打帳單" at bounding box center [60, 92] width 110 height 27
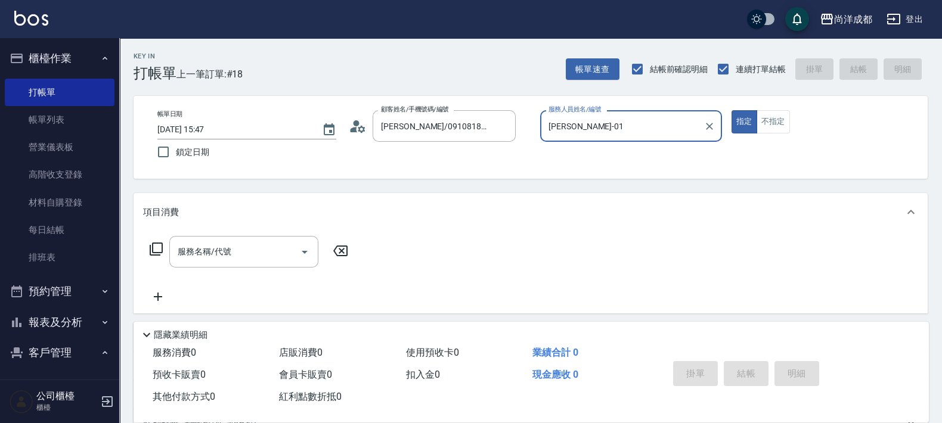
click at [732, 110] on button "指定" at bounding box center [745, 121] width 26 height 23
click at [462, 124] on input "0966366879+" at bounding box center [435, 126] width 115 height 21
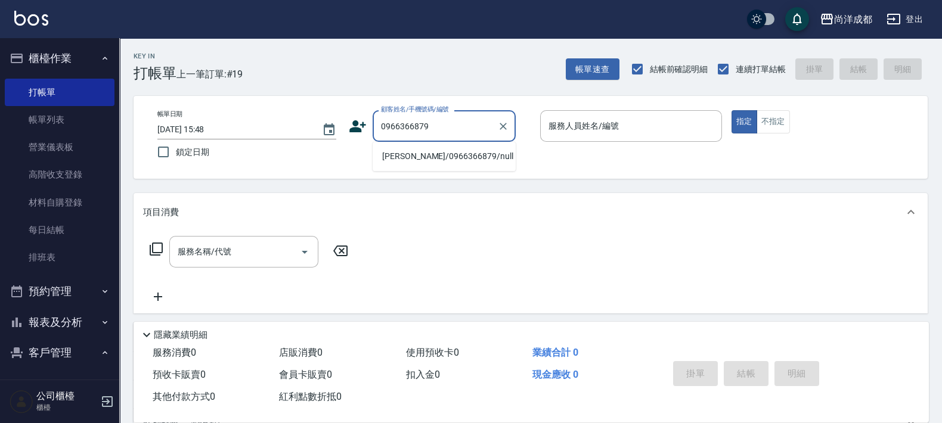
click at [732, 110] on button "指定" at bounding box center [745, 121] width 26 height 23
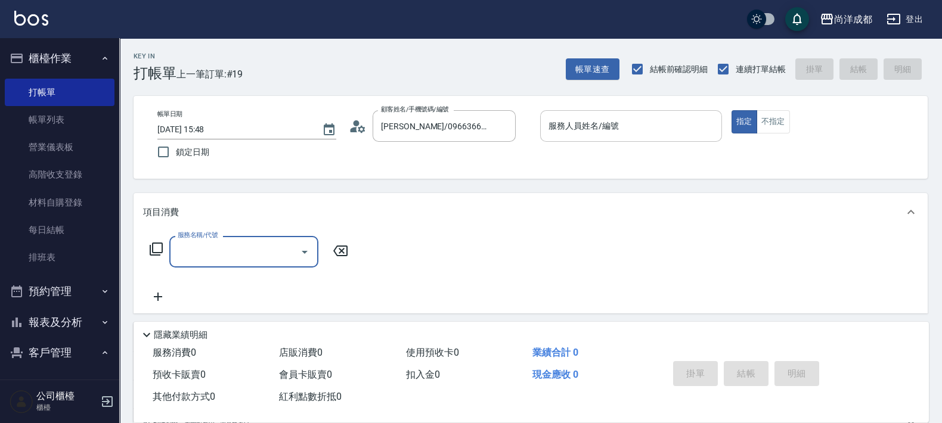
drag, startPoint x: 620, startPoint y: 113, endPoint x: 627, endPoint y: 126, distance: 14.4
click at [621, 115] on div "服務人員姓名/編號" at bounding box center [631, 126] width 182 height 32
drag, startPoint x: 361, startPoint y: 125, endPoint x: 391, endPoint y: 130, distance: 29.6
click at [371, 135] on div "顧客姓名/手機號碼/編號 [PERSON_NAME]/0966366879/null 顧客姓名/手機號碼/編號" at bounding box center [440, 126] width 182 height 32
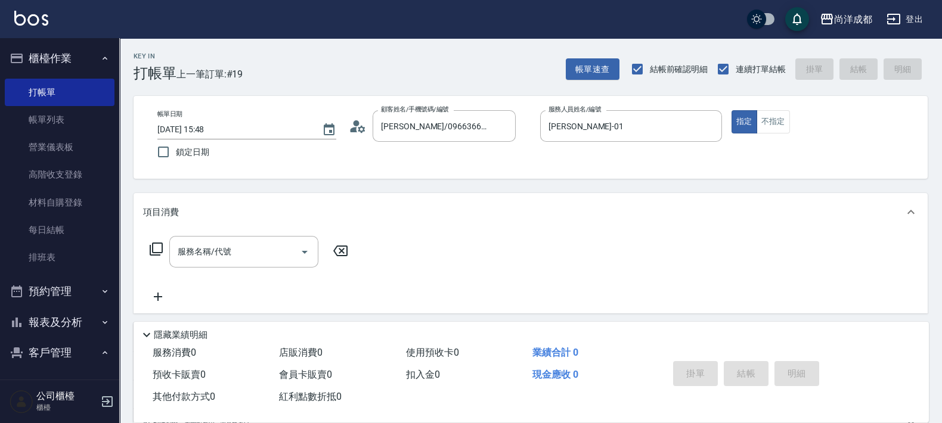
click at [361, 131] on icon at bounding box center [361, 128] width 7 height 7
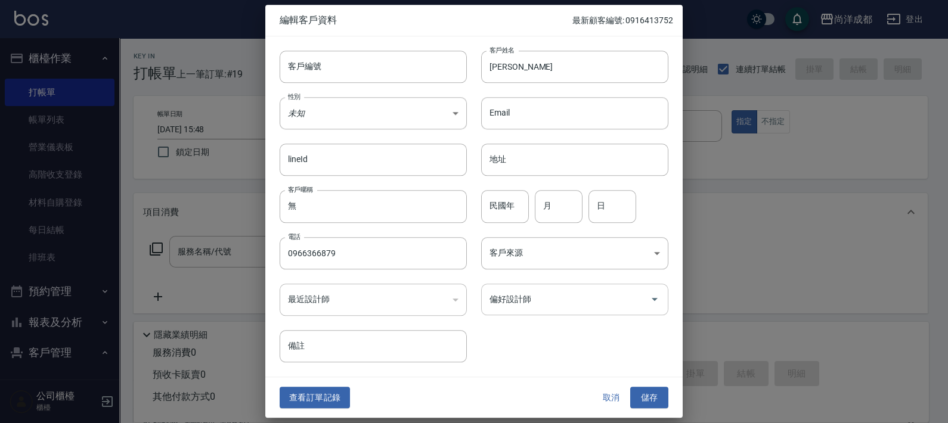
click at [499, 296] on div "偏好設計師 偏好設計師" at bounding box center [574, 300] width 187 height 32
click at [630, 387] on button "儲存" at bounding box center [649, 398] width 38 height 22
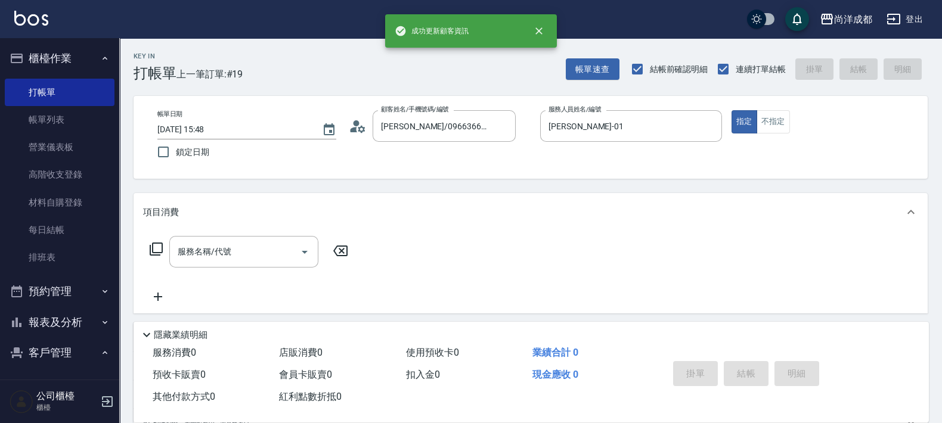
drag, startPoint x: 259, startPoint y: 263, endPoint x: 262, endPoint y: 271, distance: 8.1
click at [259, 271] on div "服務名稱/代號 服務名稱/代號" at bounding box center [249, 270] width 212 height 68
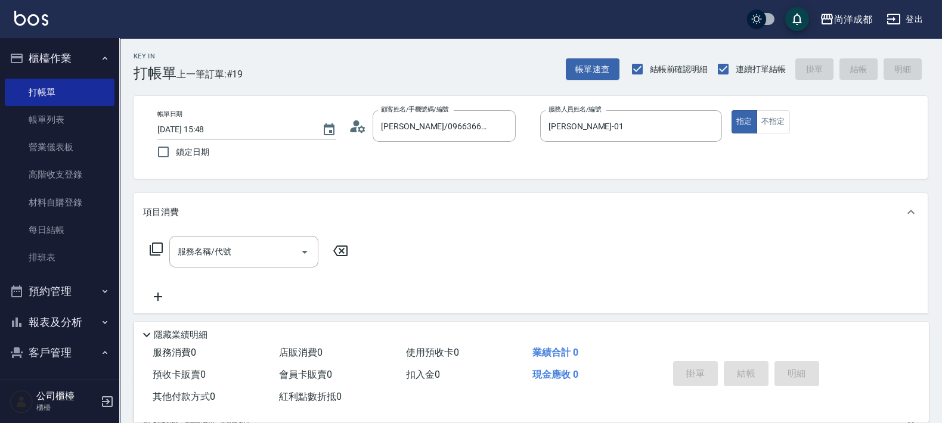
click at [222, 250] on input "服務名稱/代號" at bounding box center [235, 252] width 120 height 21
click at [775, 120] on button "不指定" at bounding box center [773, 121] width 33 height 23
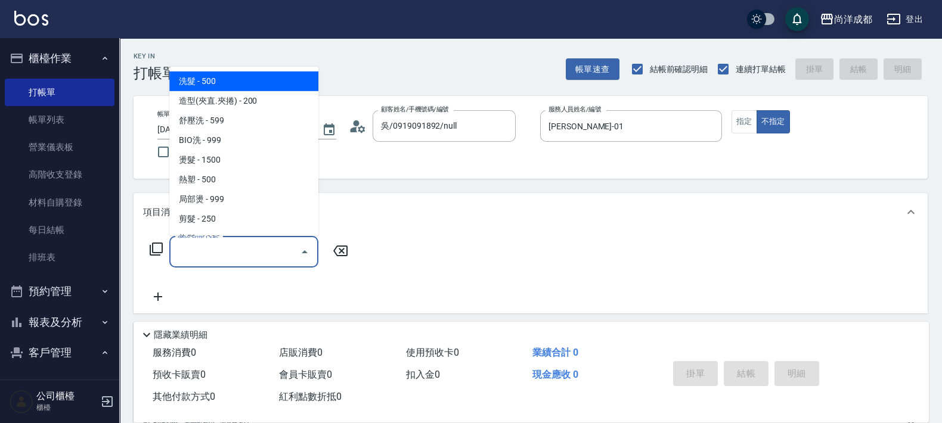
click at [268, 259] on input "服務名稱/代號" at bounding box center [235, 252] width 120 height 21
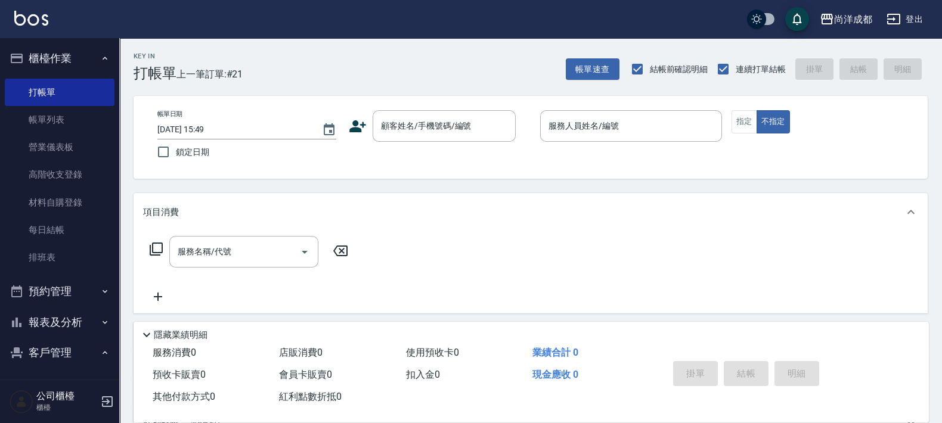
click at [353, 128] on icon at bounding box center [358, 126] width 17 height 12
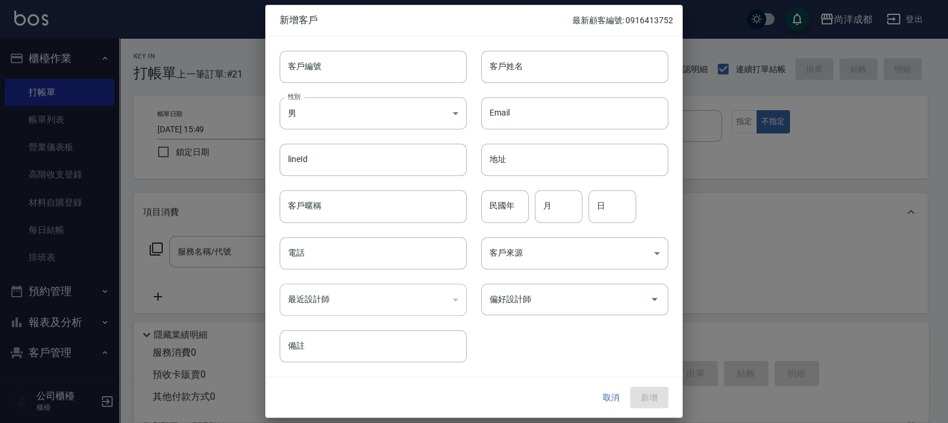
click at [728, 265] on div at bounding box center [474, 211] width 948 height 423
drag, startPoint x: 615, startPoint y: 394, endPoint x: 616, endPoint y: 385, distance: 9.0
click at [616, 388] on button "取消" at bounding box center [611, 398] width 38 height 22
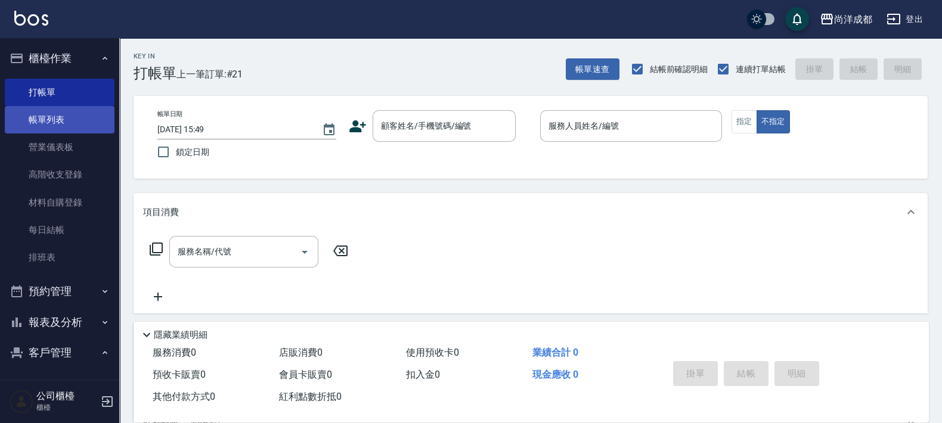
click at [63, 116] on link "帳單列表" at bounding box center [60, 119] width 110 height 27
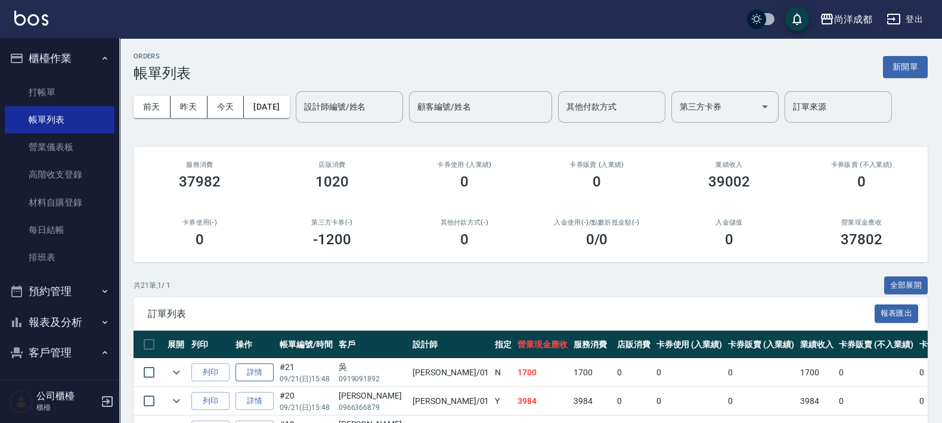
click at [251, 367] on link "詳情" at bounding box center [255, 373] width 38 height 18
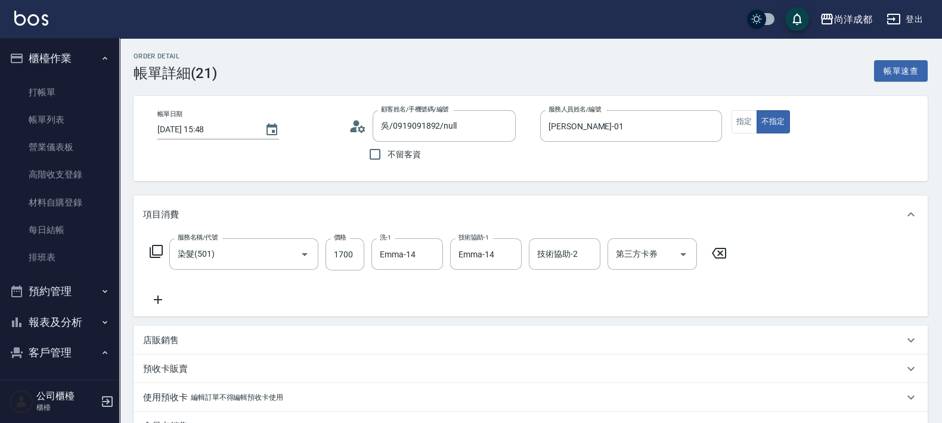
click at [364, 128] on icon at bounding box center [361, 128] width 7 height 7
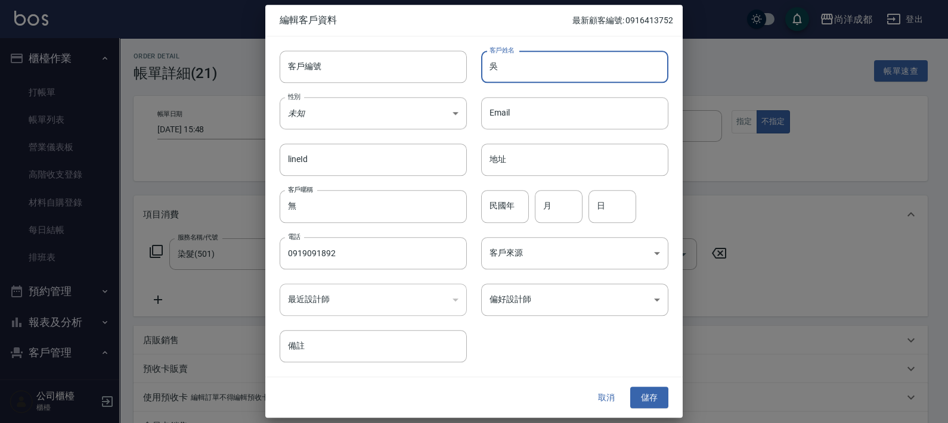
click at [565, 66] on input "吳" at bounding box center [574, 67] width 187 height 32
click at [506, 214] on input "民國年" at bounding box center [505, 207] width 48 height 32
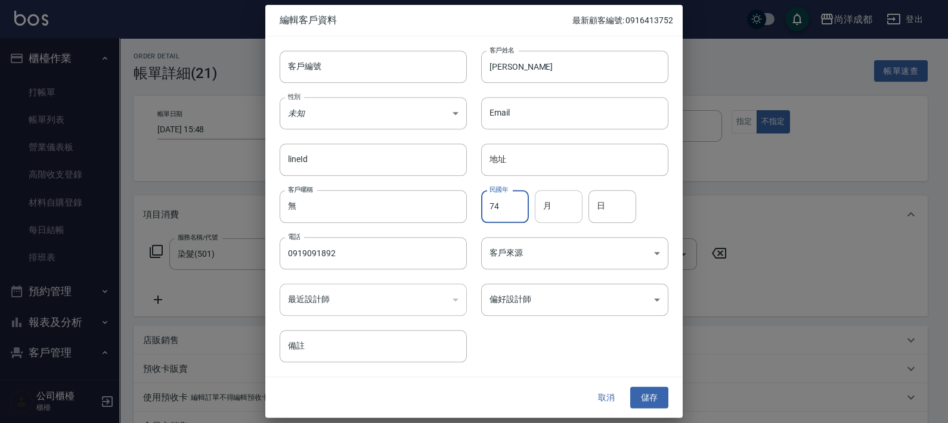
click at [577, 197] on input "月" at bounding box center [559, 207] width 48 height 32
click at [599, 205] on input "日" at bounding box center [613, 207] width 48 height 32
click at [645, 388] on button "儲存" at bounding box center [649, 398] width 38 height 22
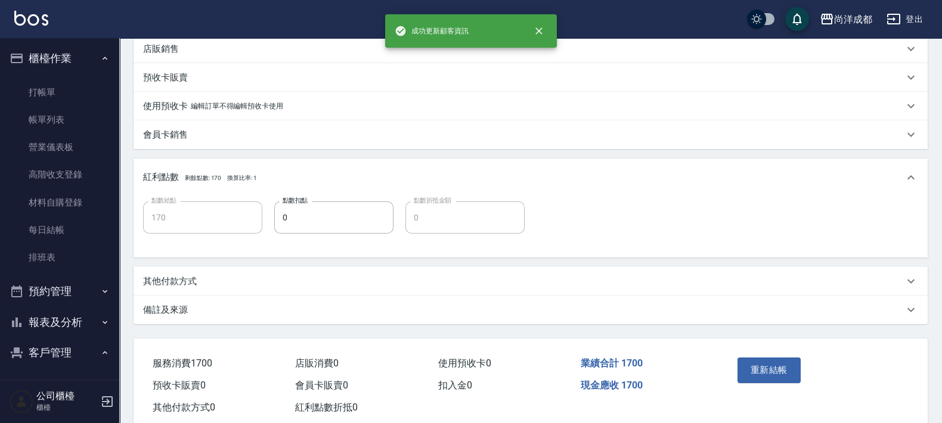
scroll to position [298, 0]
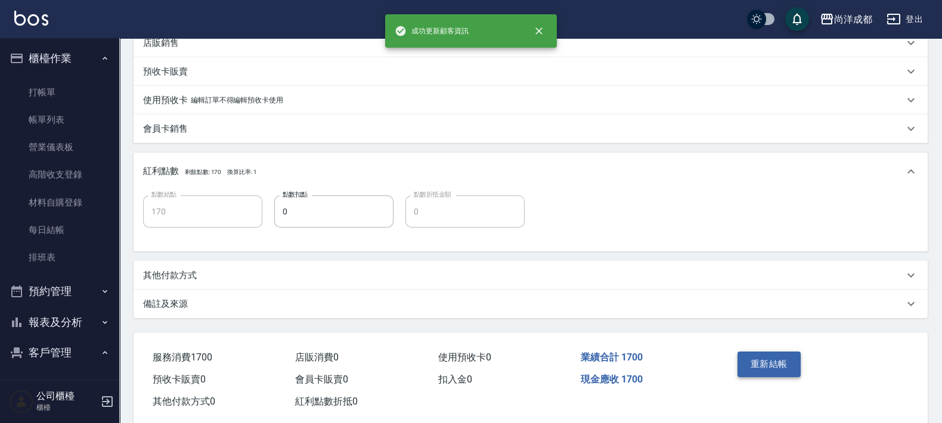
click at [756, 354] on button "重新結帳" at bounding box center [769, 364] width 63 height 25
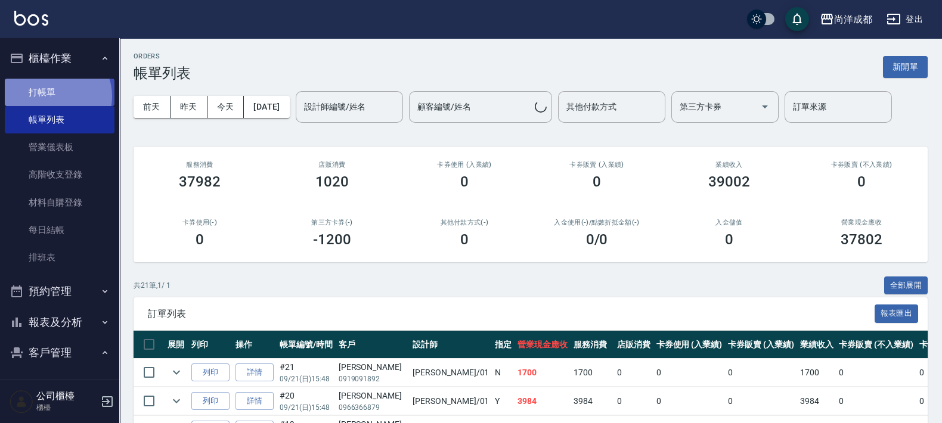
click at [56, 96] on link "打帳單" at bounding box center [60, 92] width 110 height 27
